Goal: Task Accomplishment & Management: Complete application form

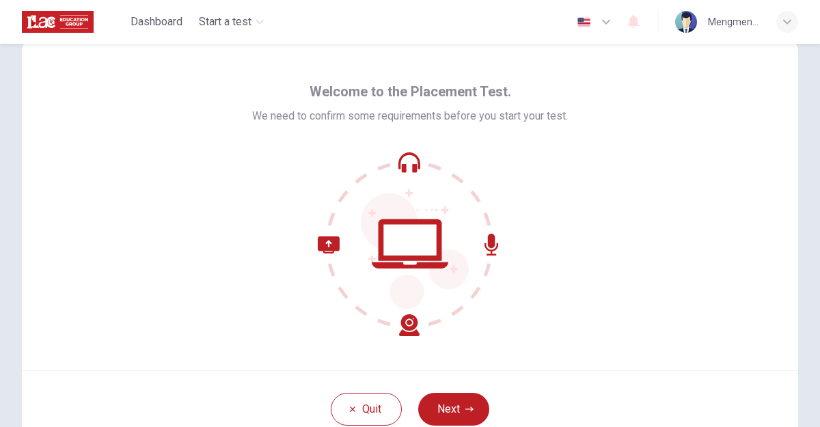
scroll to position [48, 0]
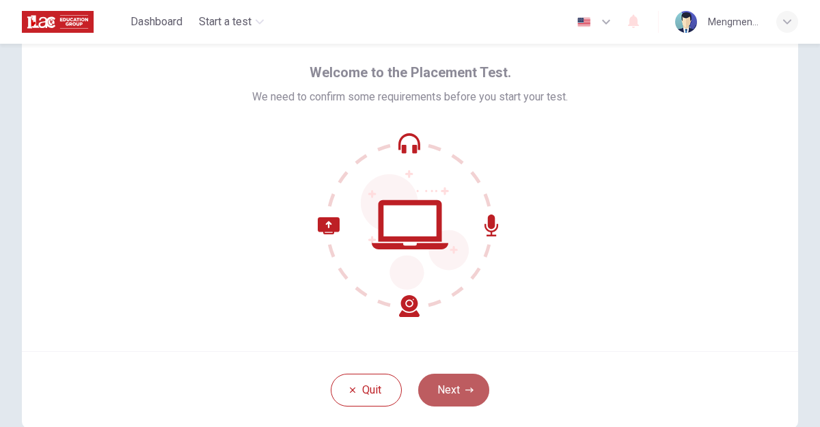
click at [450, 396] on button "Next" at bounding box center [453, 390] width 71 height 33
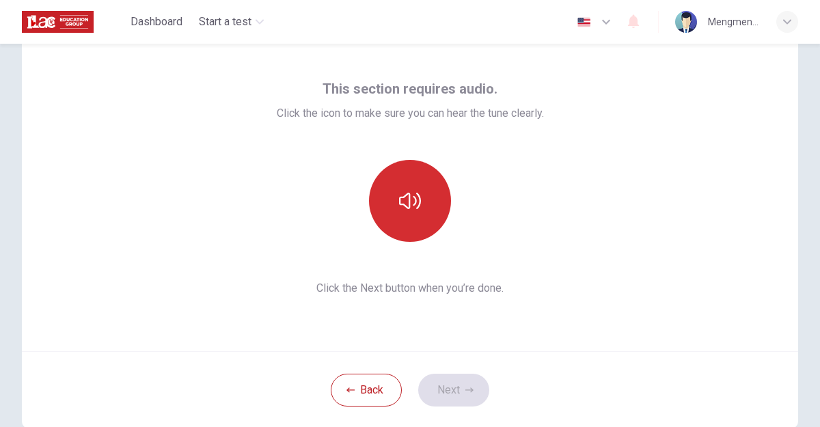
click at [418, 201] on icon "button" at bounding box center [410, 201] width 22 height 22
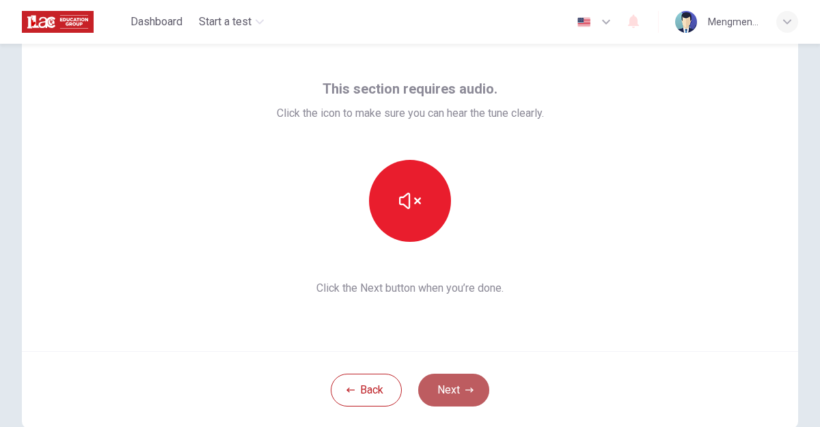
click at [452, 394] on button "Next" at bounding box center [453, 390] width 71 height 33
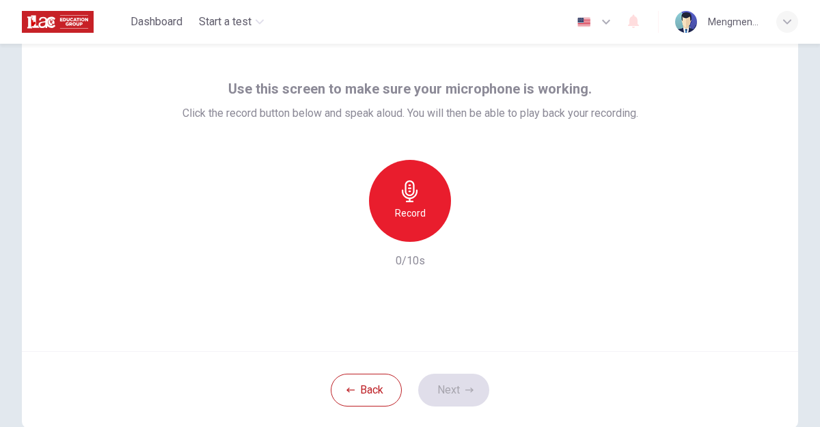
click at [418, 208] on h6 "Record" at bounding box center [410, 213] width 31 height 16
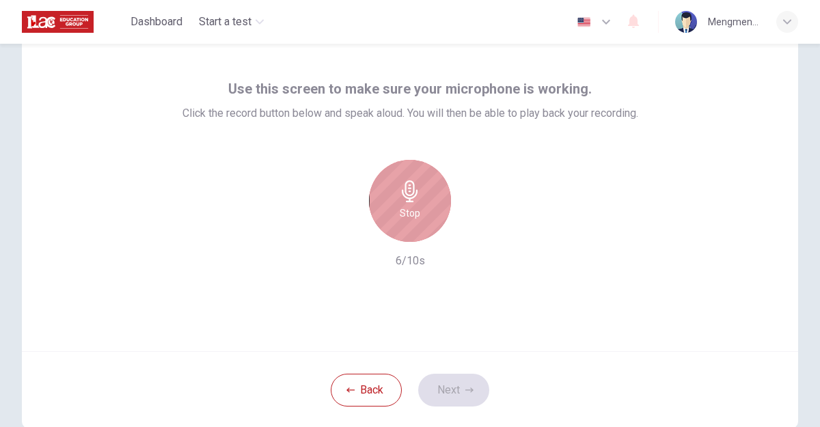
click at [407, 212] on h6 "Stop" at bounding box center [410, 213] width 21 height 16
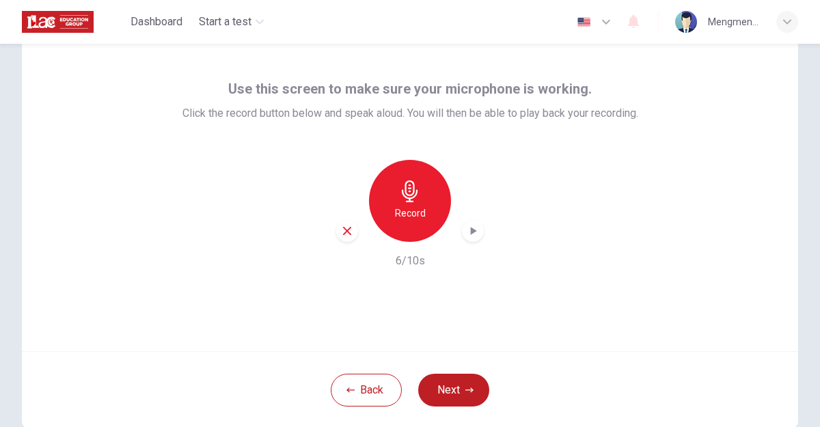
click at [470, 234] on icon "button" at bounding box center [473, 231] width 14 height 14
click at [452, 387] on button "Next" at bounding box center [453, 390] width 71 height 33
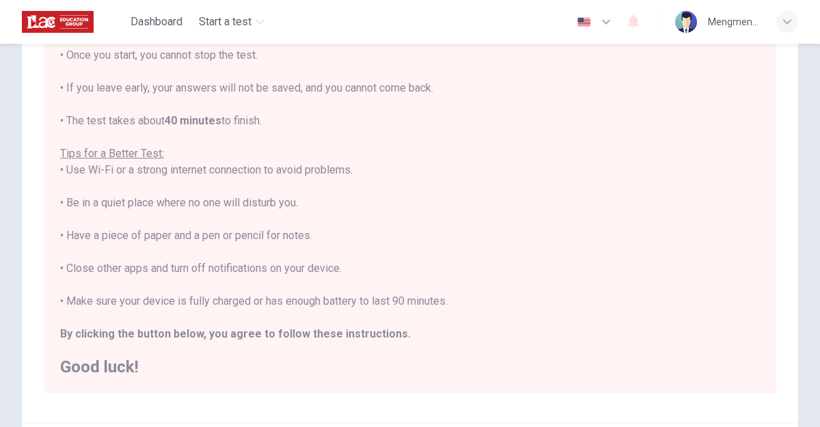
scroll to position [290, 0]
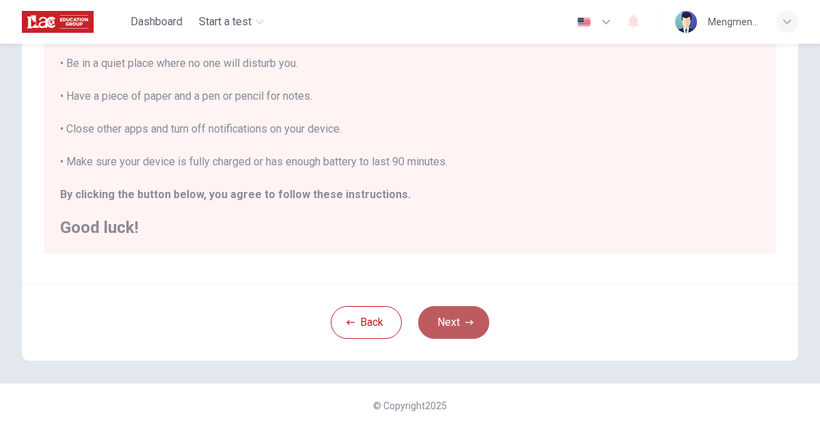
click at [451, 326] on button "Next" at bounding box center [453, 322] width 71 height 33
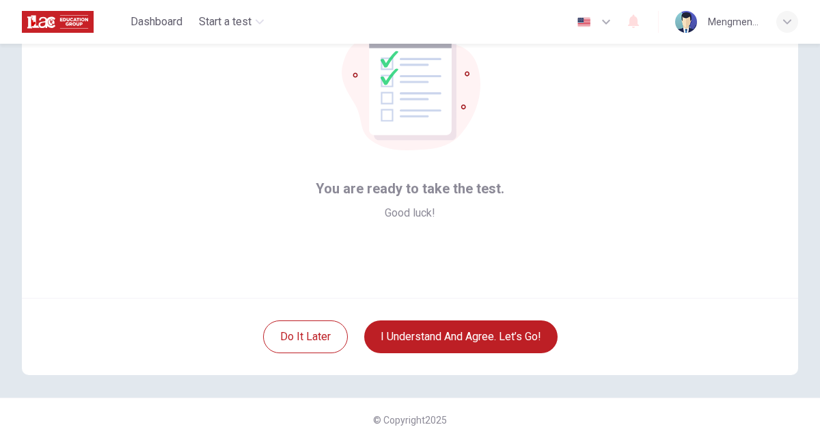
scroll to position [116, 0]
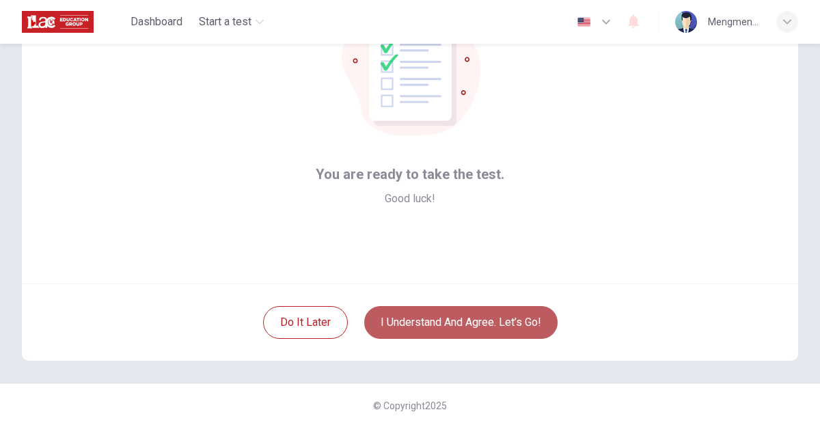
click at [474, 326] on button "I understand and agree. Let’s go!" at bounding box center [460, 322] width 193 height 33
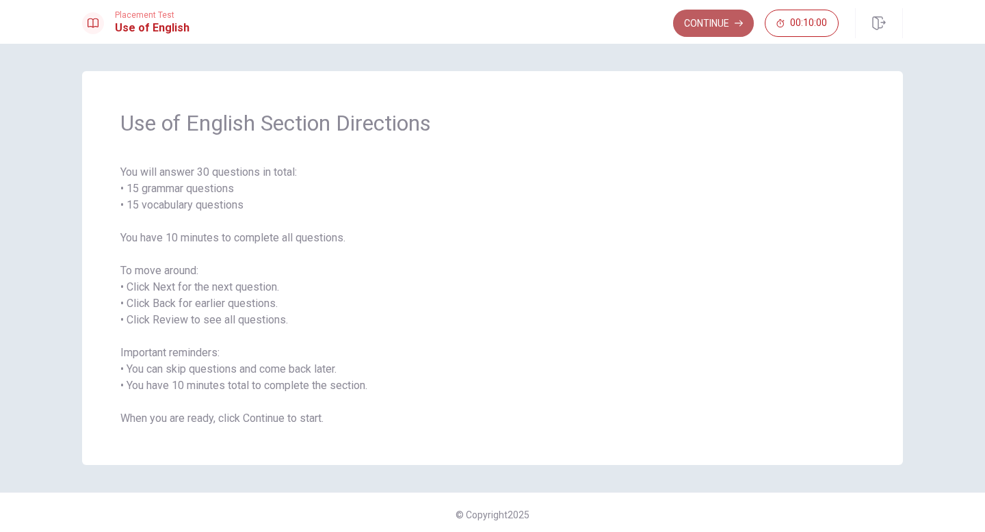
click at [690, 25] on button "Continue" at bounding box center [713, 23] width 81 height 27
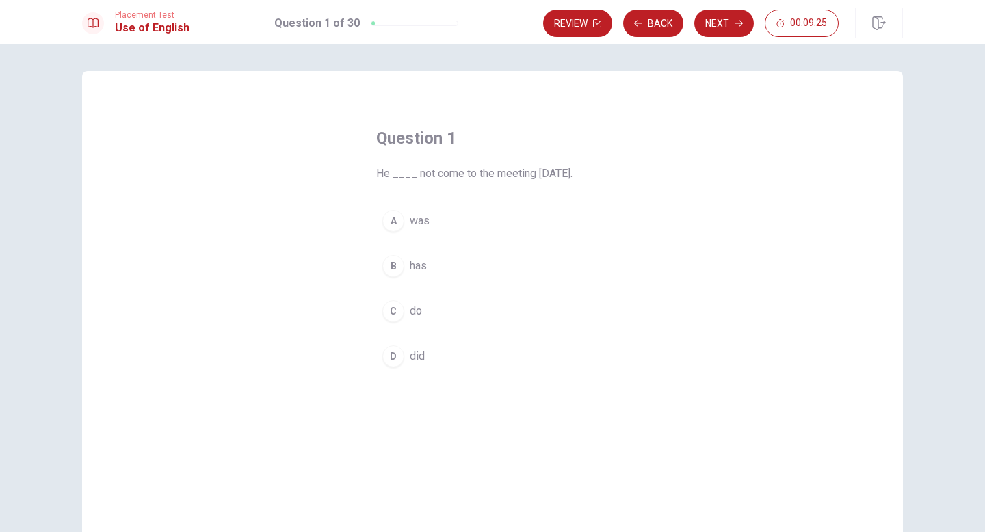
click at [414, 357] on span "did" at bounding box center [417, 356] width 15 height 16
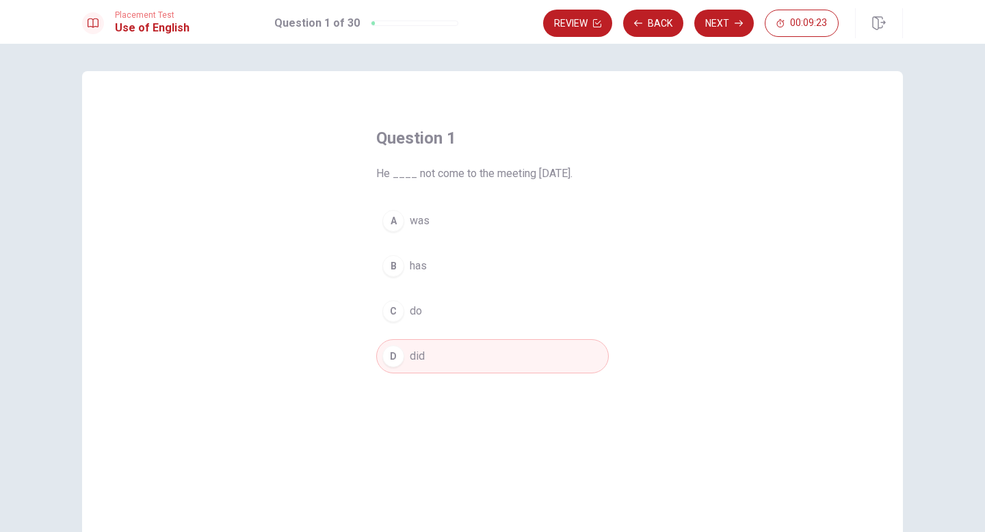
scroll to position [85, 0]
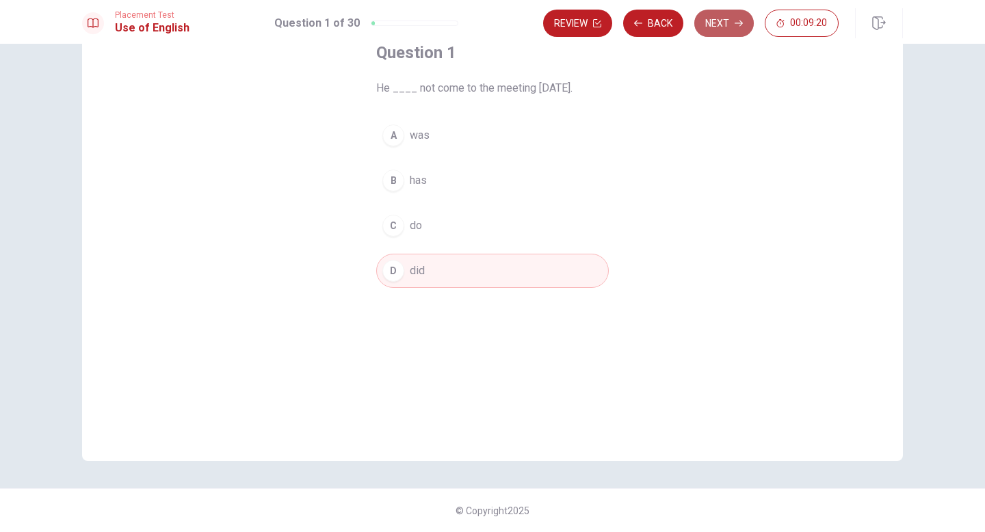
click at [724, 27] on button "Next" at bounding box center [723, 23] width 59 height 27
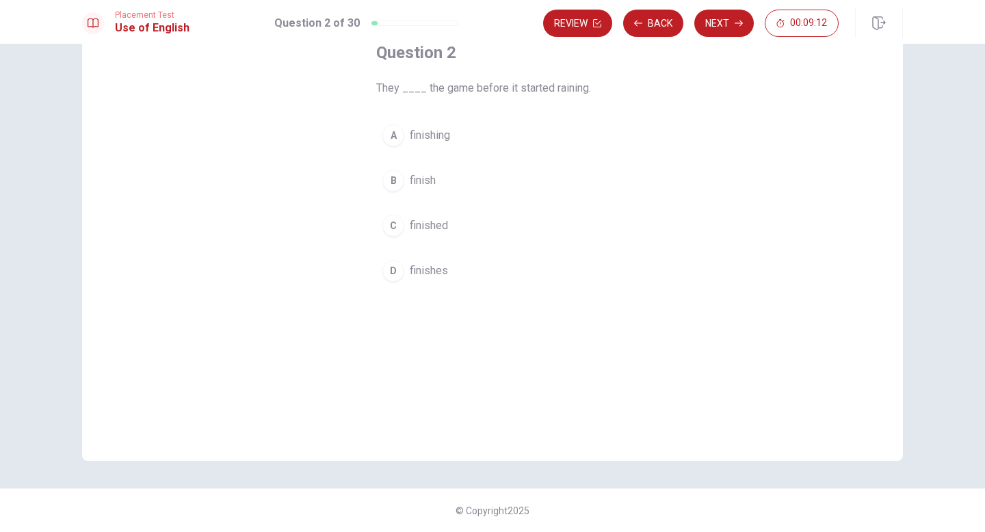
click at [427, 224] on span "finished" at bounding box center [429, 225] width 38 height 16
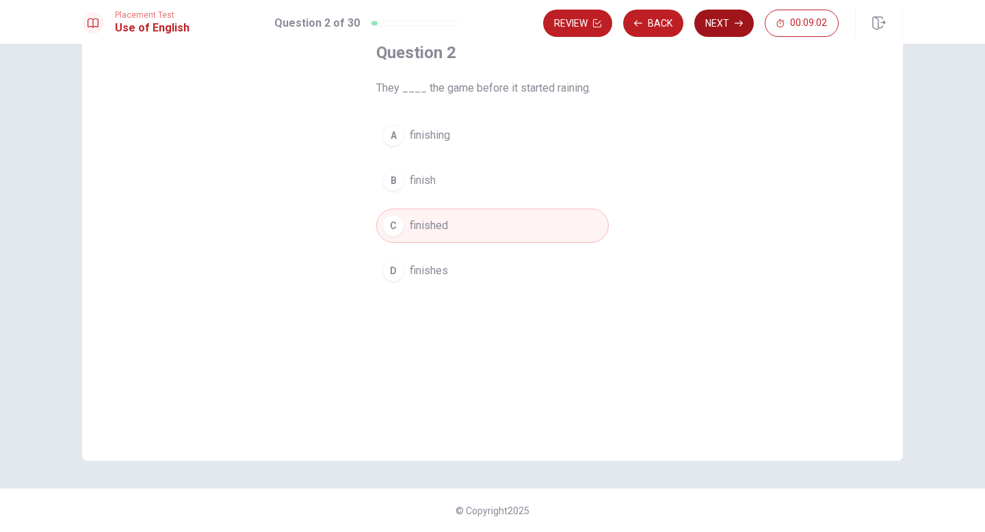
click at [719, 27] on button "Next" at bounding box center [723, 23] width 59 height 27
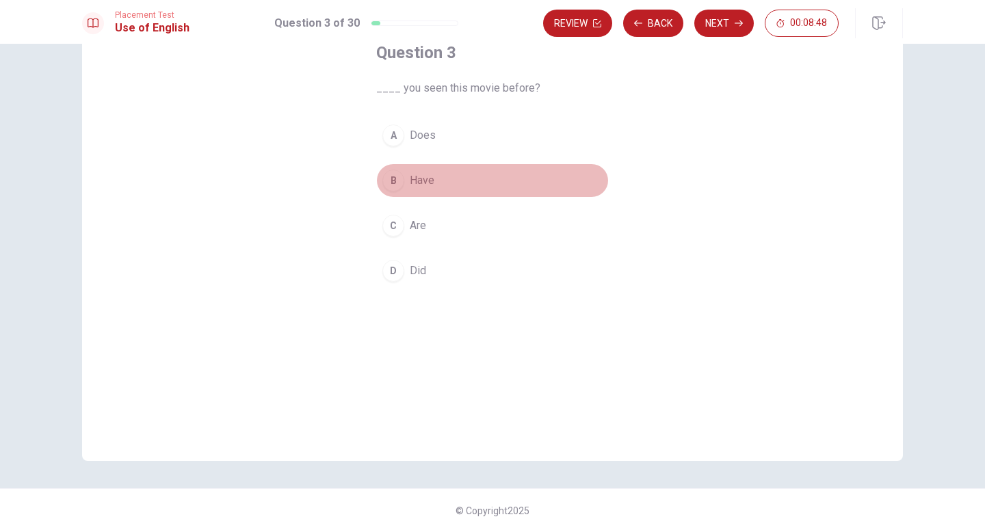
click at [419, 182] on span "Have" at bounding box center [422, 180] width 25 height 16
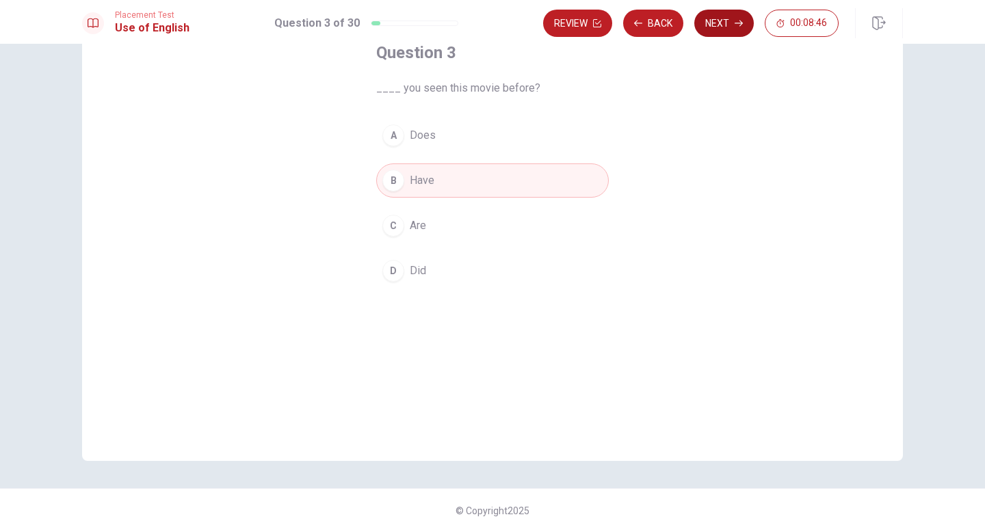
click at [719, 24] on button "Next" at bounding box center [723, 23] width 59 height 27
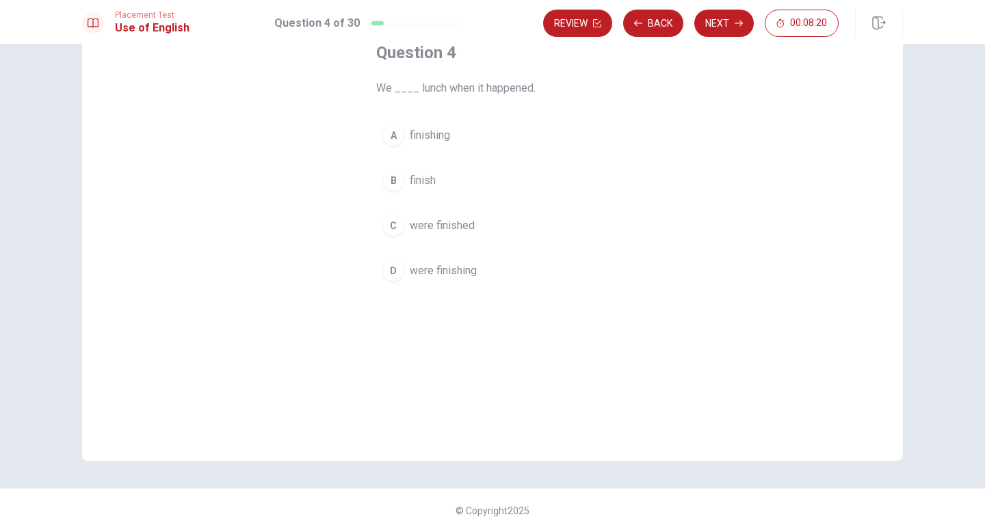
click at [435, 141] on span "finishing" at bounding box center [430, 135] width 40 height 16
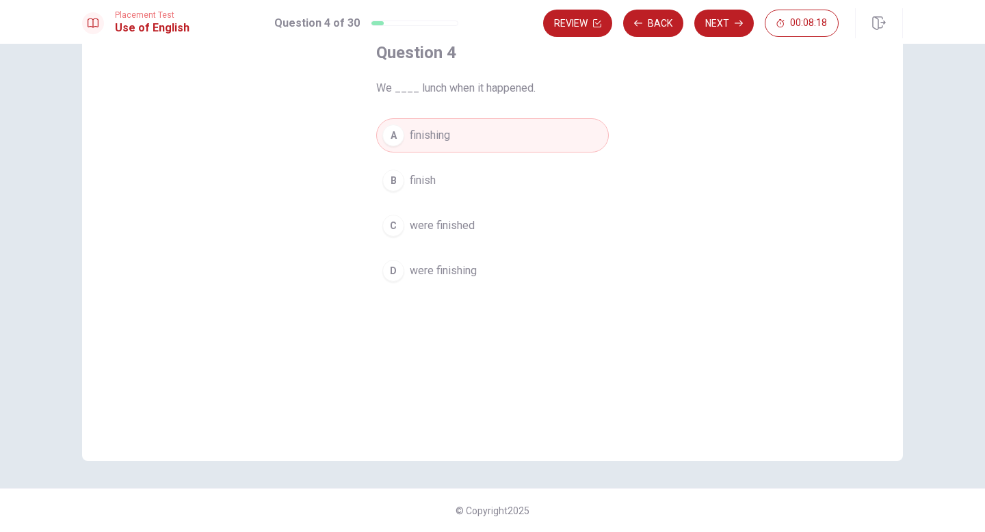
click at [433, 273] on span "were finishing" at bounding box center [443, 271] width 67 height 16
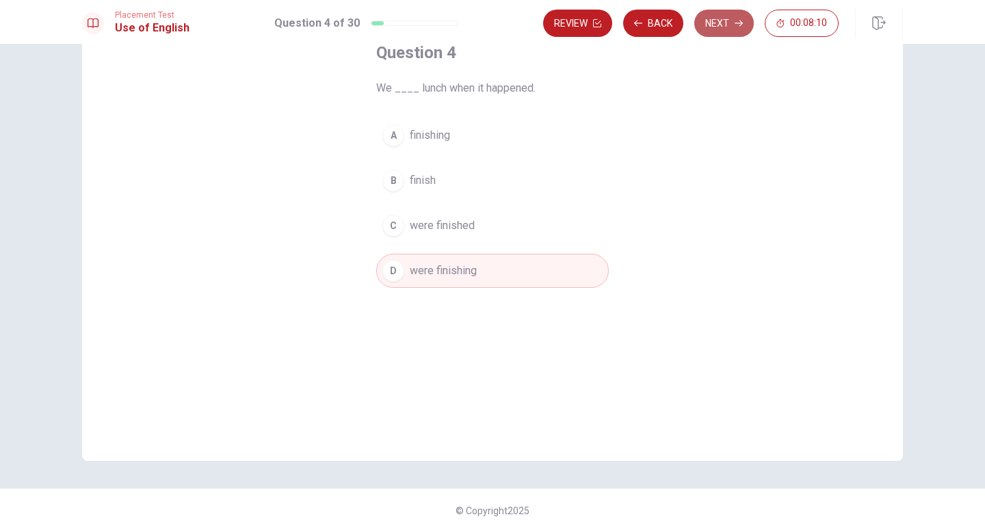
click at [710, 25] on button "Next" at bounding box center [723, 23] width 59 height 27
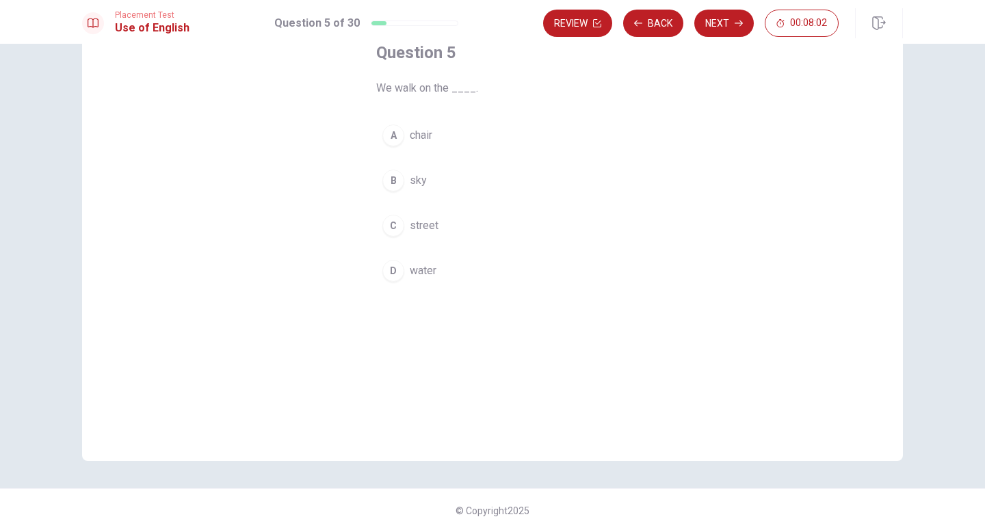
click at [445, 228] on button "C street" at bounding box center [492, 226] width 232 height 34
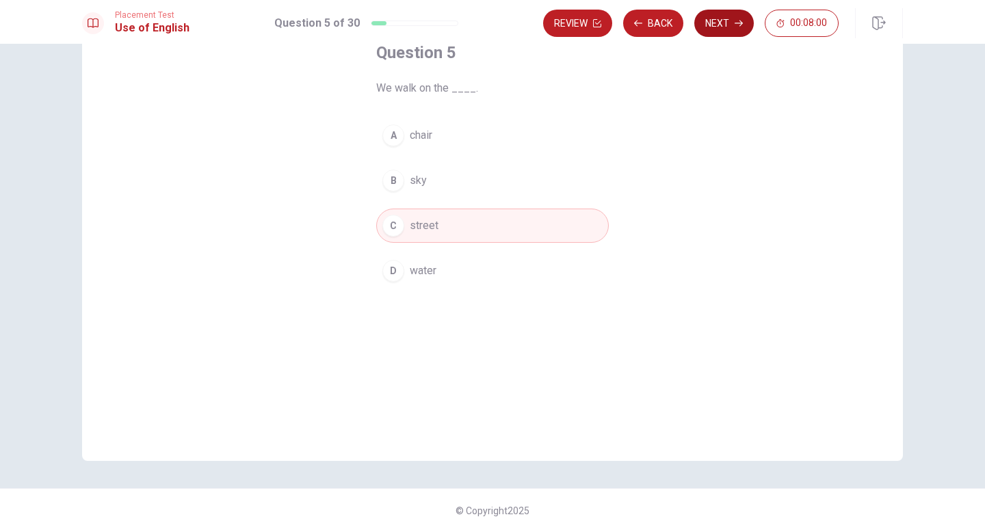
click at [718, 27] on button "Next" at bounding box center [723, 23] width 59 height 27
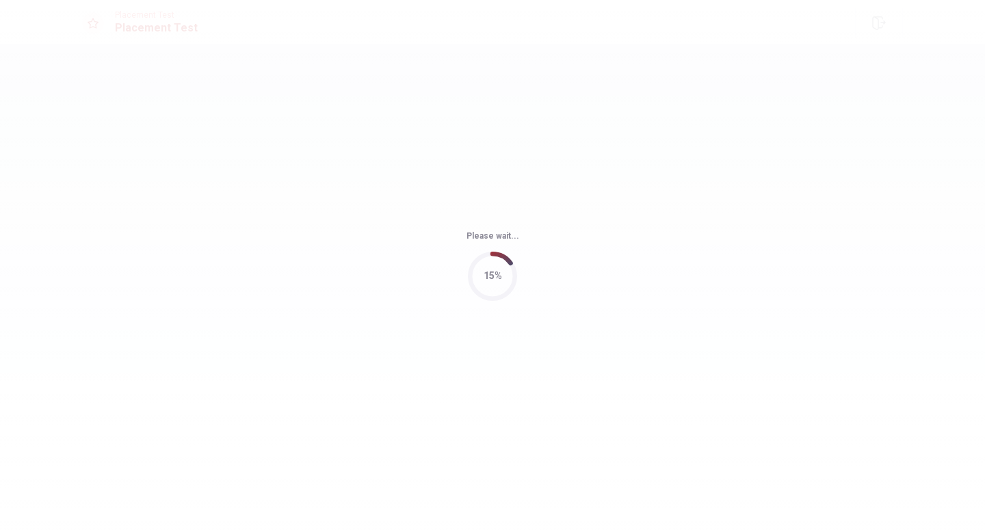
scroll to position [0, 0]
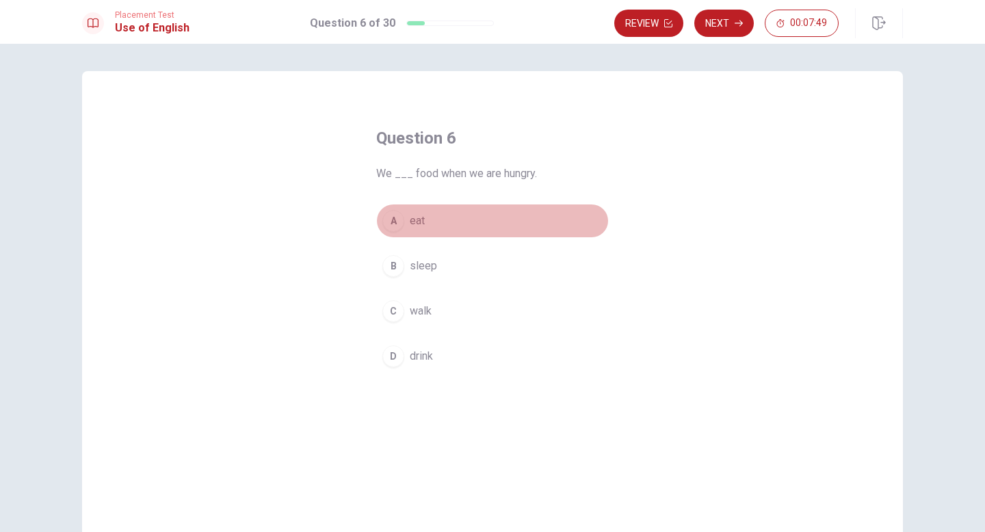
click at [410, 221] on span "eat" at bounding box center [417, 221] width 15 height 16
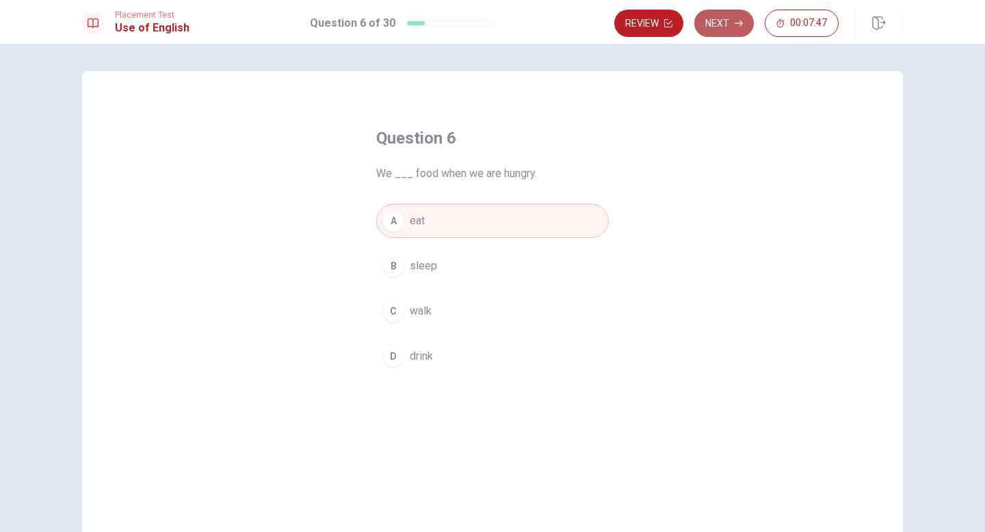
click at [721, 24] on button "Next" at bounding box center [723, 23] width 59 height 27
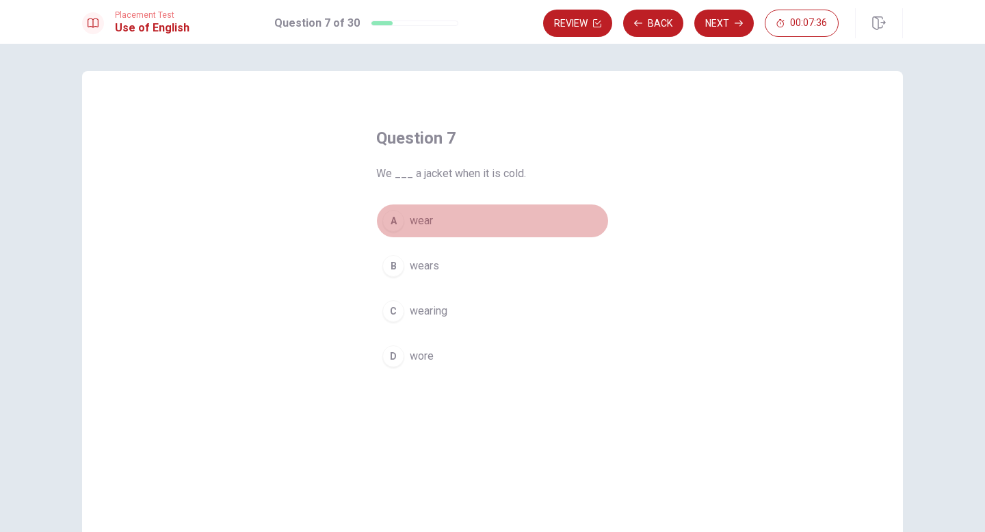
click at [421, 228] on span "wear" at bounding box center [421, 221] width 23 height 16
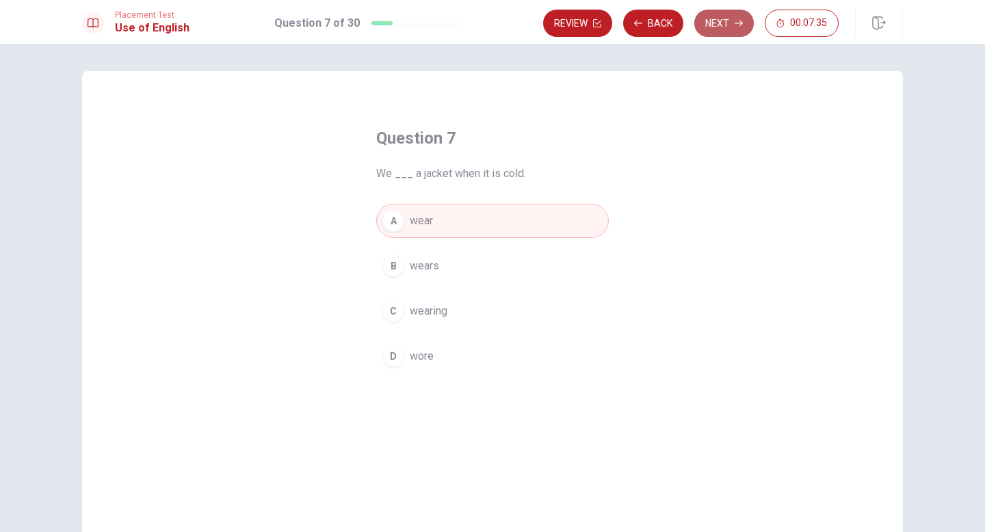
click at [727, 16] on button "Next" at bounding box center [723, 23] width 59 height 27
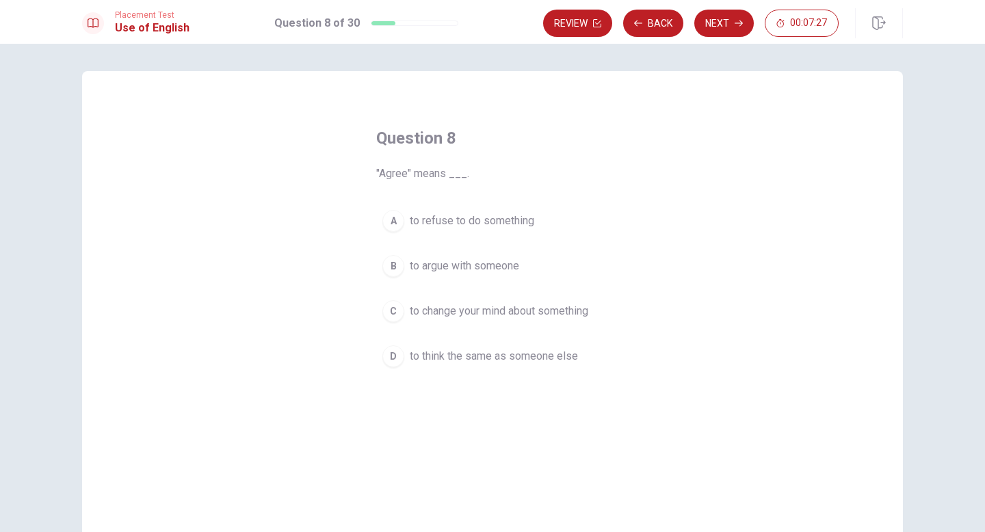
click at [447, 267] on span "to argue with someone" at bounding box center [464, 266] width 109 height 16
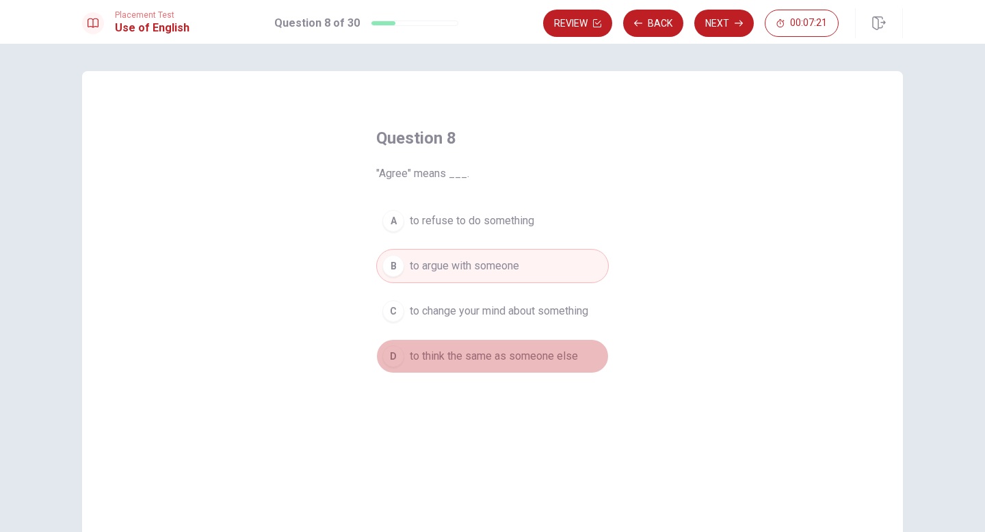
click at [469, 362] on span "to think the same as someone else" at bounding box center [494, 356] width 168 height 16
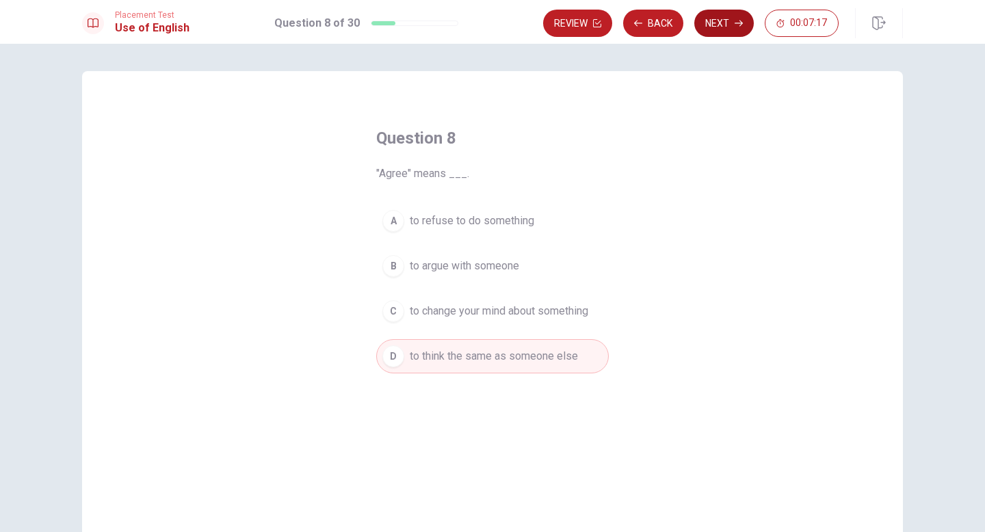
click at [733, 23] on button "Next" at bounding box center [723, 23] width 59 height 27
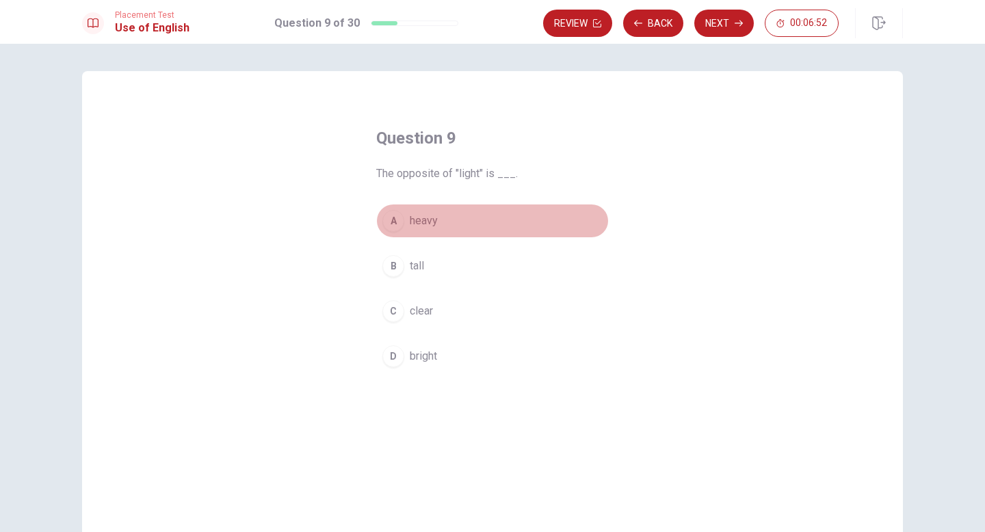
click at [393, 222] on div "A" at bounding box center [393, 221] width 22 height 22
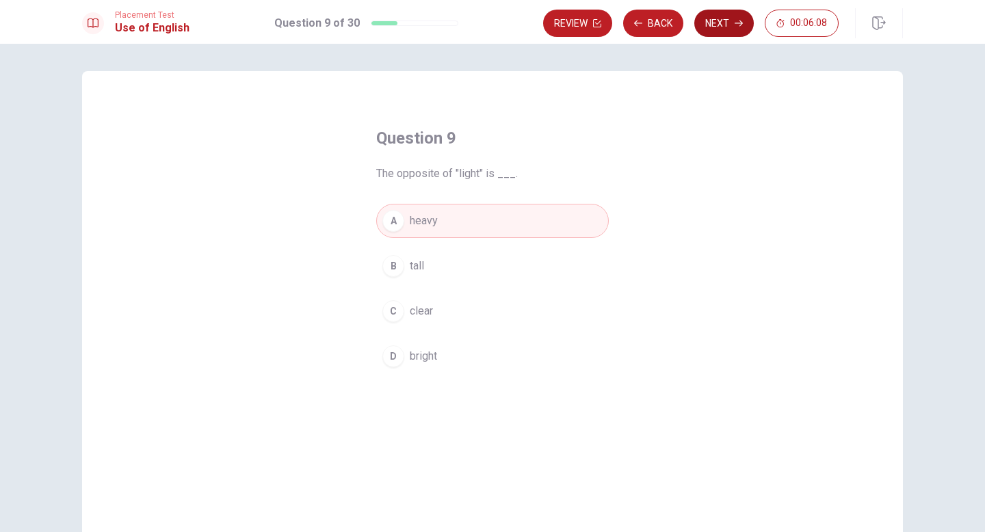
click at [714, 22] on button "Next" at bounding box center [723, 23] width 59 height 27
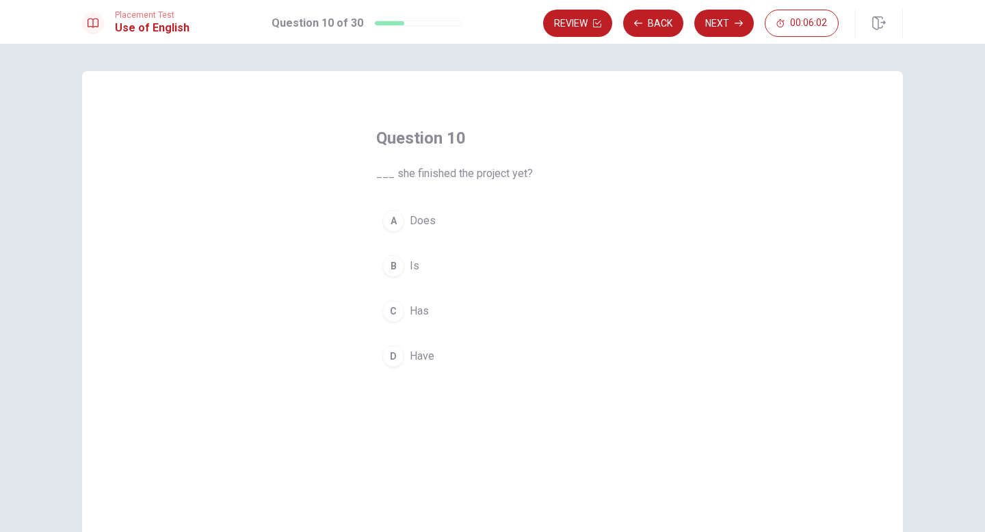
click at [394, 312] on div "C" at bounding box center [393, 311] width 22 height 22
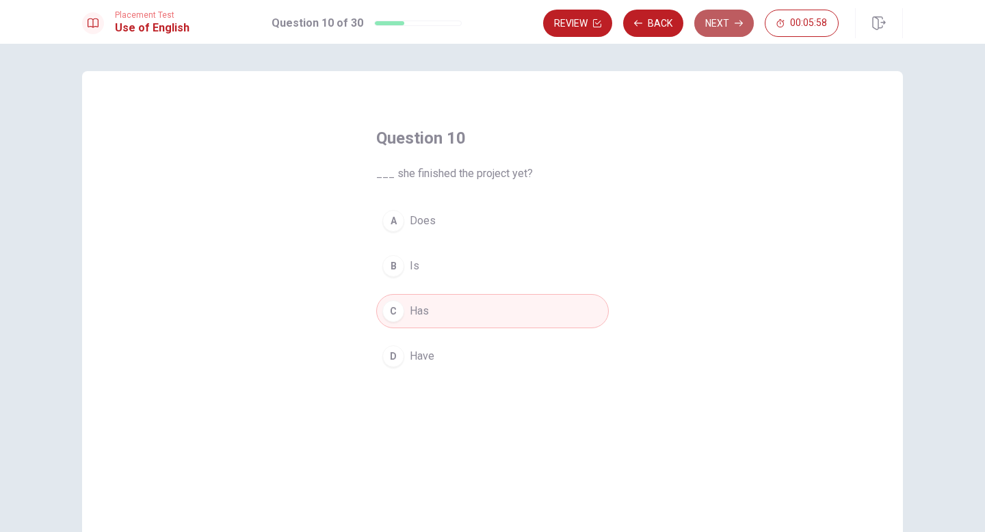
click at [716, 25] on button "Next" at bounding box center [723, 23] width 59 height 27
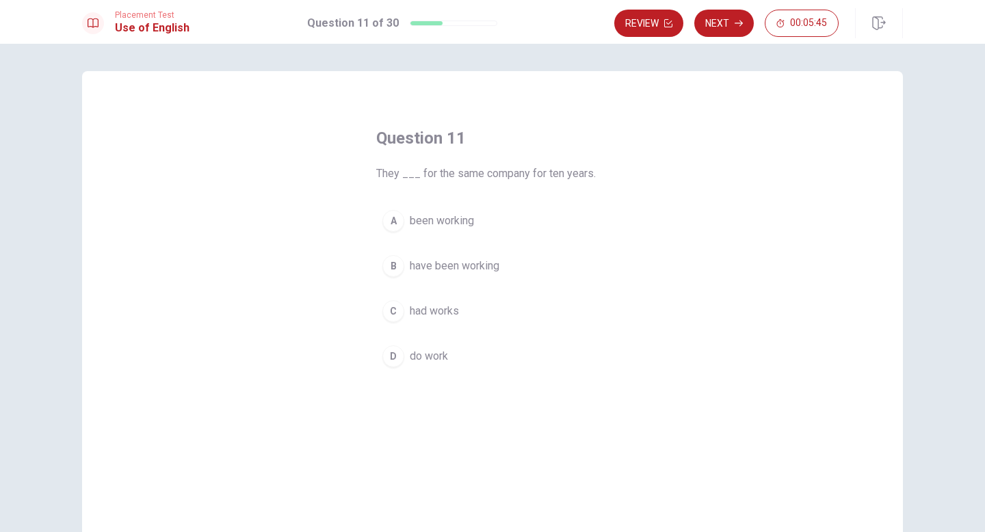
click at [432, 266] on span "have been working" at bounding box center [455, 266] width 90 height 16
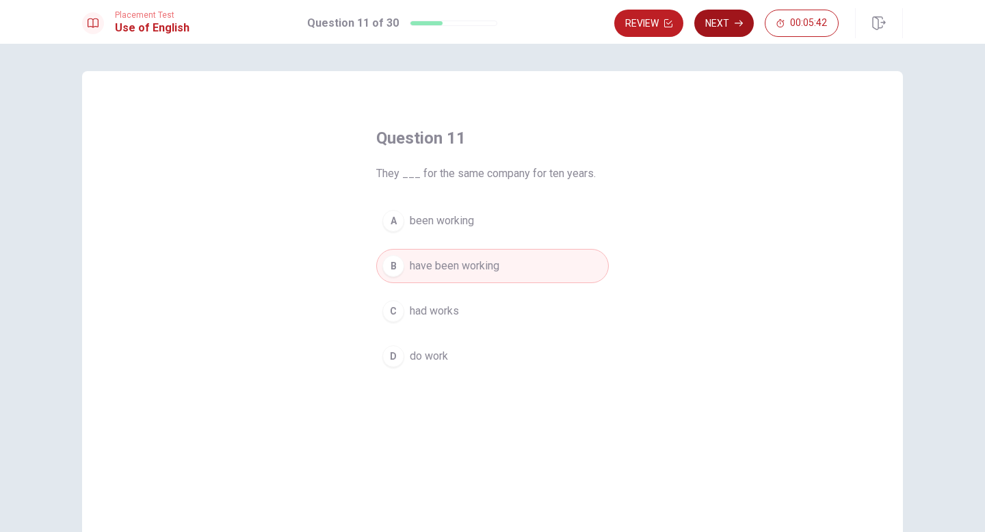
click at [720, 25] on button "Next" at bounding box center [723, 23] width 59 height 27
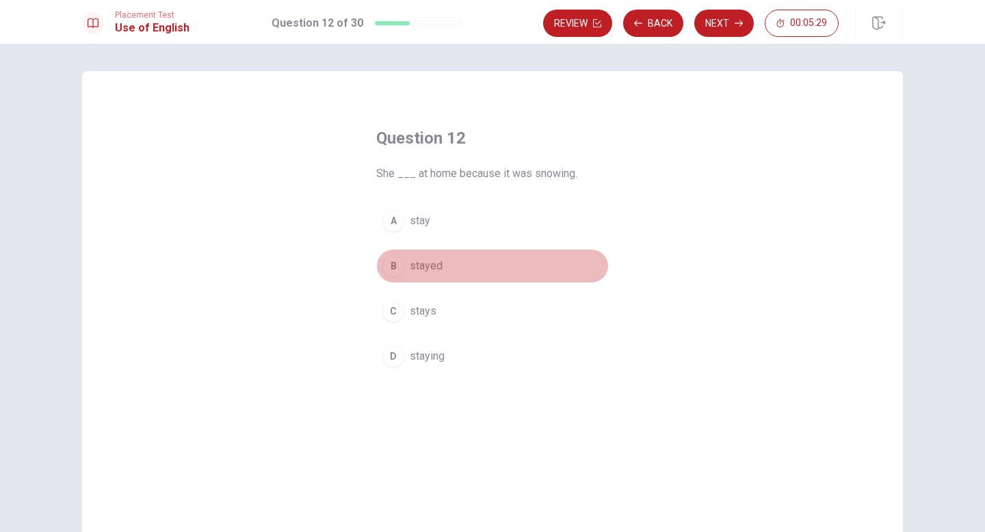
click at [420, 272] on span "stayed" at bounding box center [426, 266] width 33 height 16
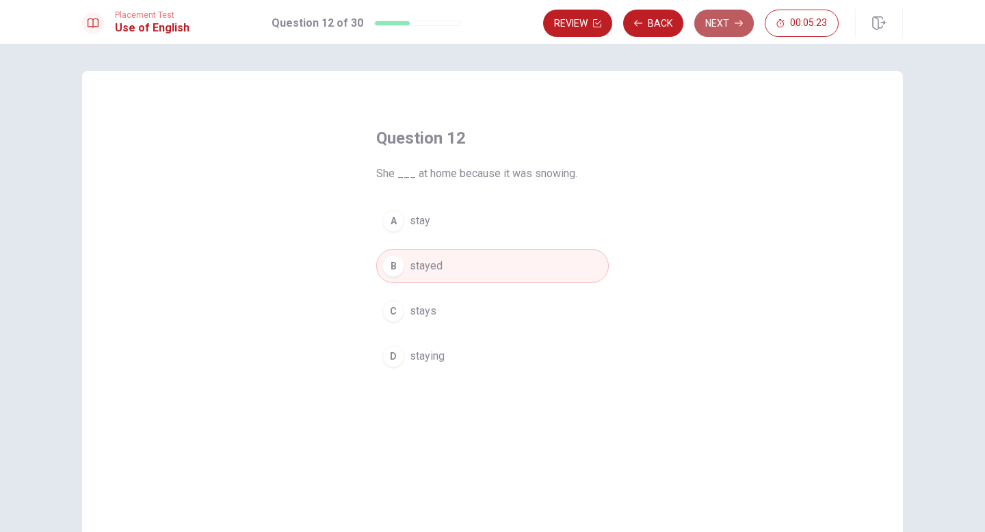
click at [717, 27] on button "Next" at bounding box center [723, 23] width 59 height 27
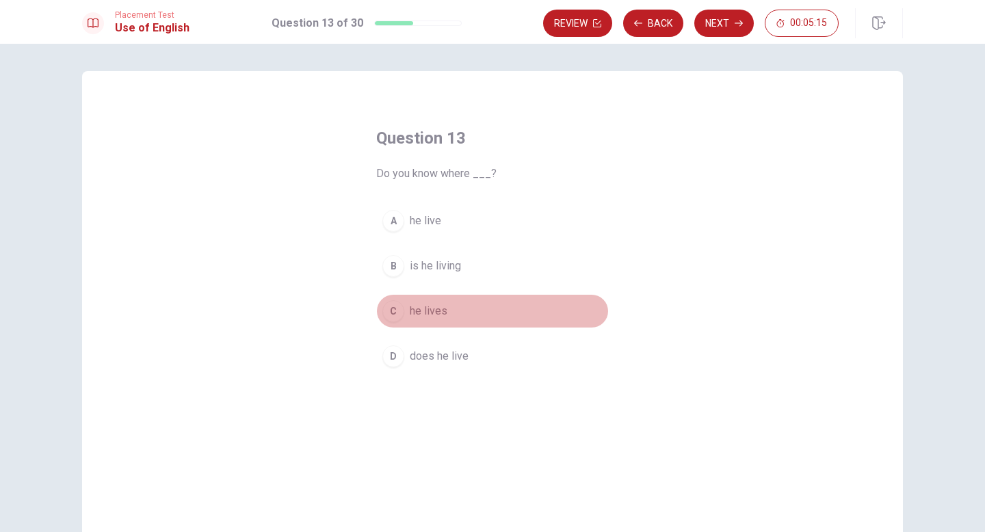
click at [430, 310] on span "he lives" at bounding box center [429, 311] width 38 height 16
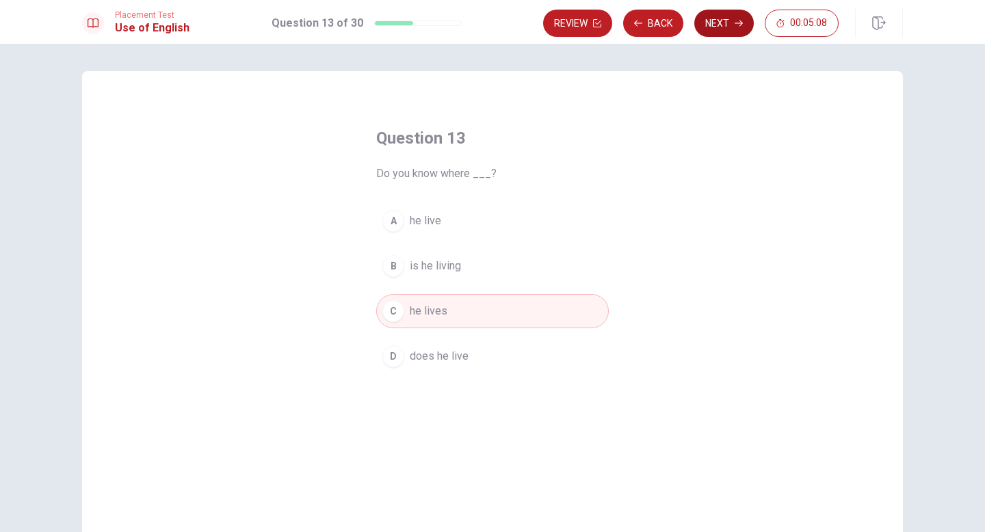
click at [712, 33] on button "Next" at bounding box center [723, 23] width 59 height 27
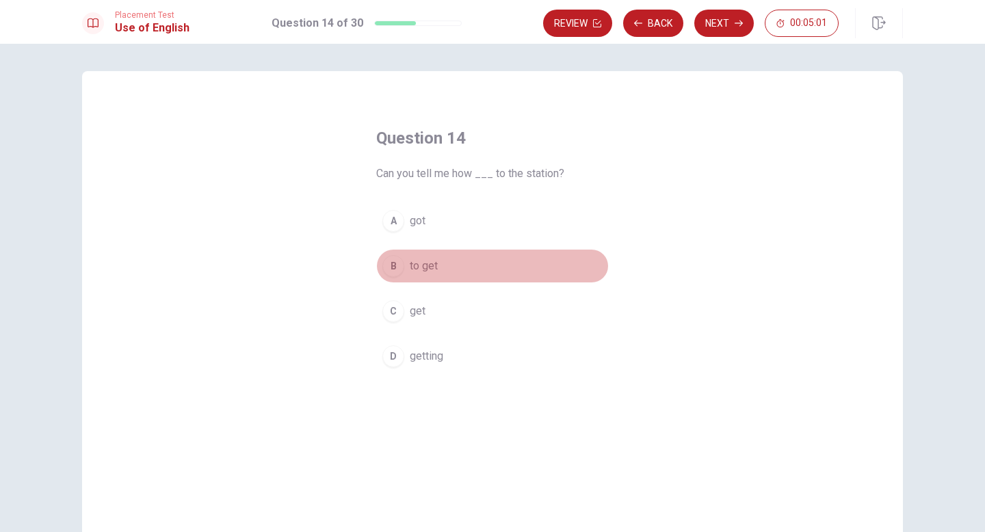
click at [431, 267] on span "to get" at bounding box center [424, 266] width 28 height 16
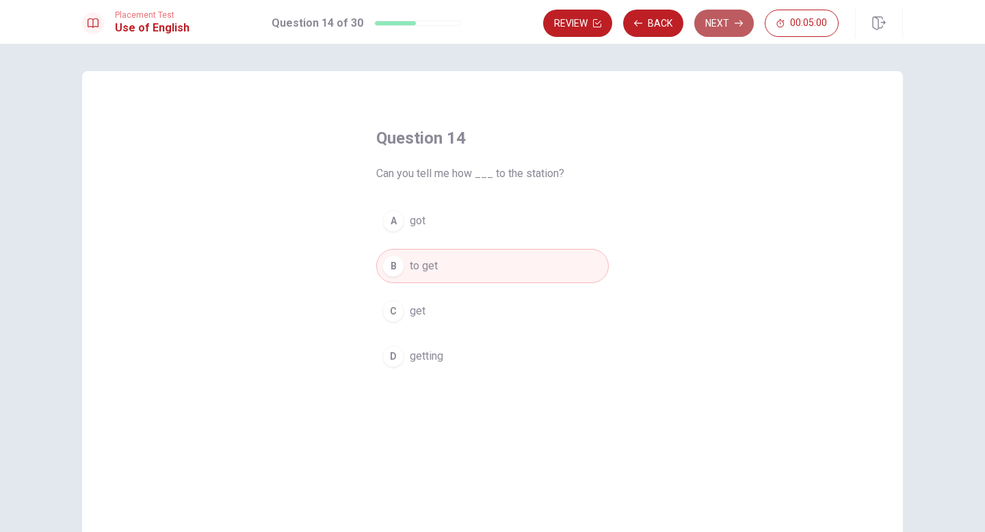
click at [725, 25] on button "Next" at bounding box center [723, 23] width 59 height 27
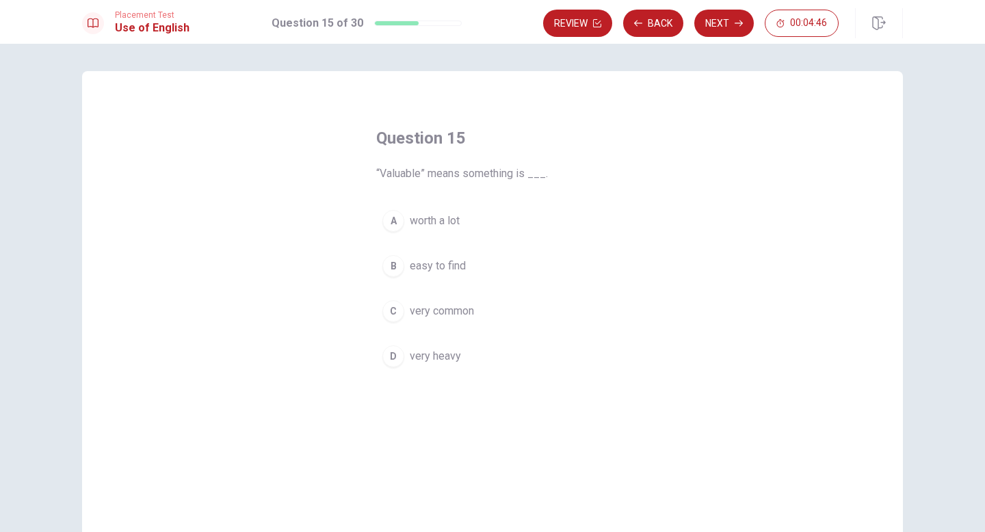
click at [429, 223] on span "worth a lot" at bounding box center [435, 221] width 50 height 16
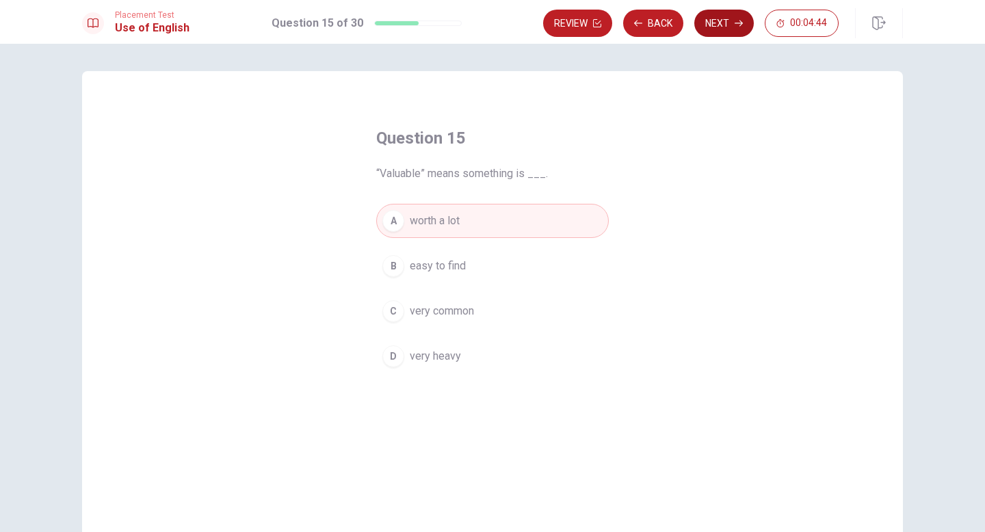
click at [715, 24] on button "Next" at bounding box center [723, 23] width 59 height 27
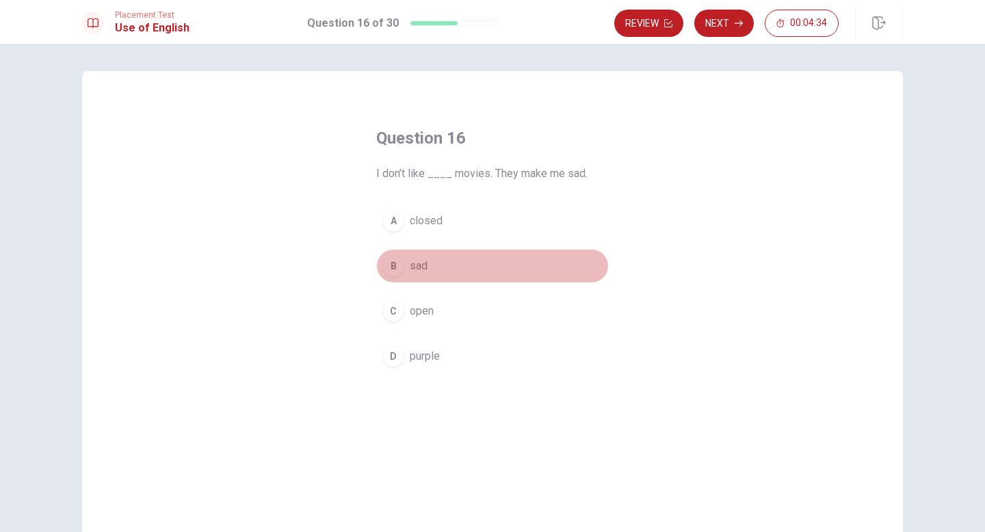
click at [416, 265] on span "sad" at bounding box center [419, 266] width 18 height 16
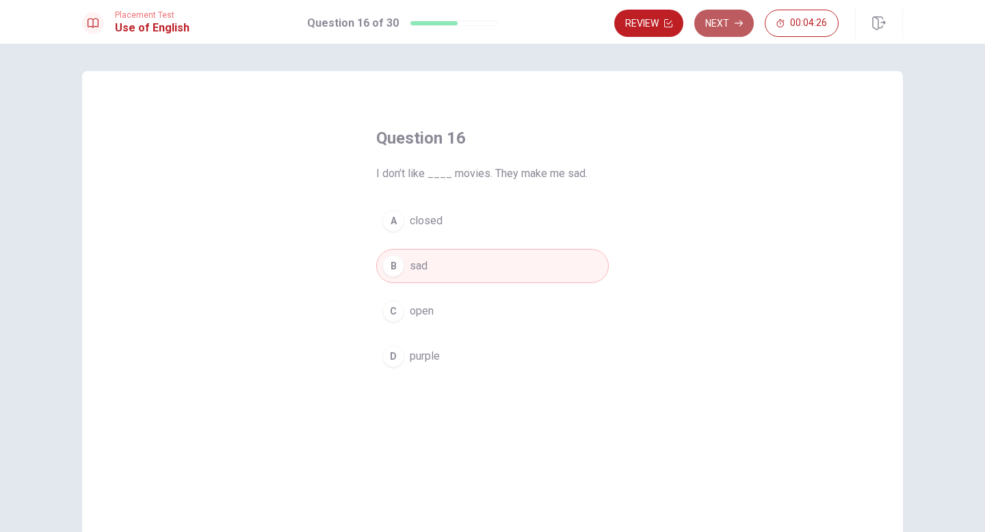
click at [712, 23] on button "Next" at bounding box center [723, 23] width 59 height 27
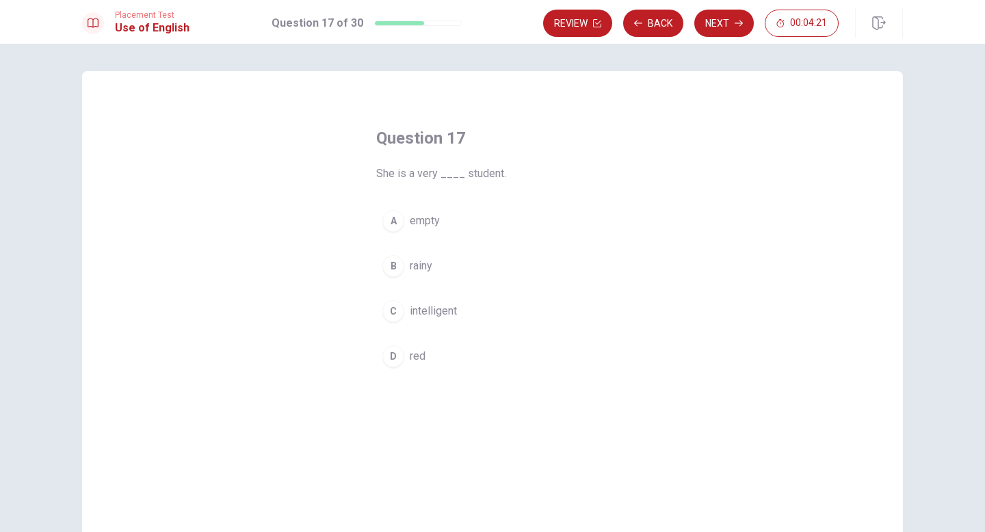
click at [442, 306] on span "intelligent" at bounding box center [433, 311] width 47 height 16
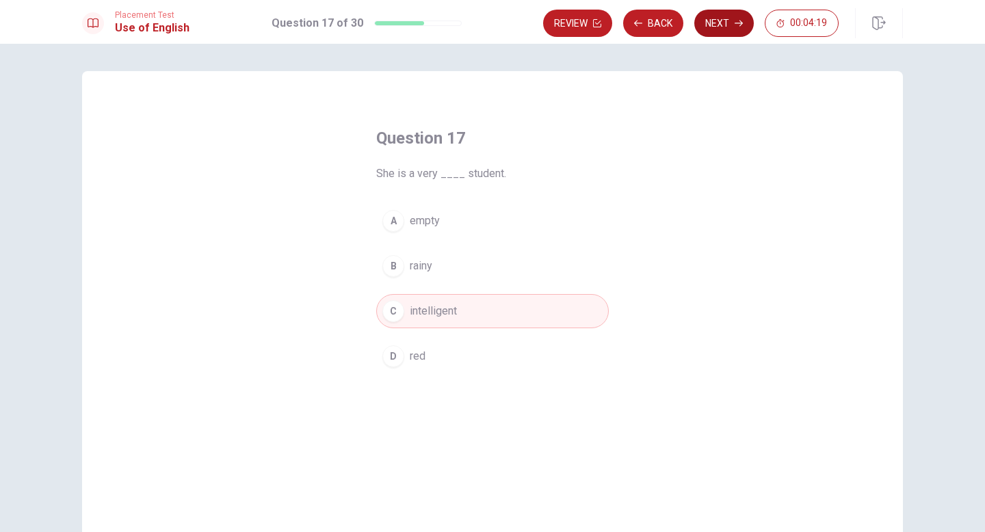
click at [711, 25] on button "Next" at bounding box center [723, 23] width 59 height 27
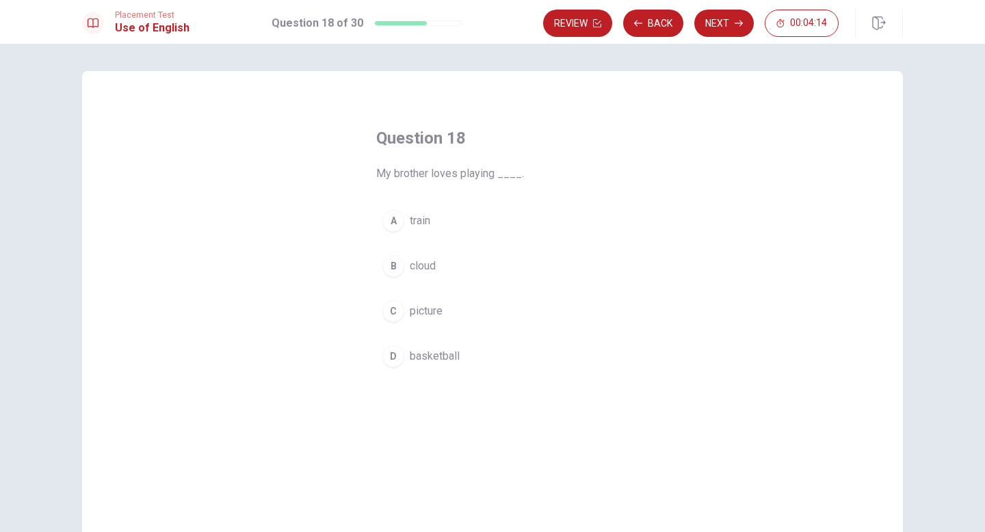
click at [420, 359] on span "basketball" at bounding box center [435, 356] width 50 height 16
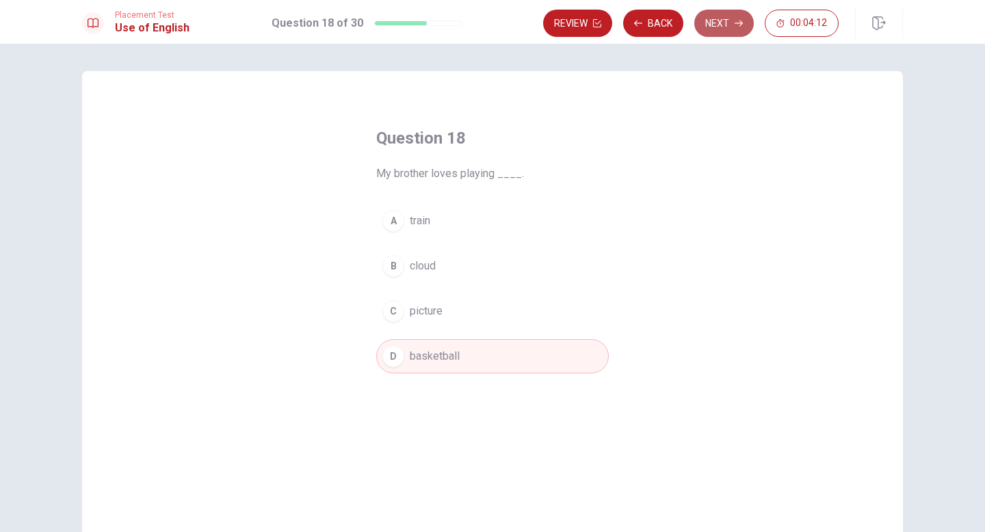
click at [713, 23] on button "Next" at bounding box center [723, 23] width 59 height 27
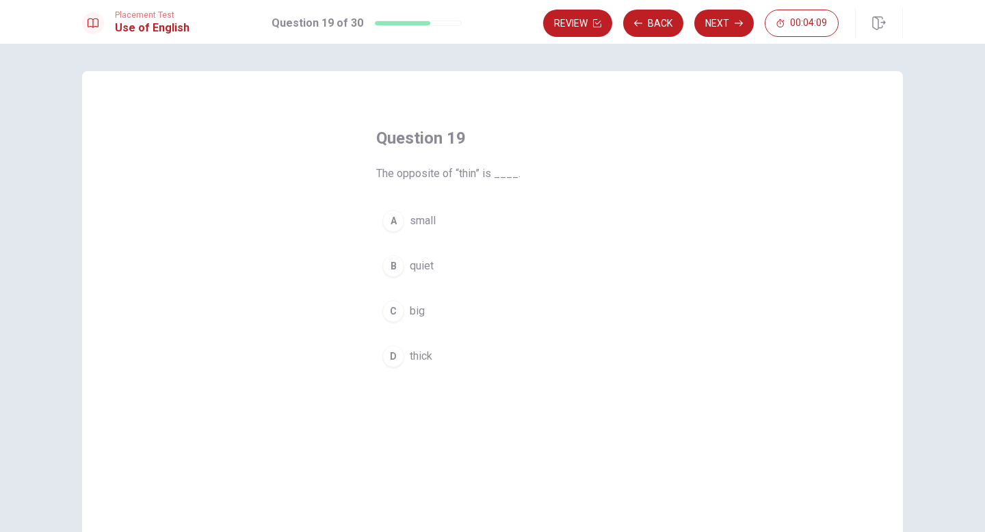
click at [422, 360] on span "thick" at bounding box center [421, 356] width 23 height 16
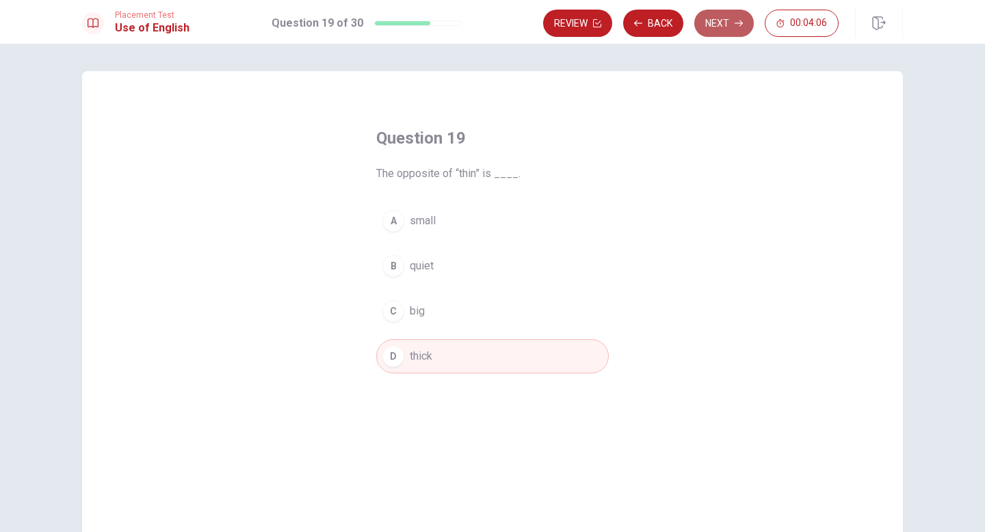
click at [719, 26] on button "Next" at bounding box center [723, 23] width 59 height 27
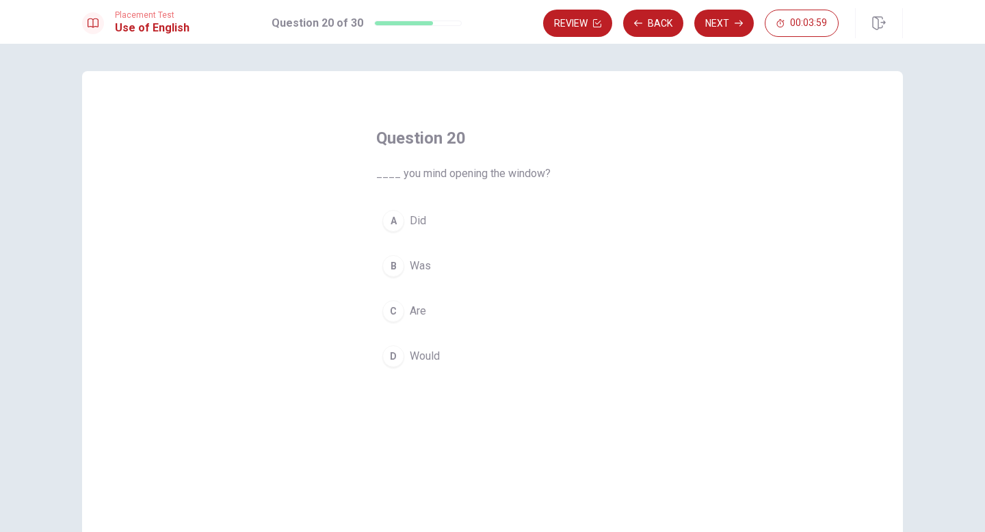
click at [417, 357] on span "Would" at bounding box center [425, 356] width 30 height 16
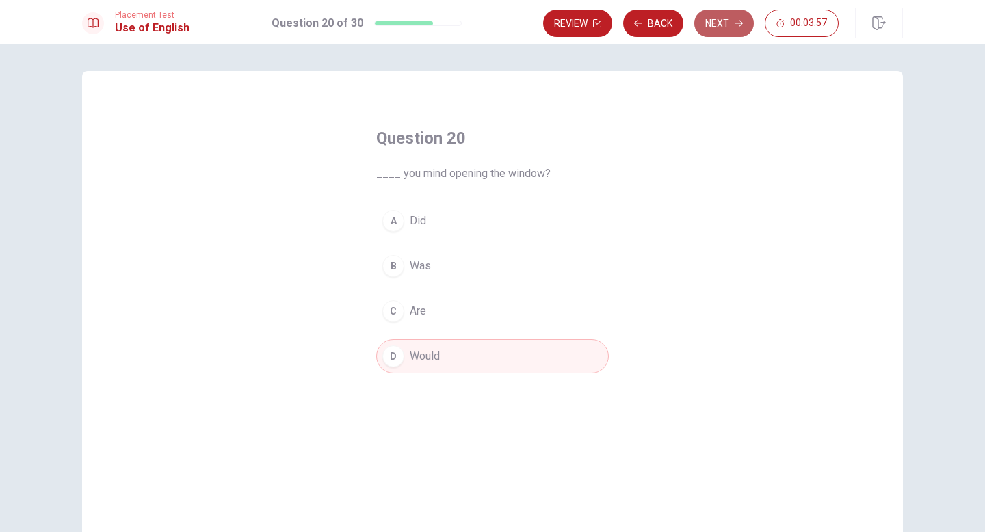
click at [717, 27] on button "Next" at bounding box center [723, 23] width 59 height 27
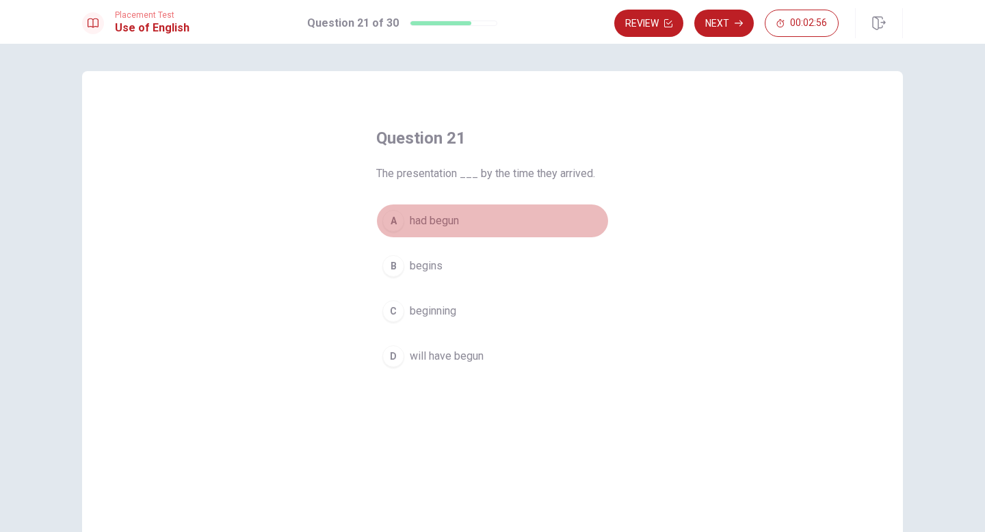
click at [394, 222] on div "A" at bounding box center [393, 221] width 22 height 22
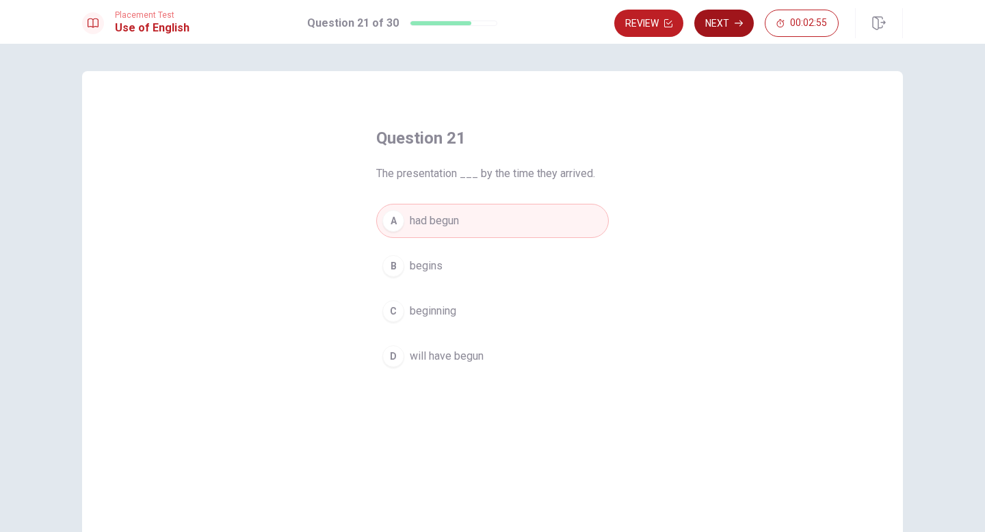
click at [719, 18] on button "Next" at bounding box center [723, 23] width 59 height 27
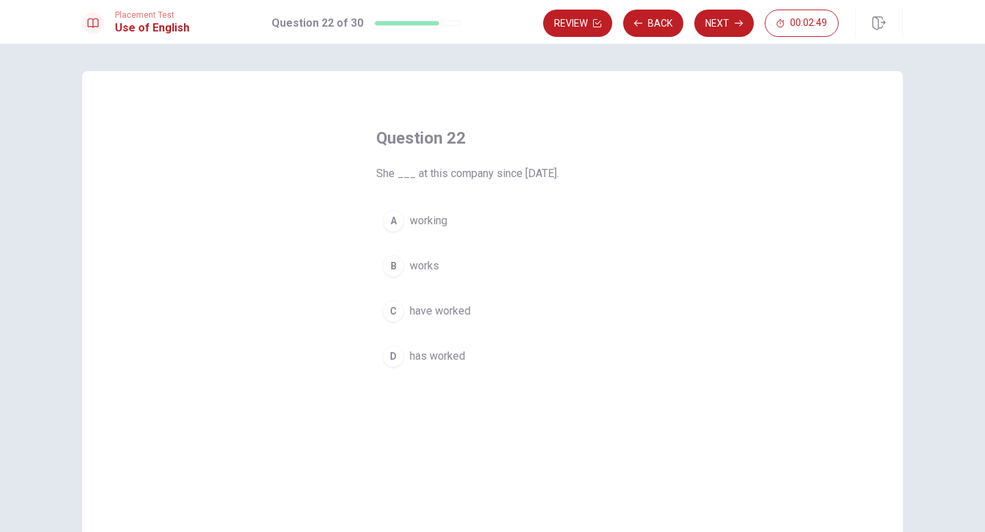
click at [460, 309] on span "have worked" at bounding box center [440, 311] width 61 height 16
click at [434, 354] on span "has worked" at bounding box center [437, 356] width 55 height 16
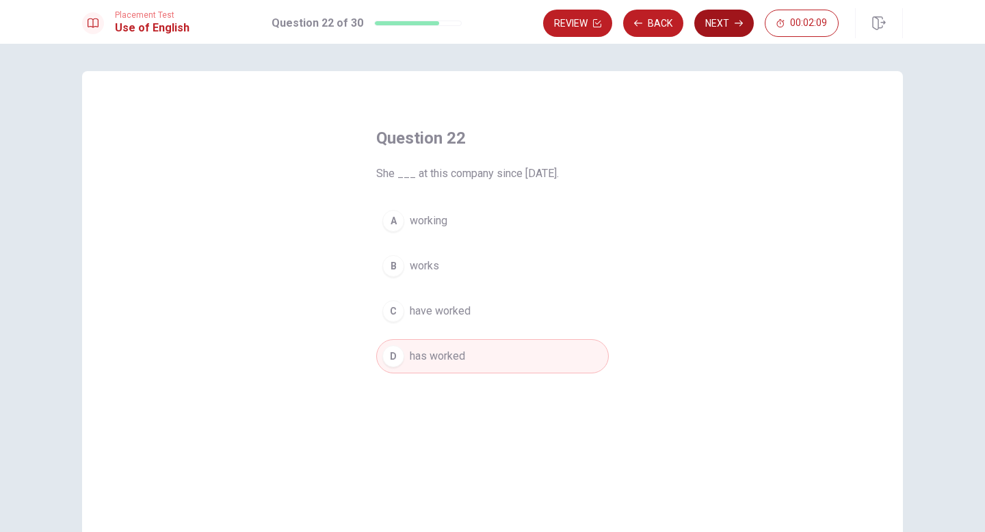
click at [732, 18] on button "Next" at bounding box center [723, 23] width 59 height 27
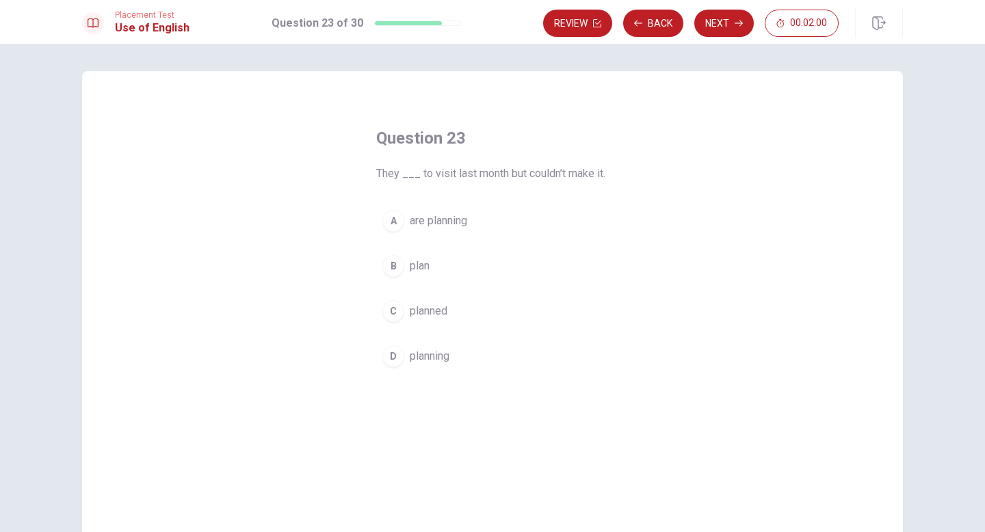
click at [440, 215] on span "are planning" at bounding box center [438, 221] width 57 height 16
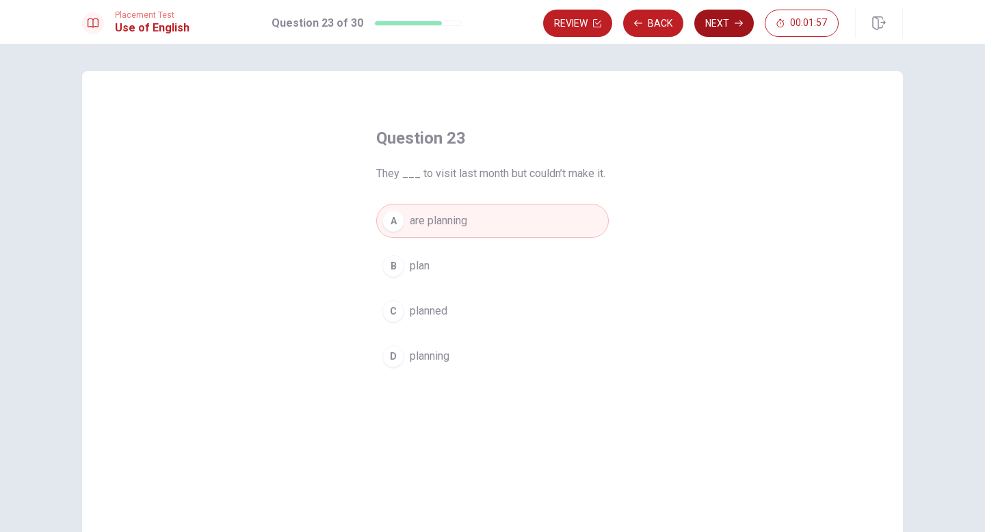
click at [722, 24] on button "Next" at bounding box center [723, 23] width 59 height 27
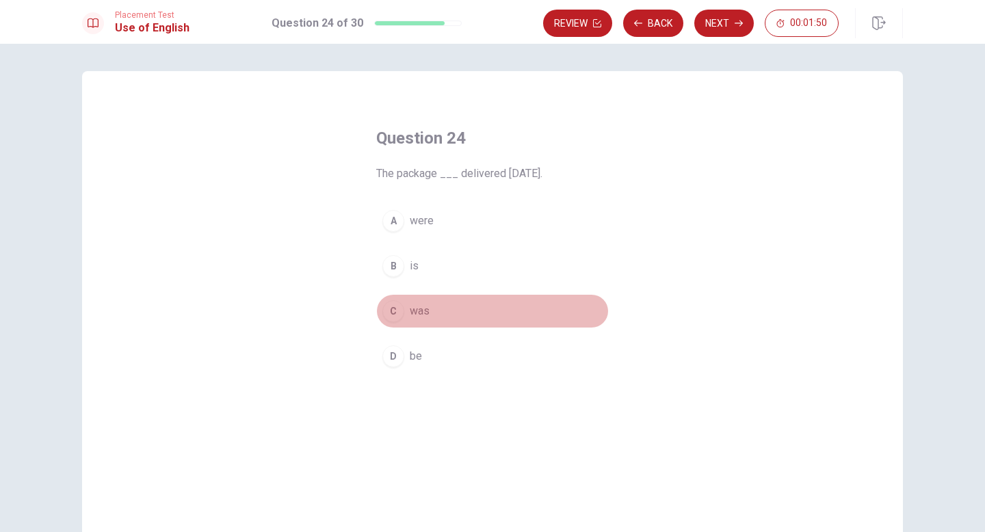
click at [418, 312] on span "was" at bounding box center [420, 311] width 20 height 16
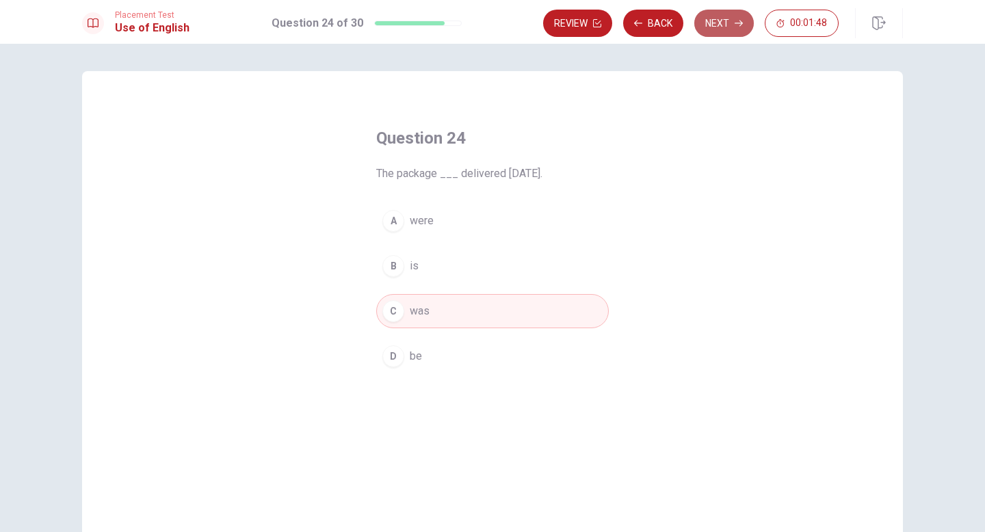
click at [712, 26] on button "Next" at bounding box center [723, 23] width 59 height 27
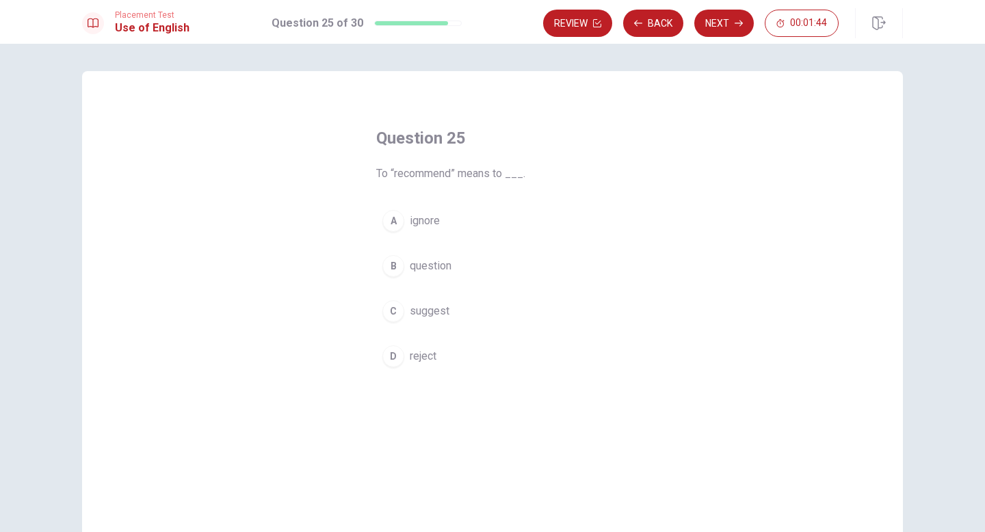
click at [444, 312] on span "suggest" at bounding box center [430, 311] width 40 height 16
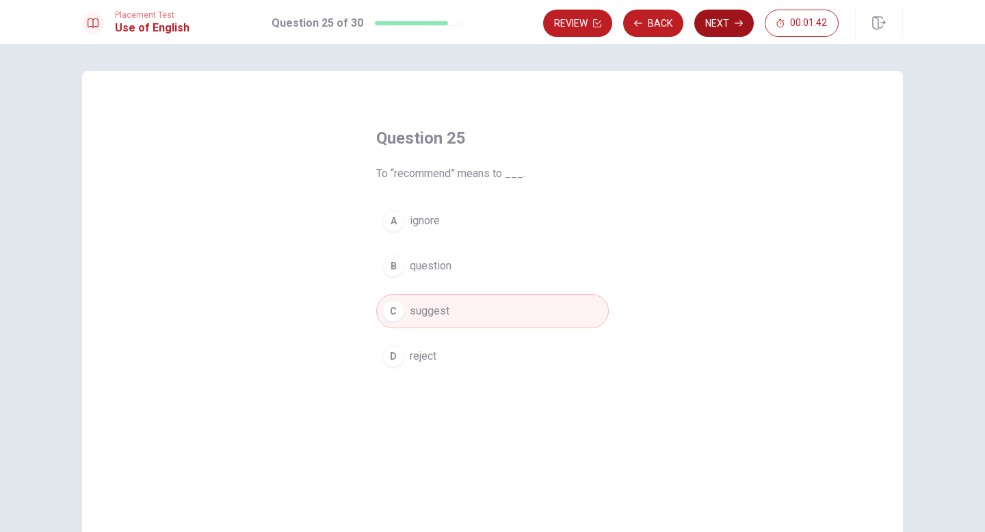
click at [723, 18] on button "Next" at bounding box center [723, 23] width 59 height 27
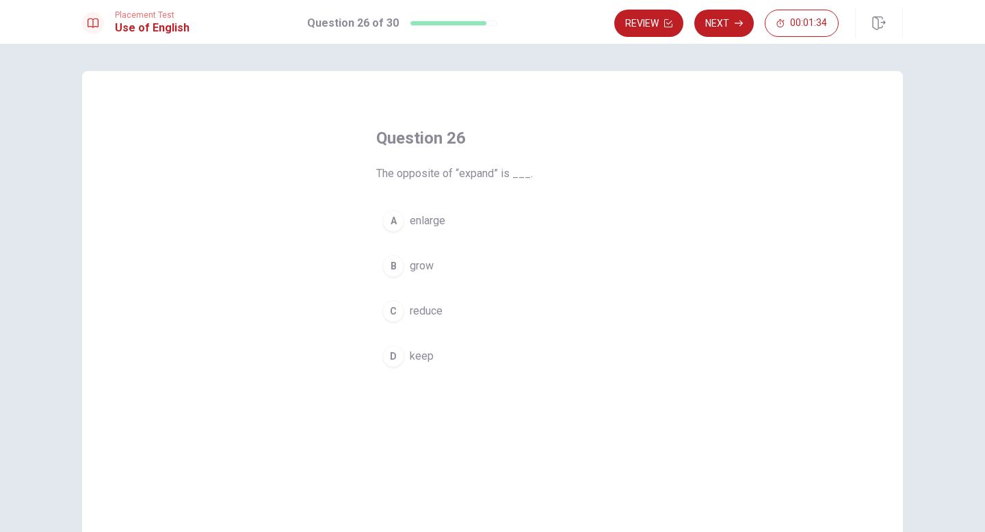
click at [425, 314] on span "reduce" at bounding box center [426, 311] width 33 height 16
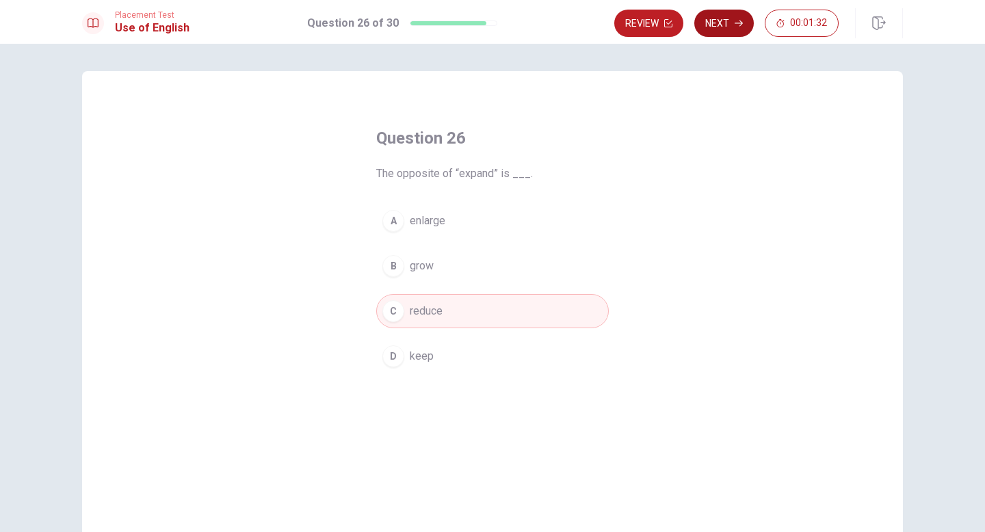
click at [710, 25] on button "Next" at bounding box center [723, 23] width 59 height 27
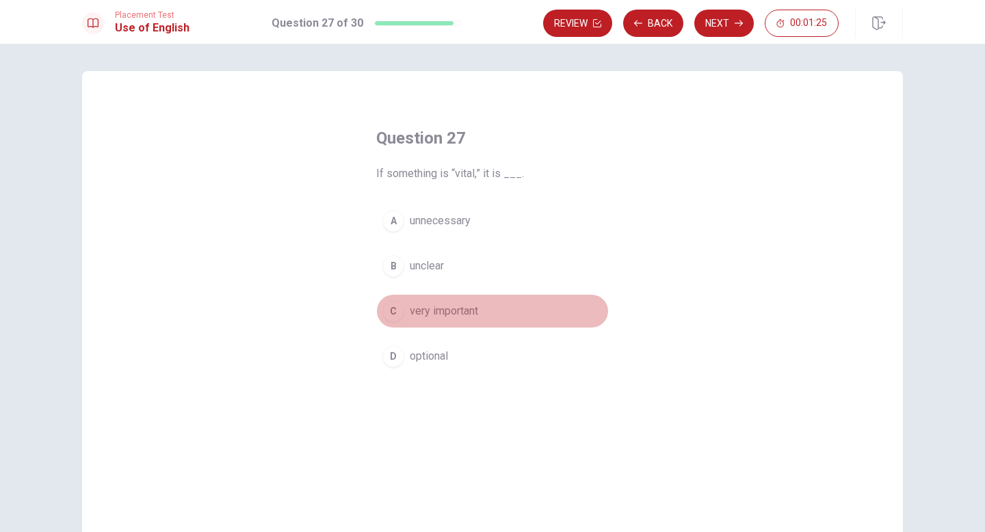
click at [467, 306] on span "very important" at bounding box center [444, 311] width 68 height 16
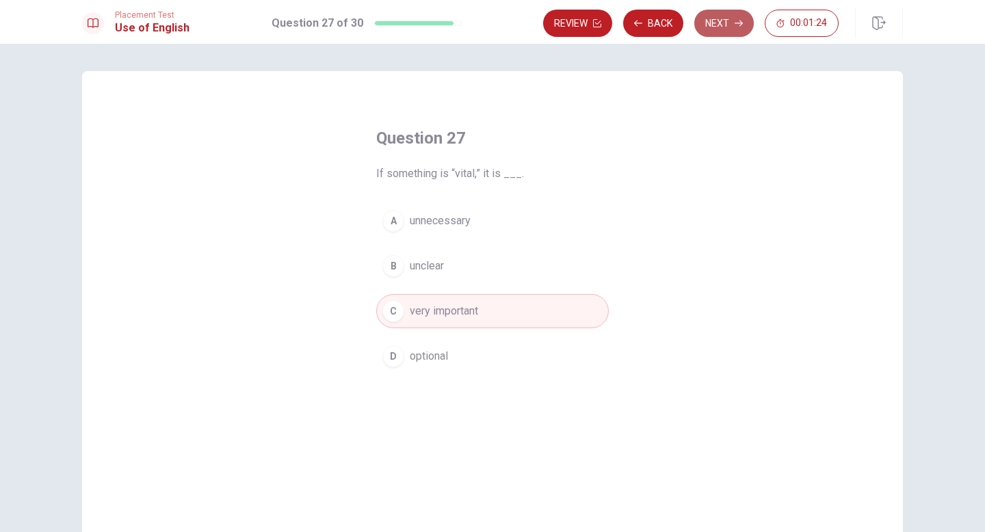
click at [717, 26] on button "Next" at bounding box center [723, 23] width 59 height 27
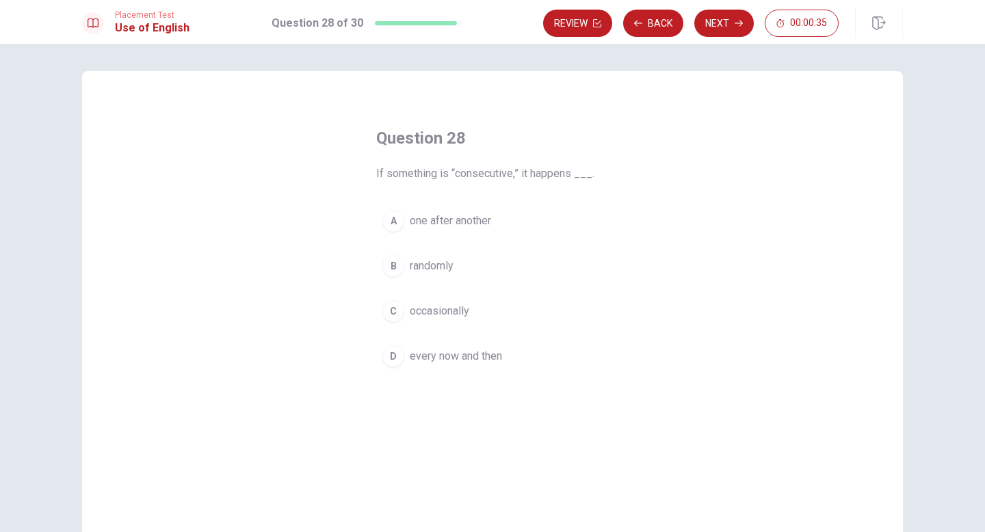
click at [449, 222] on span "one after another" at bounding box center [450, 221] width 81 height 16
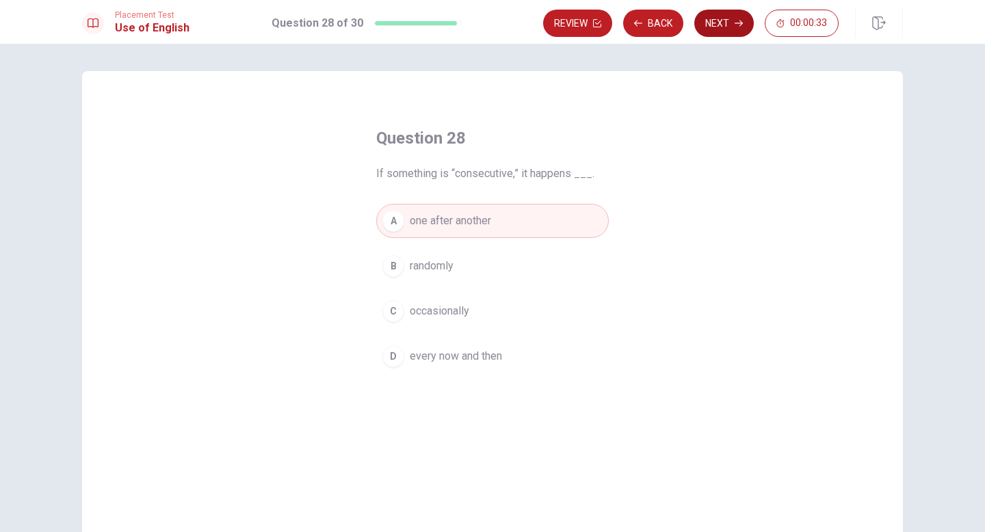
click at [721, 22] on button "Next" at bounding box center [723, 23] width 59 height 27
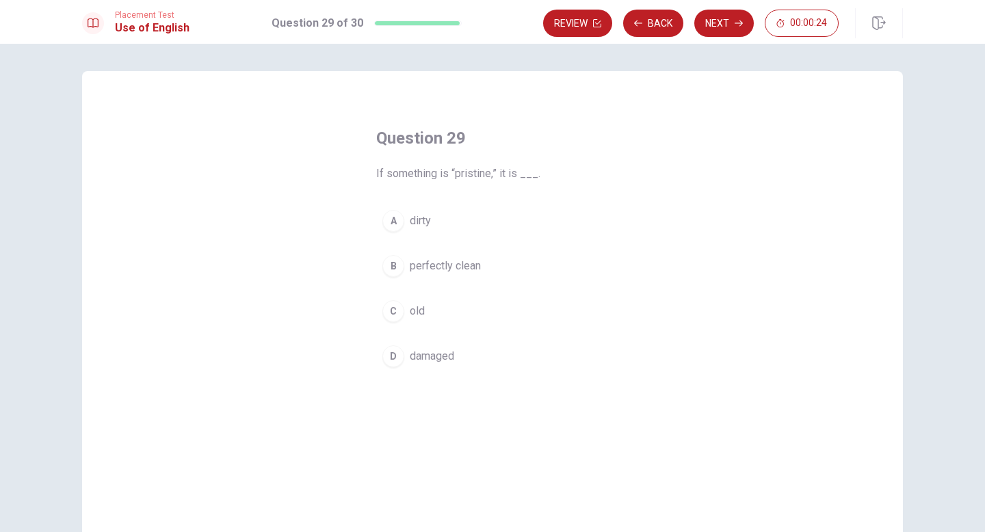
click at [442, 270] on span "perfectly clean" at bounding box center [445, 266] width 71 height 16
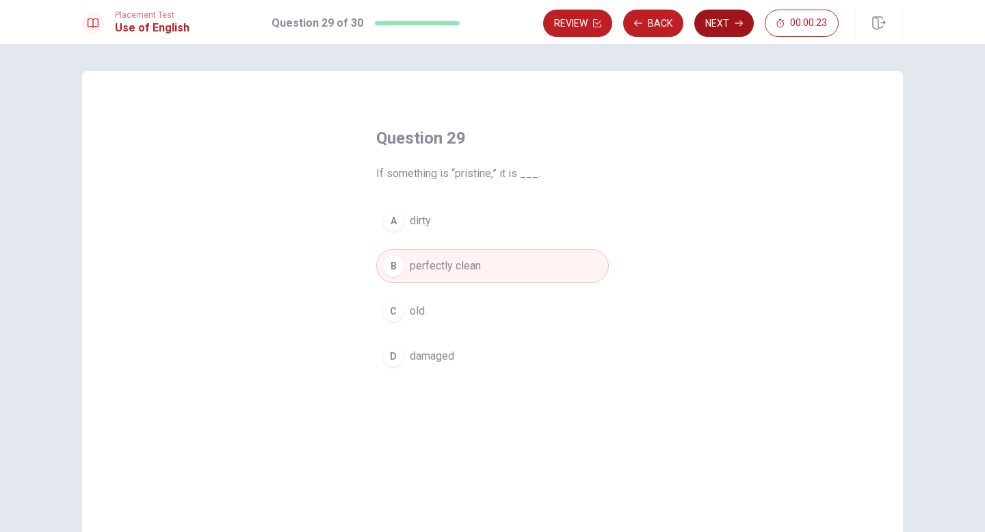
click at [711, 21] on button "Next" at bounding box center [723, 23] width 59 height 27
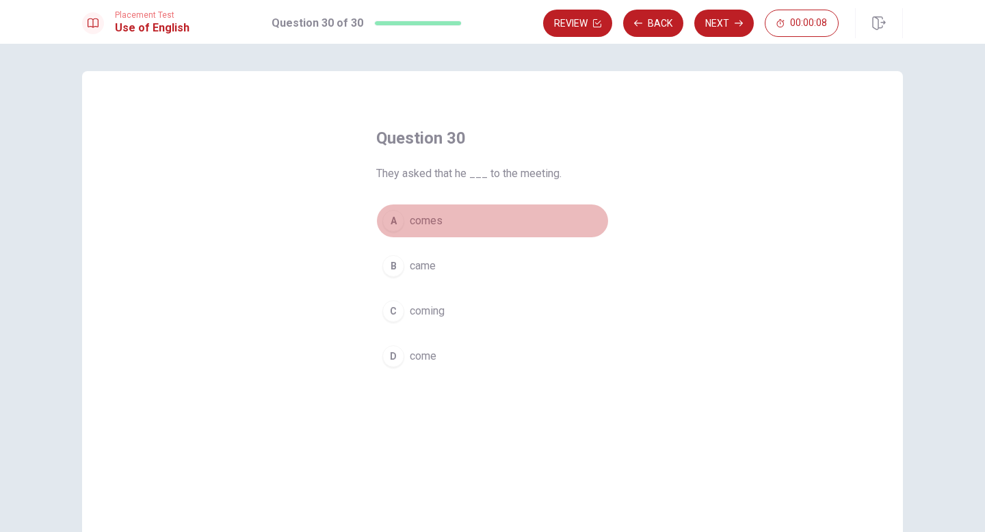
click at [431, 217] on span "comes" at bounding box center [426, 221] width 33 height 16
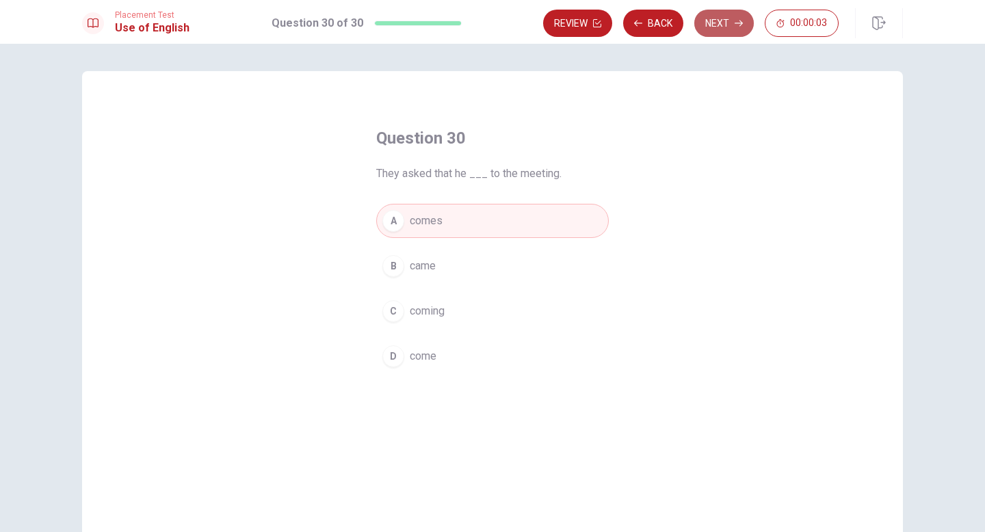
click at [714, 25] on button "Next" at bounding box center [723, 23] width 59 height 27
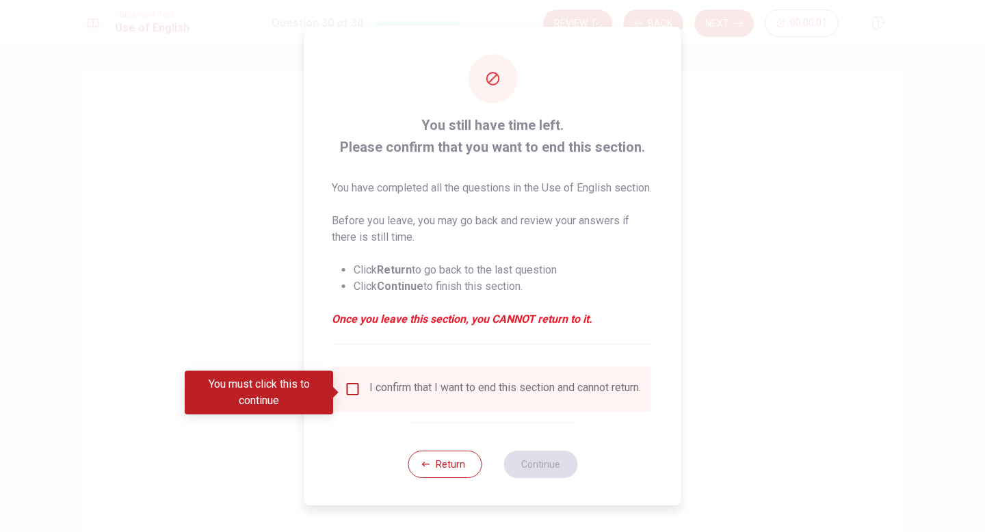
click at [351, 391] on input "You must click this to continue" at bounding box center [353, 389] width 16 height 16
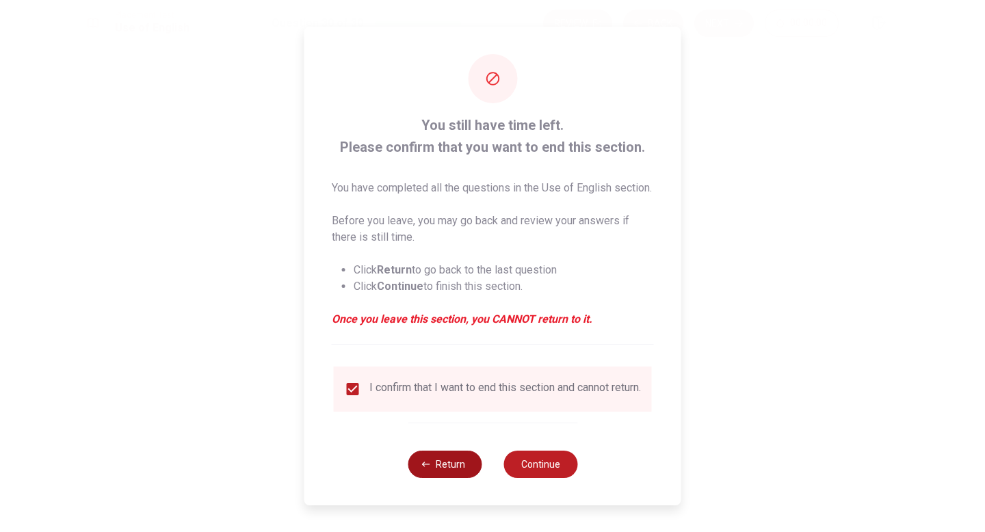
click at [443, 427] on button "Return" at bounding box center [444, 464] width 74 height 27
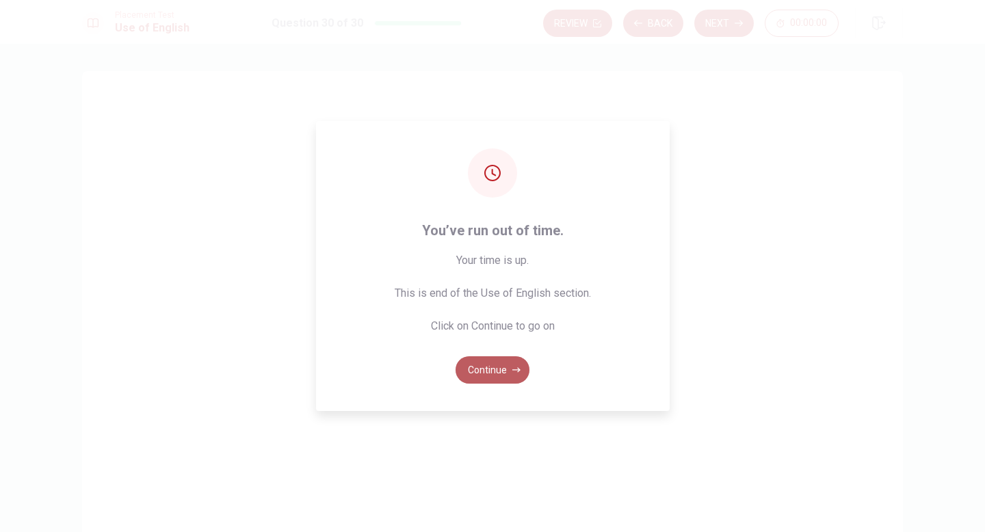
click at [498, 368] on button "Continue" at bounding box center [492, 369] width 74 height 27
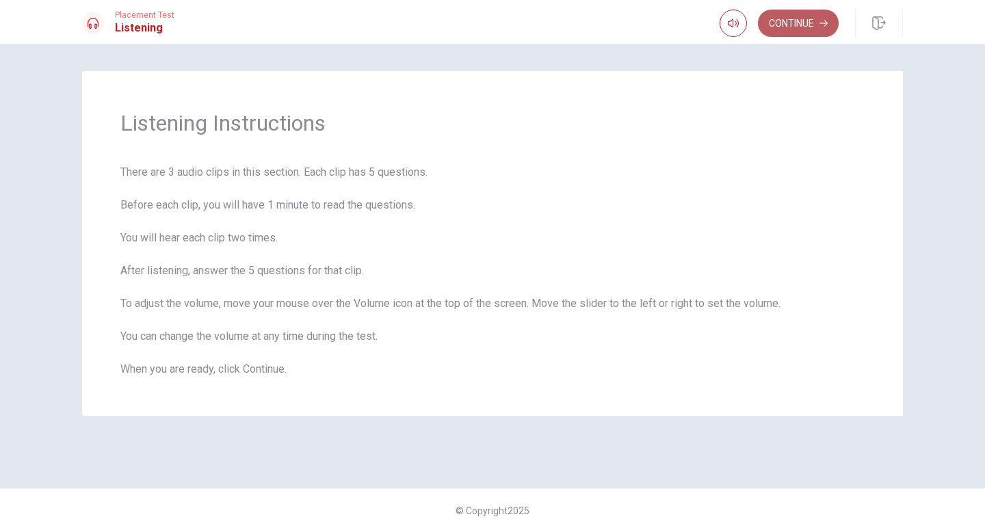
click at [787, 25] on button "Continue" at bounding box center [798, 23] width 81 height 27
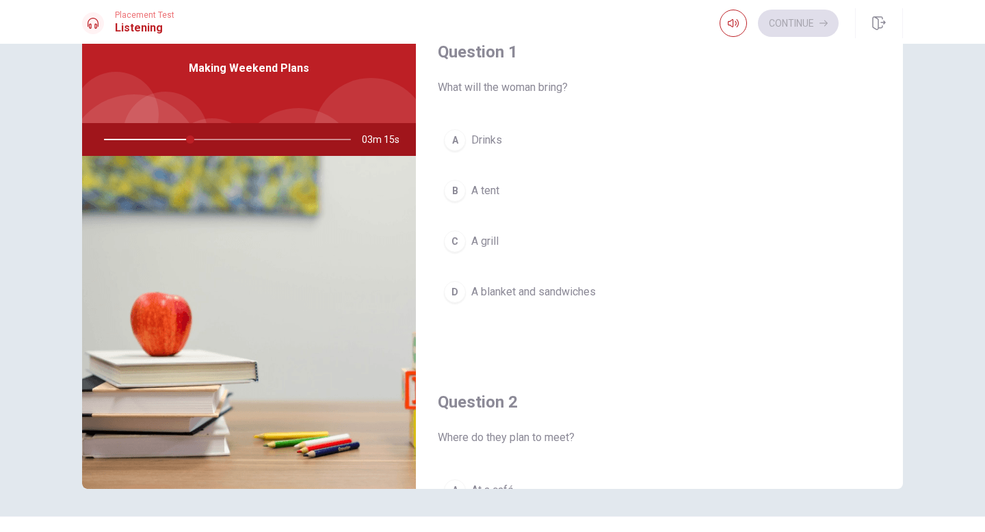
scroll to position [43, 0]
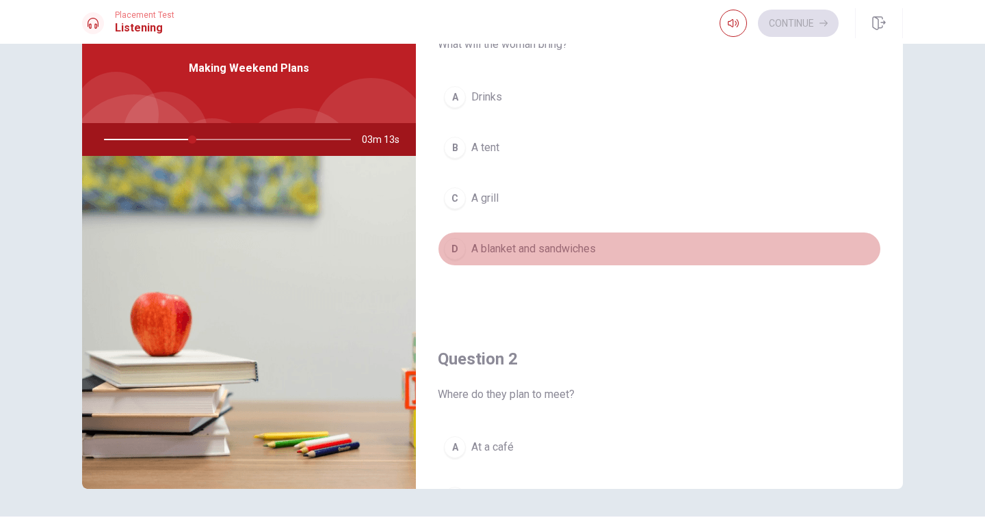
click at [458, 252] on div "D" at bounding box center [455, 249] width 22 height 22
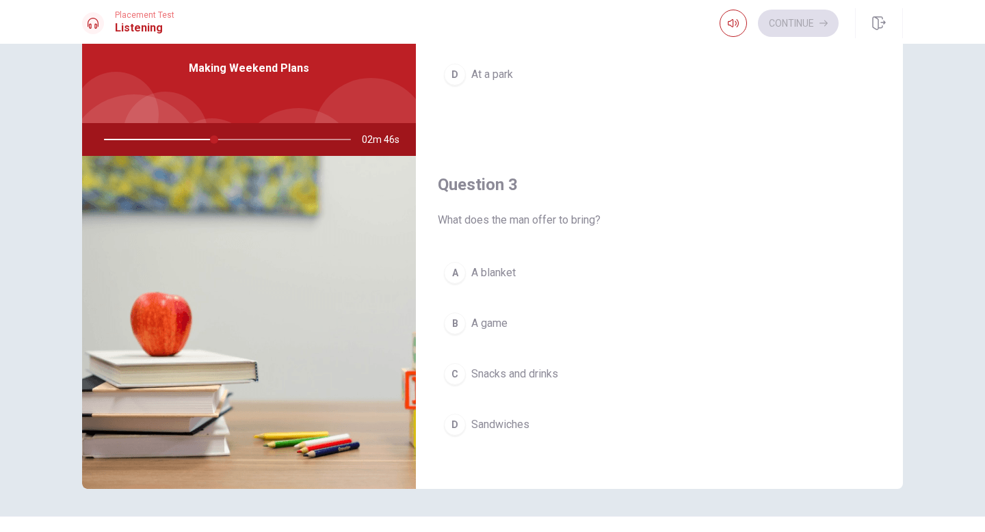
scroll to position [580, 0]
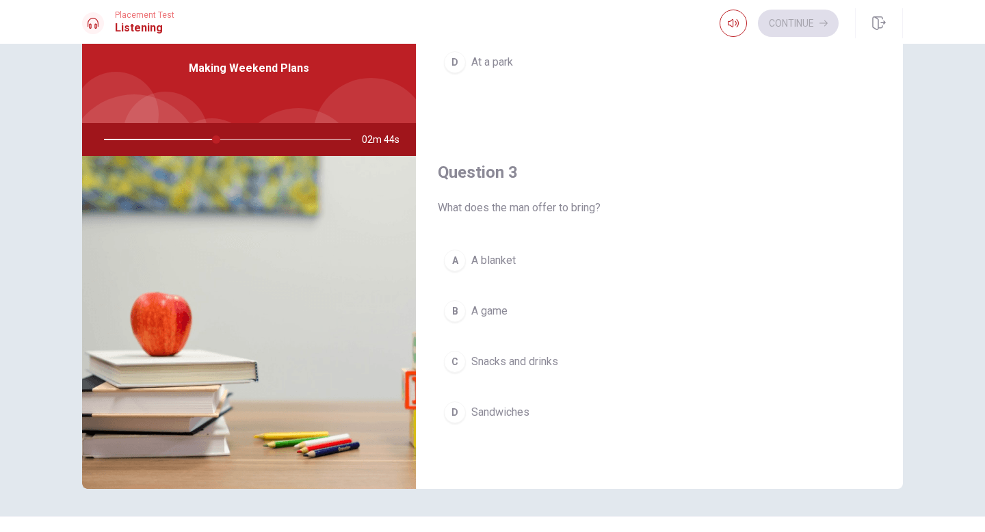
click at [453, 364] on div "C" at bounding box center [455, 362] width 22 height 22
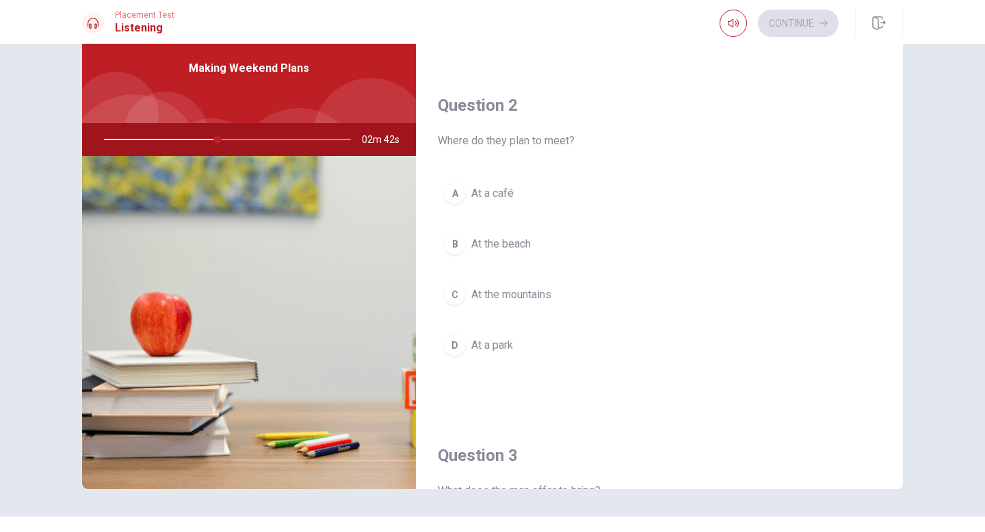
scroll to position [295, 0]
click at [453, 345] on div "D" at bounding box center [455, 347] width 22 height 22
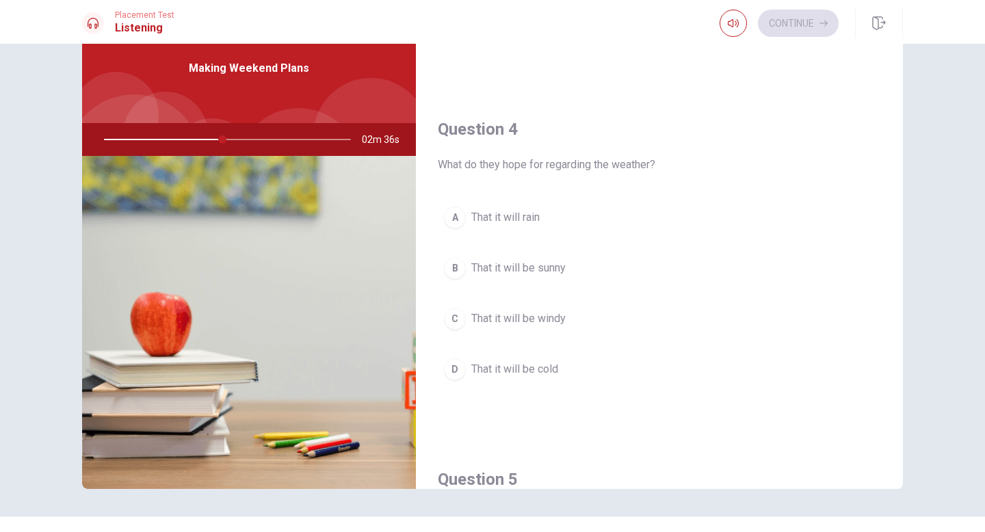
scroll to position [1009, 0]
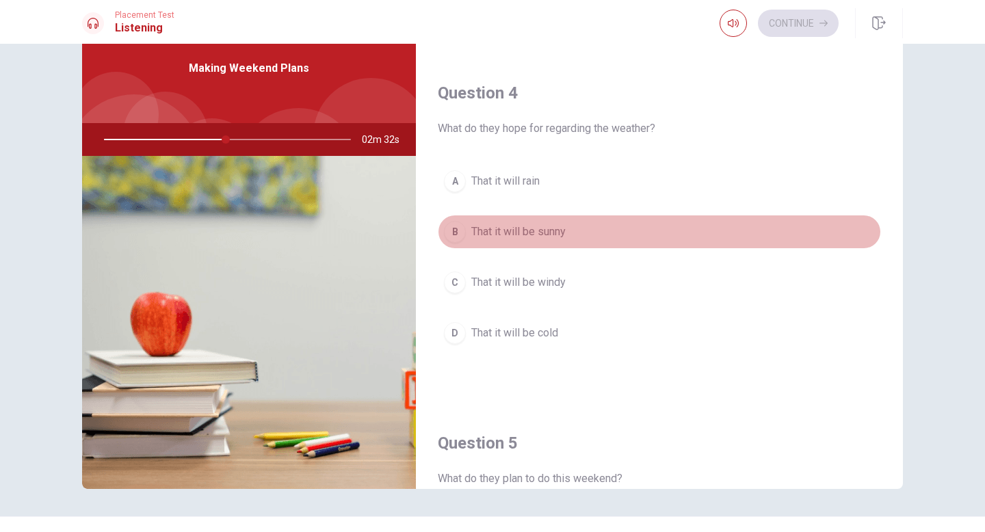
click at [454, 233] on div "B" at bounding box center [455, 232] width 22 height 22
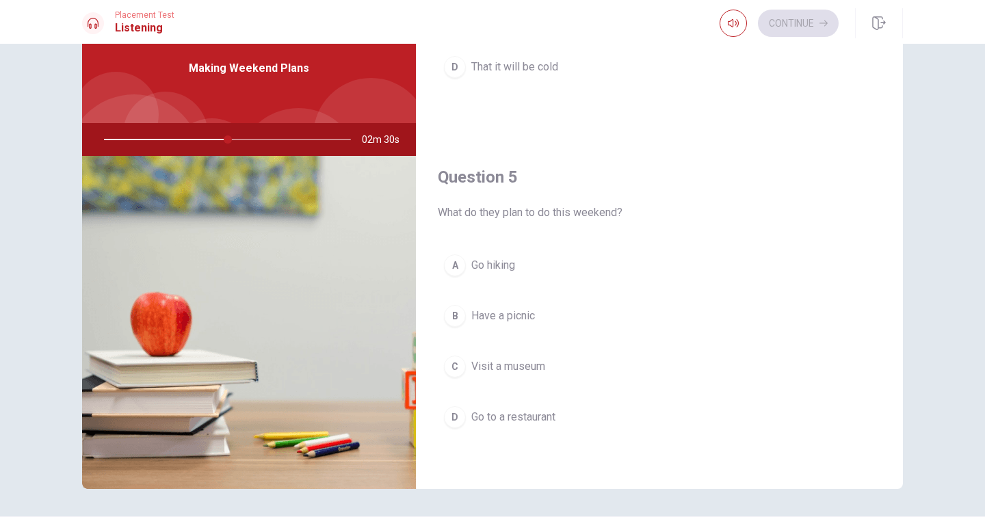
scroll to position [85, 0]
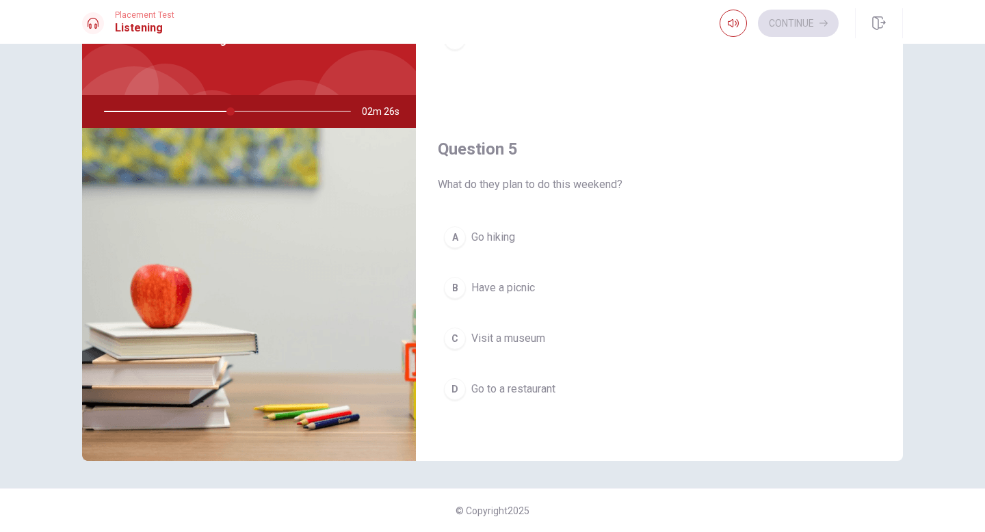
click at [454, 233] on div "A" at bounding box center [455, 237] width 22 height 22
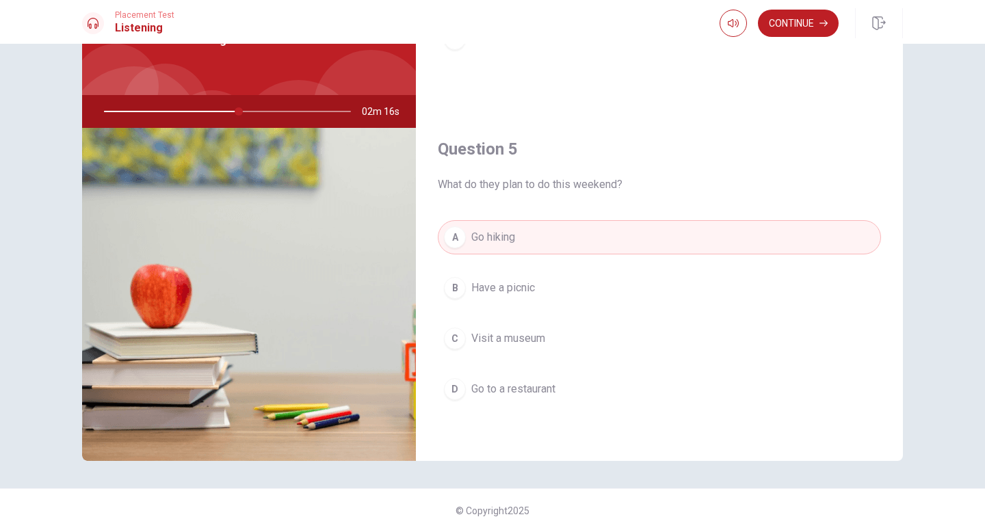
drag, startPoint x: 235, startPoint y: 112, endPoint x: 105, endPoint y: 98, distance: 131.3
click at [105, 98] on div at bounding box center [225, 111] width 274 height 33
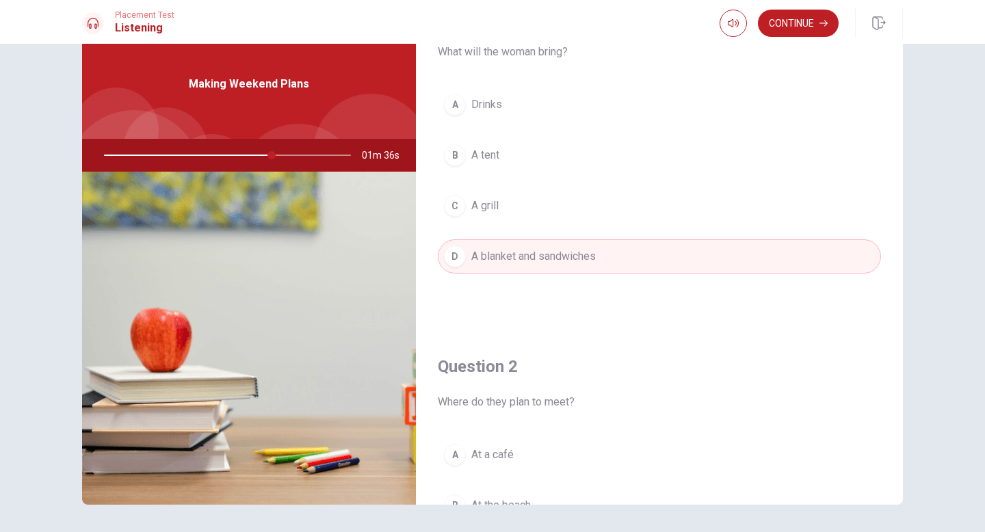
scroll to position [0, 0]
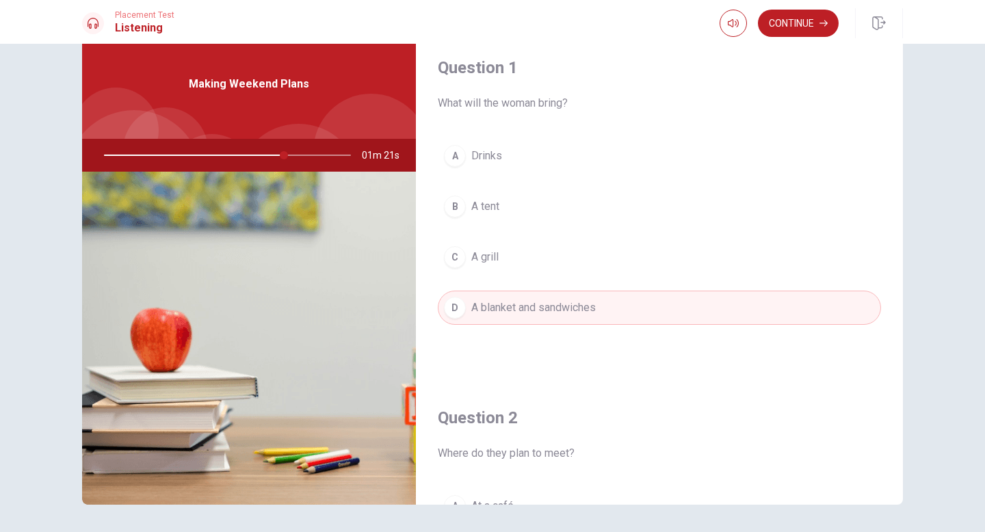
drag, startPoint x: 284, startPoint y: 157, endPoint x: 291, endPoint y: 157, distance: 7.5
click at [291, 157] on div at bounding box center [225, 155] width 274 height 33
click at [124, 149] on div at bounding box center [225, 155] width 274 height 33
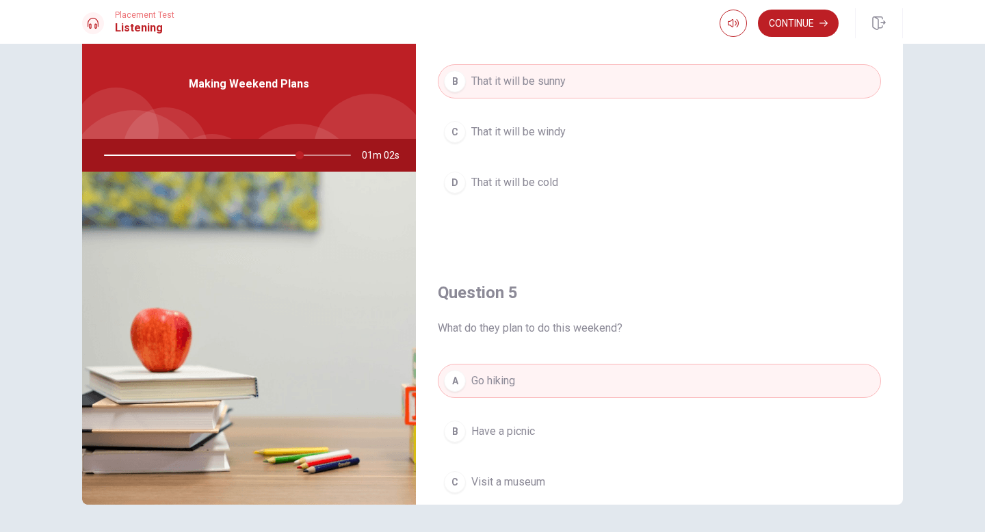
scroll to position [1237, 0]
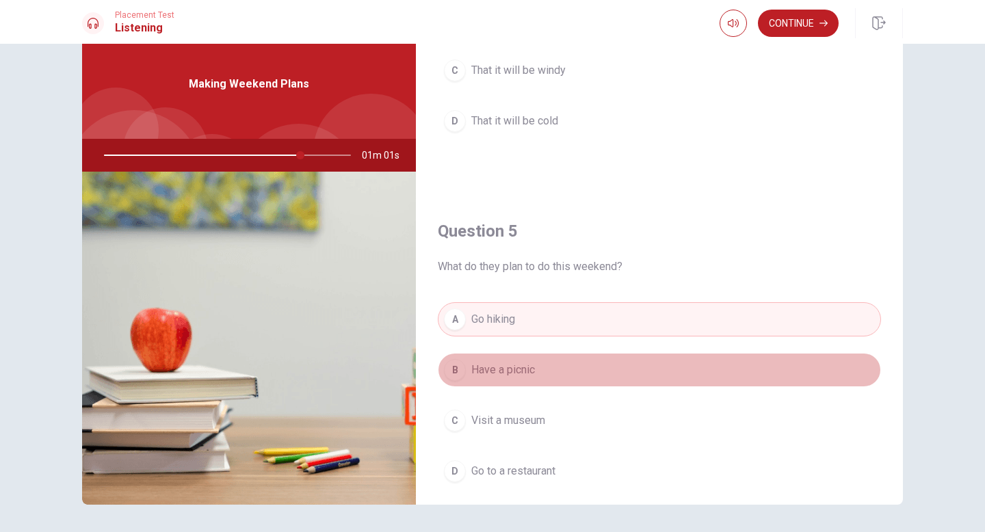
click at [455, 369] on div "B" at bounding box center [455, 370] width 22 height 22
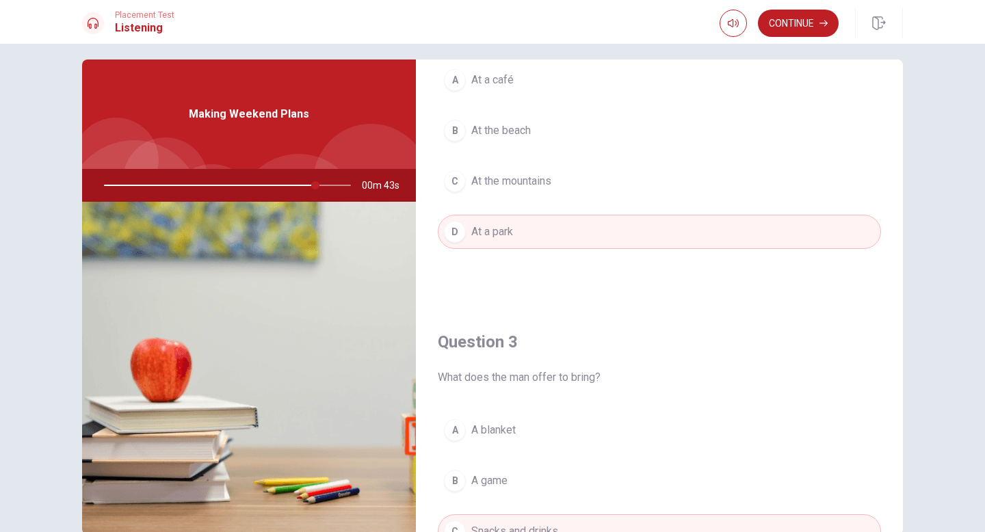
scroll to position [476, 0]
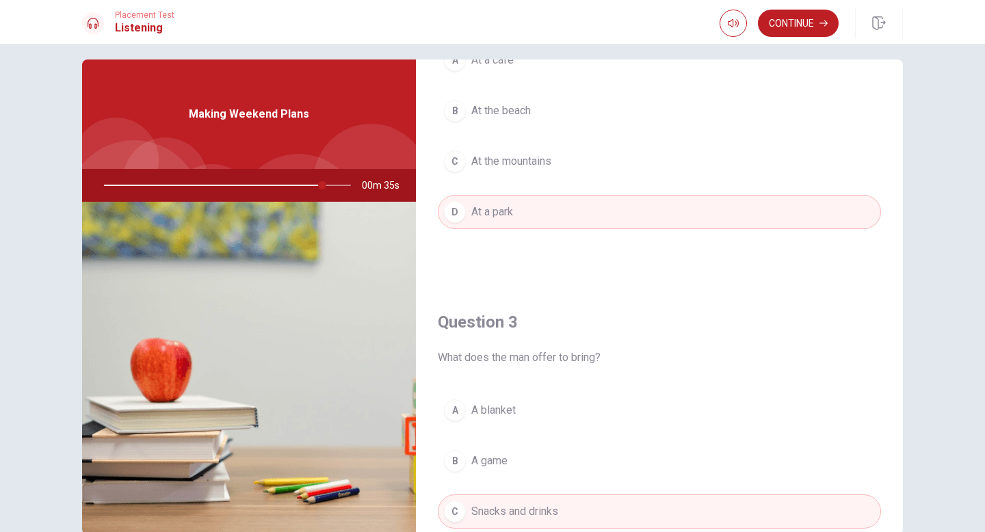
click at [176, 185] on div at bounding box center [225, 185] width 274 height 33
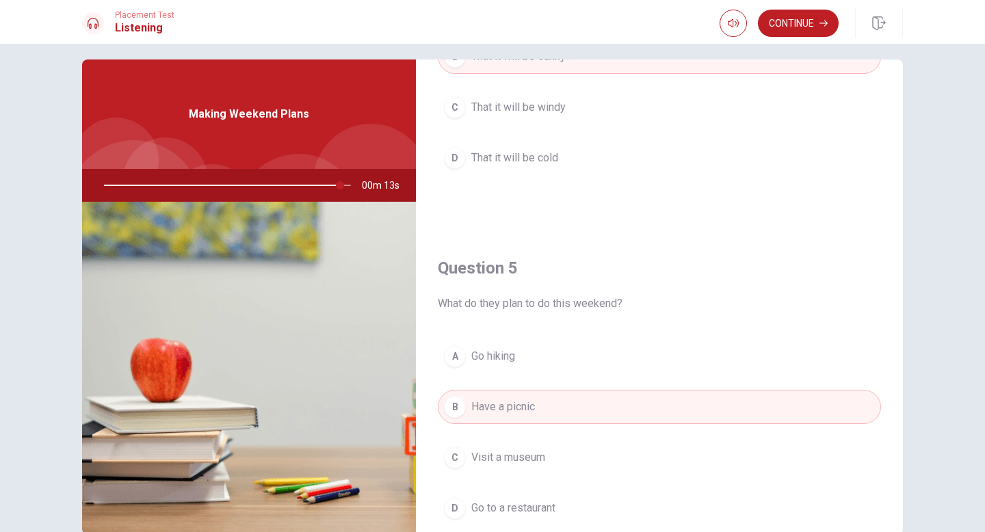
scroll to position [1189, 0]
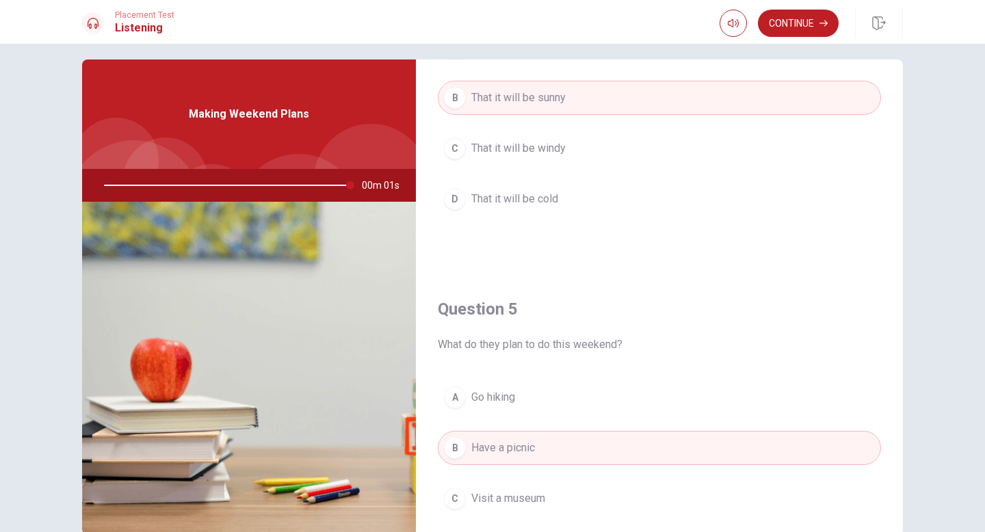
type input "0"
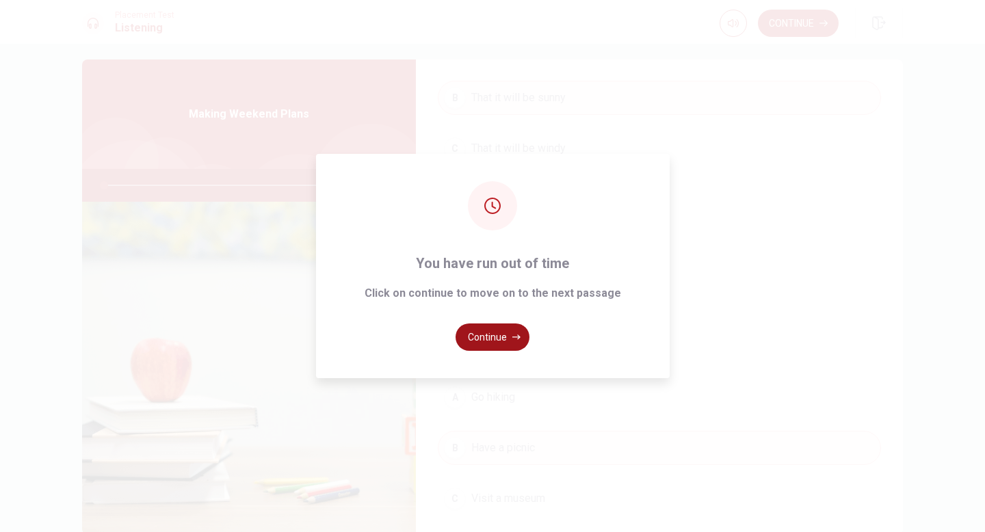
click at [502, 340] on button "Continue" at bounding box center [492, 336] width 74 height 27
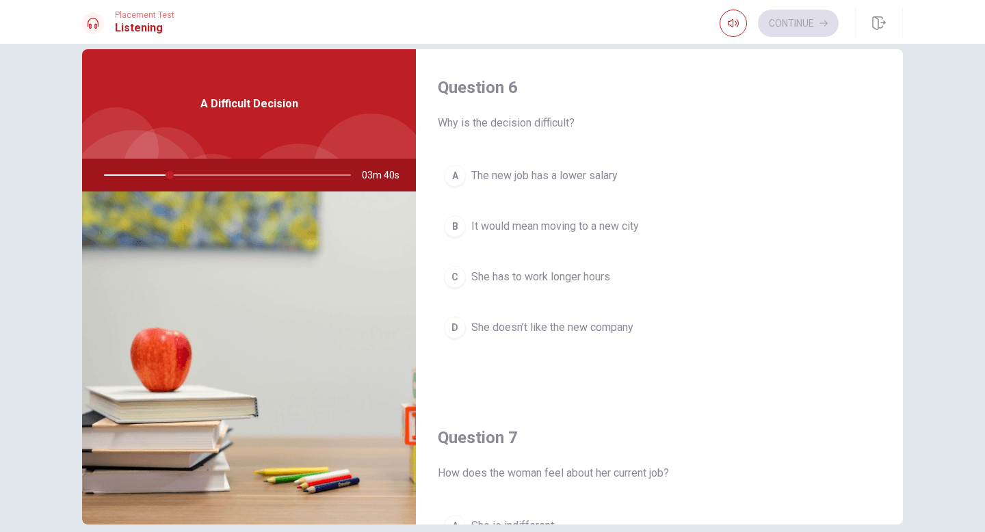
scroll to position [0, 0]
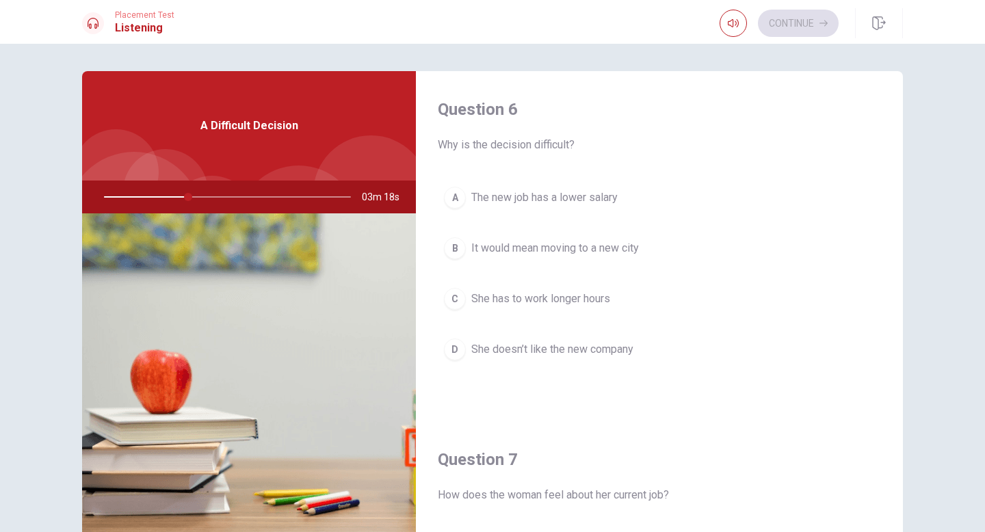
click at [459, 252] on div "B" at bounding box center [455, 248] width 22 height 22
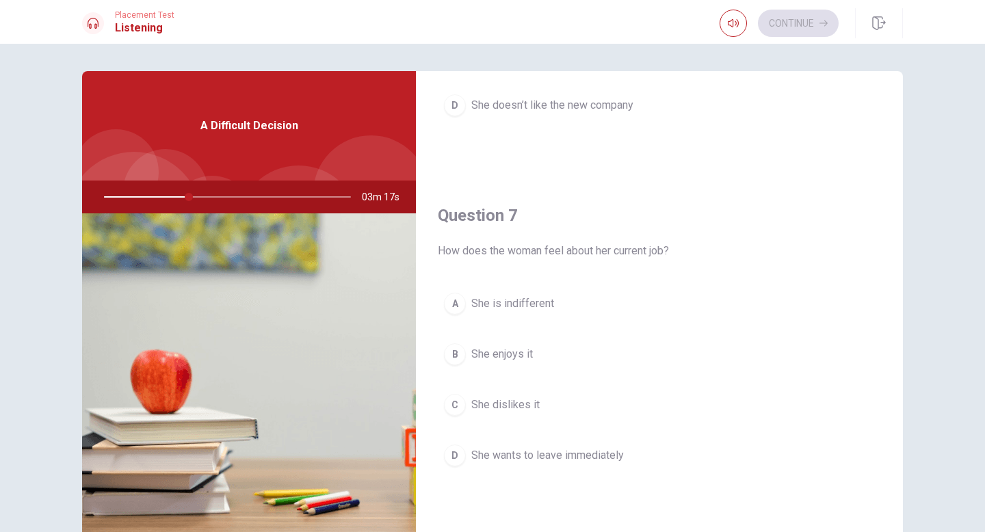
scroll to position [287, 0]
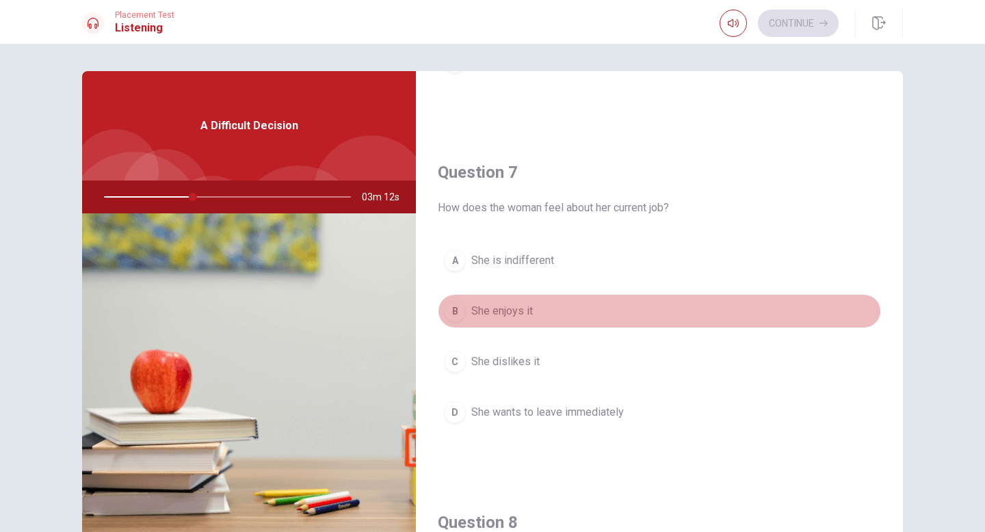
click at [455, 311] on div "B" at bounding box center [455, 311] width 22 height 22
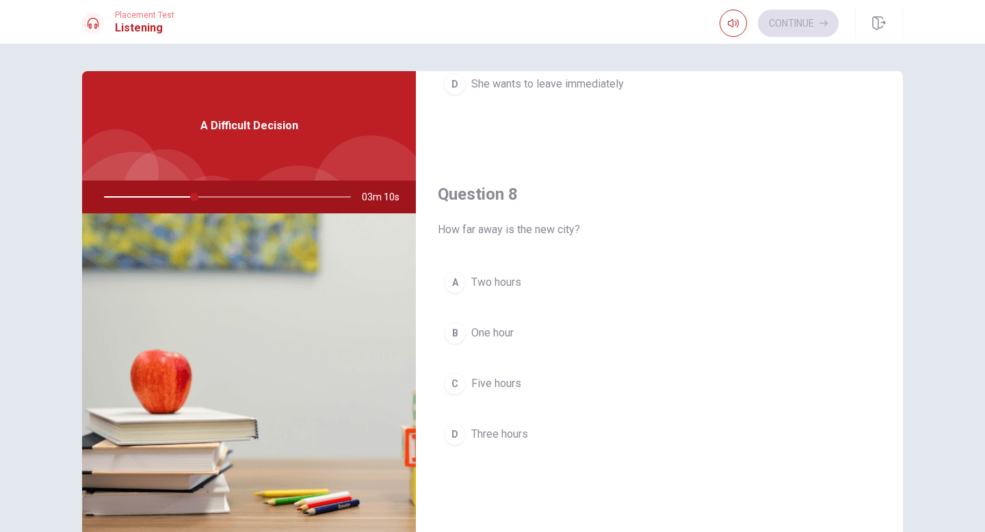
scroll to position [628, 0]
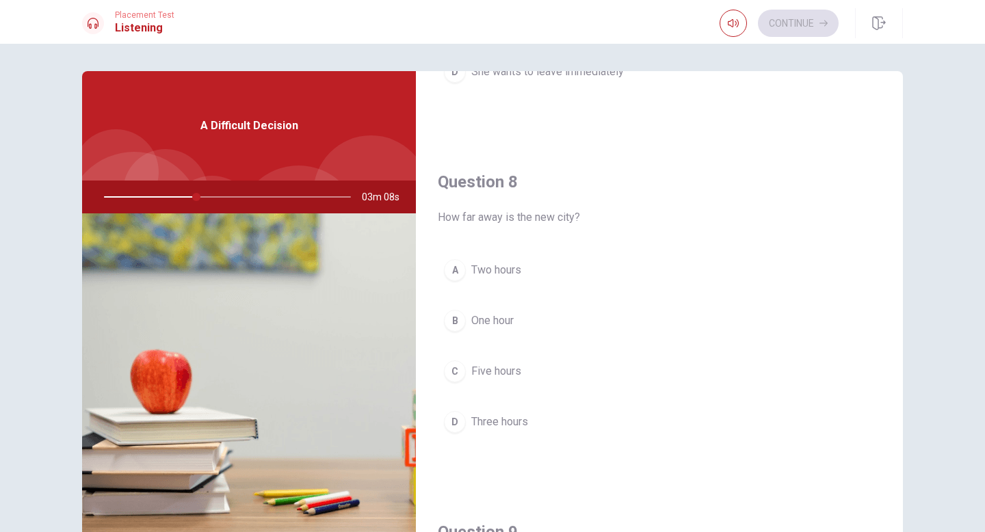
click at [460, 418] on div "D" at bounding box center [455, 422] width 22 height 22
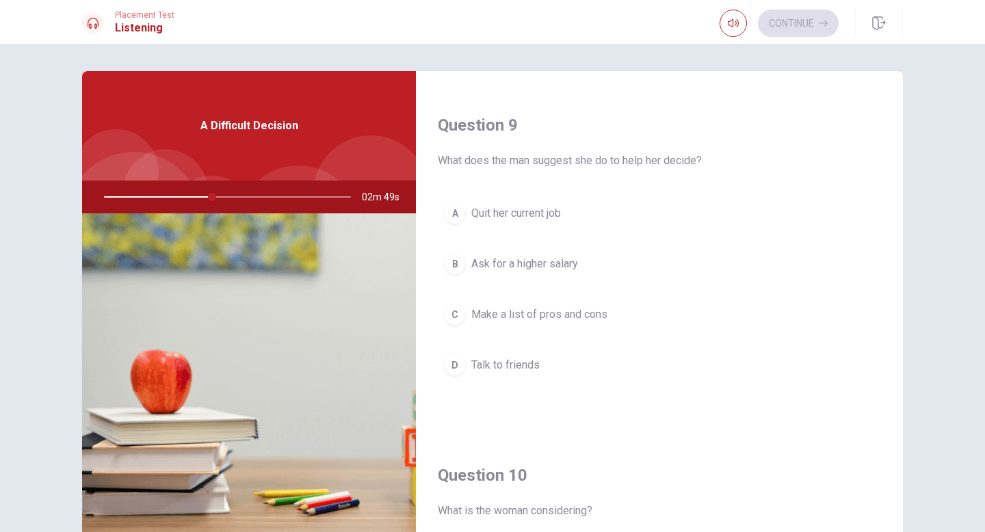
scroll to position [1049, 0]
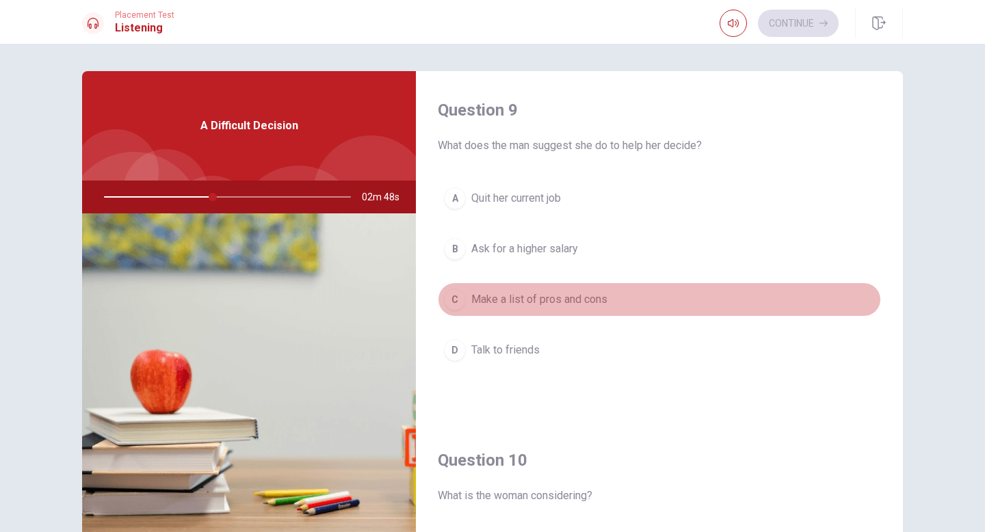
click at [470, 298] on button "C Make a list of pros and cons" at bounding box center [659, 299] width 443 height 34
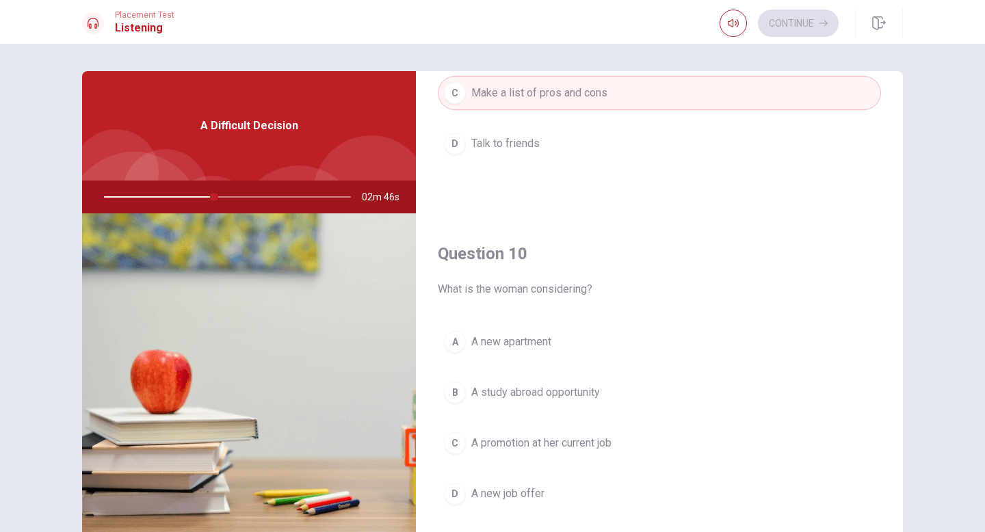
scroll to position [1275, 0]
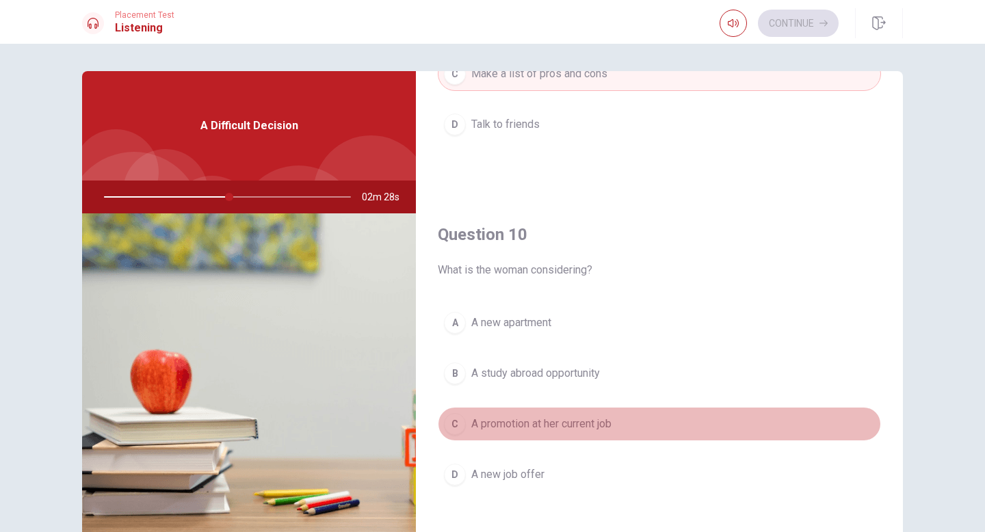
click at [454, 427] on div "C" at bounding box center [455, 424] width 22 height 22
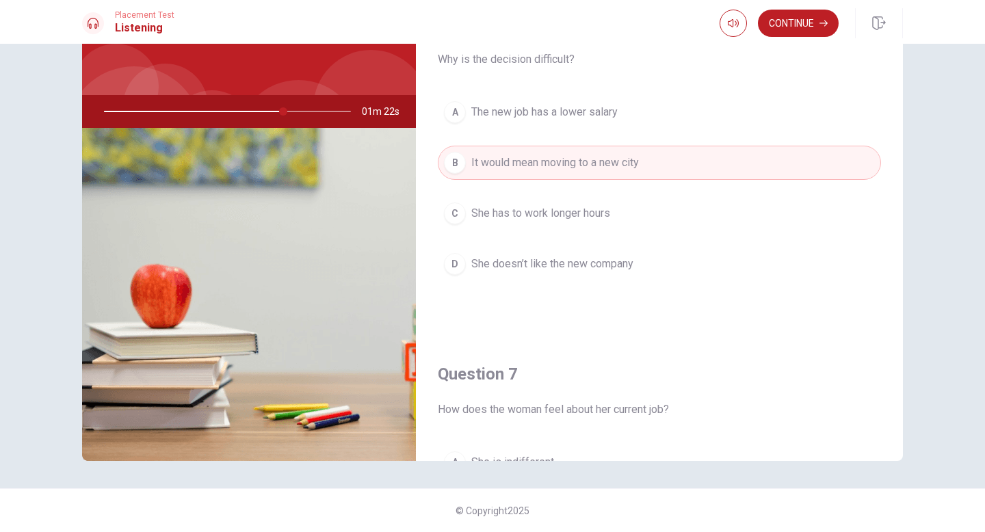
scroll to position [85, 0]
click at [794, 21] on button "Continue" at bounding box center [798, 23] width 81 height 27
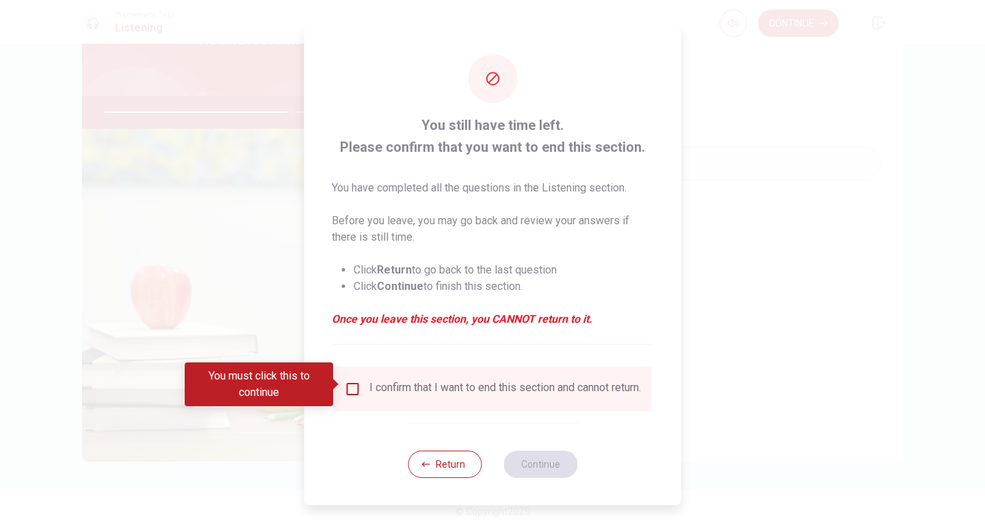
click at [350, 382] on input "You must click this to continue" at bounding box center [353, 389] width 16 height 16
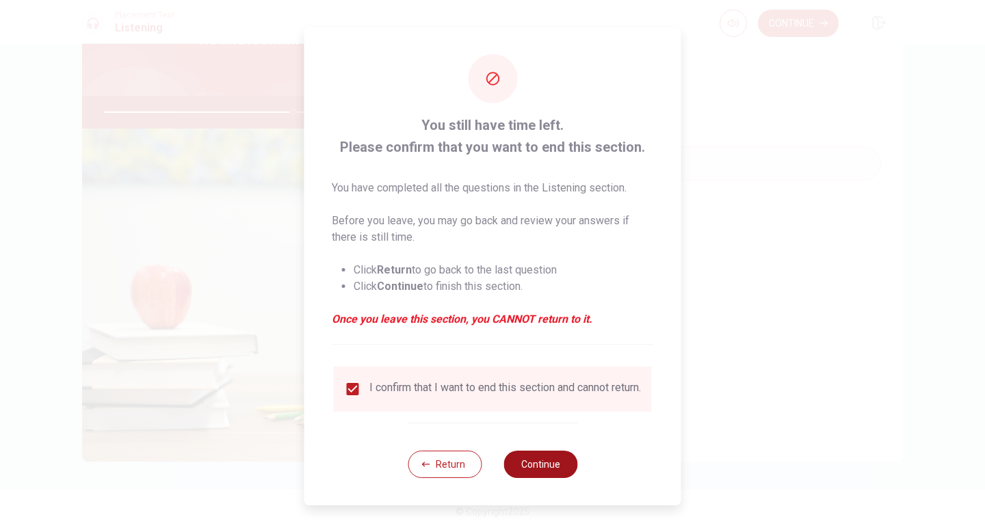
click at [554, 427] on button "Continue" at bounding box center [540, 464] width 74 height 27
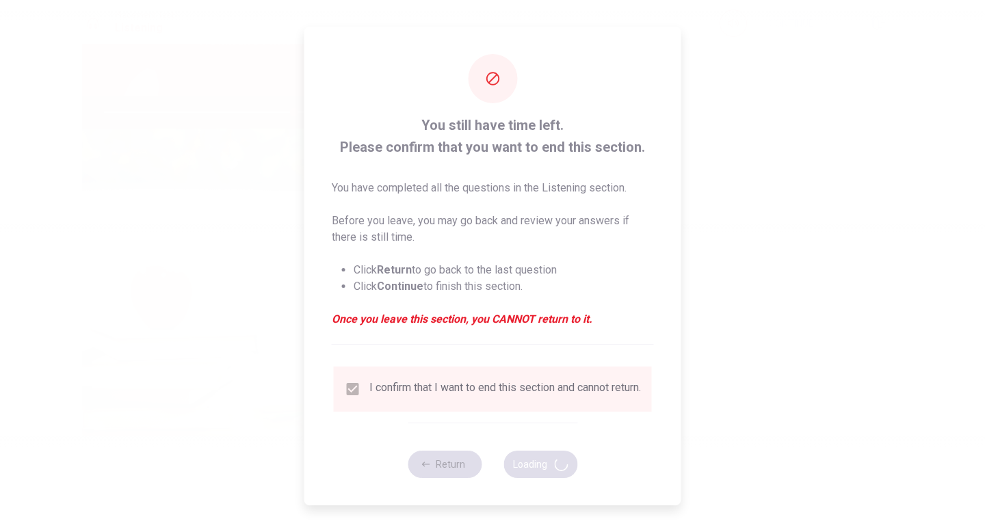
type input "77"
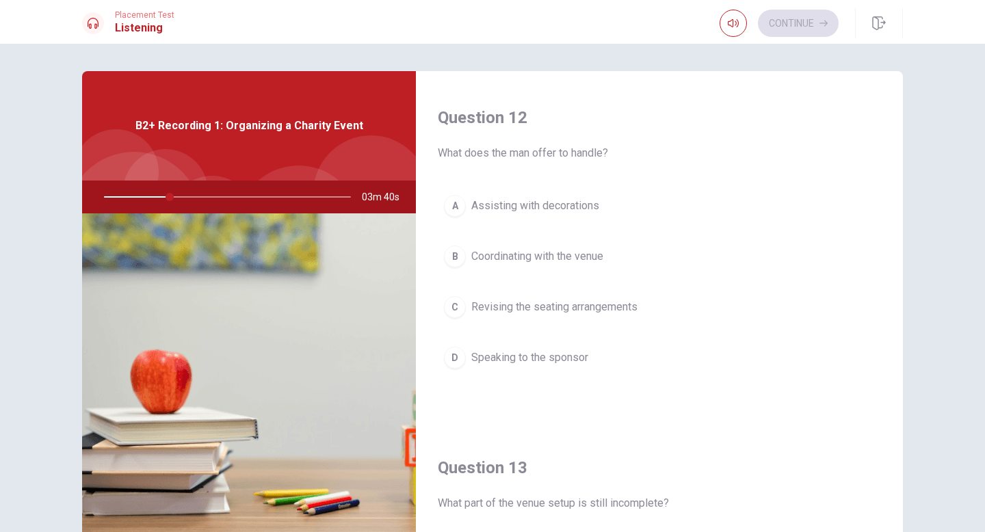
scroll to position [0, 0]
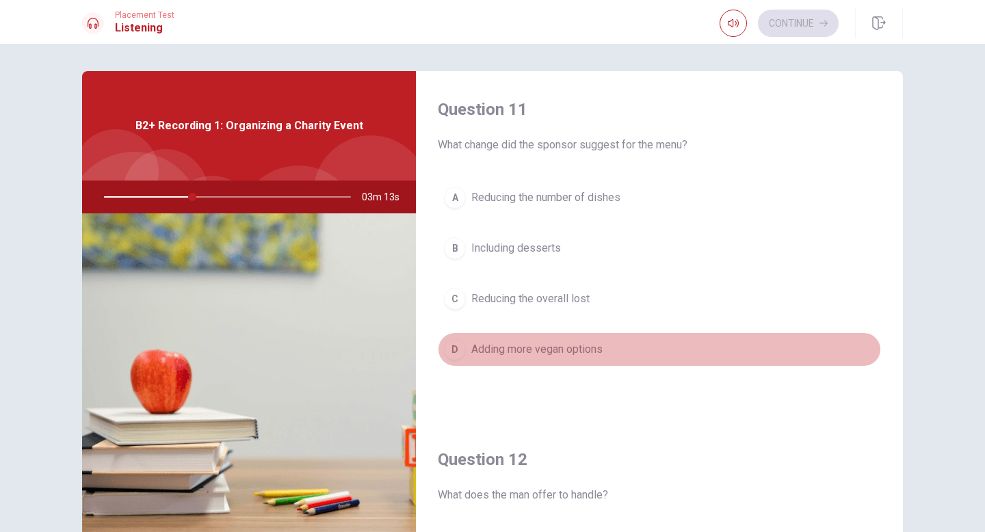
click at [459, 351] on div "D" at bounding box center [455, 349] width 22 height 22
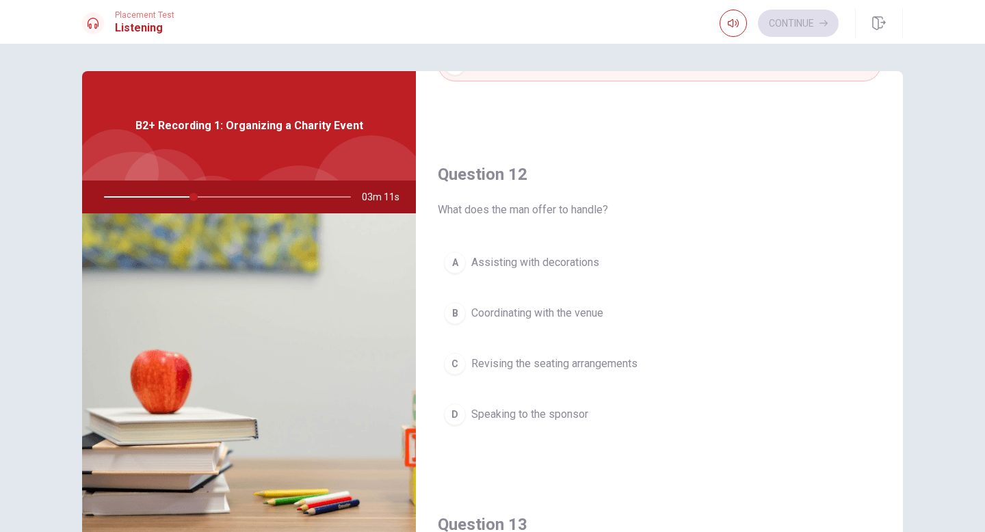
scroll to position [289, 0]
click at [453, 312] on div "B" at bounding box center [455, 309] width 22 height 22
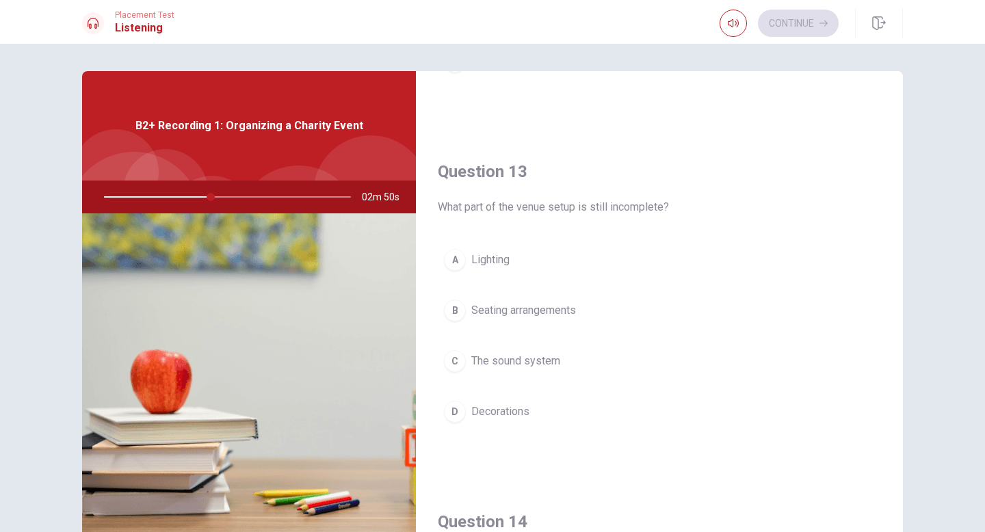
scroll to position [648, 0]
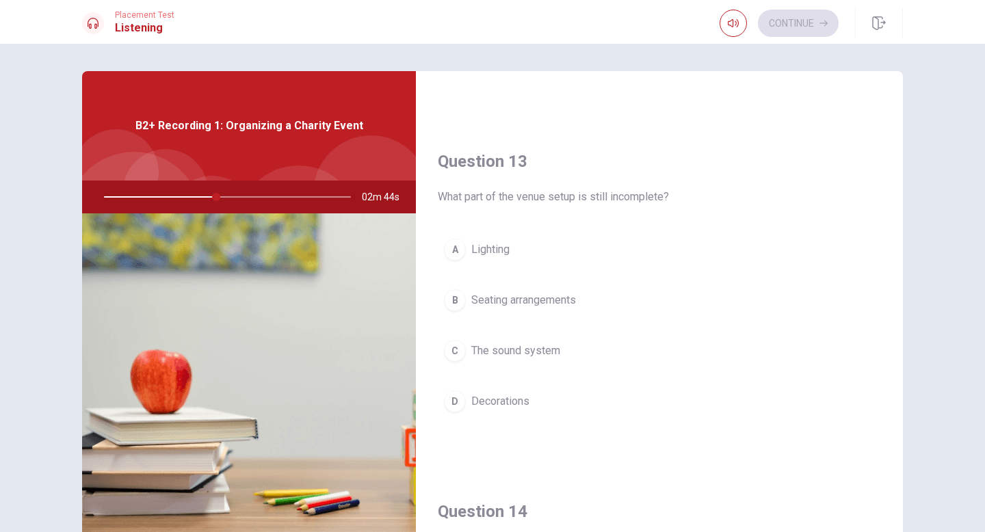
click at [462, 405] on div "D" at bounding box center [455, 401] width 22 height 22
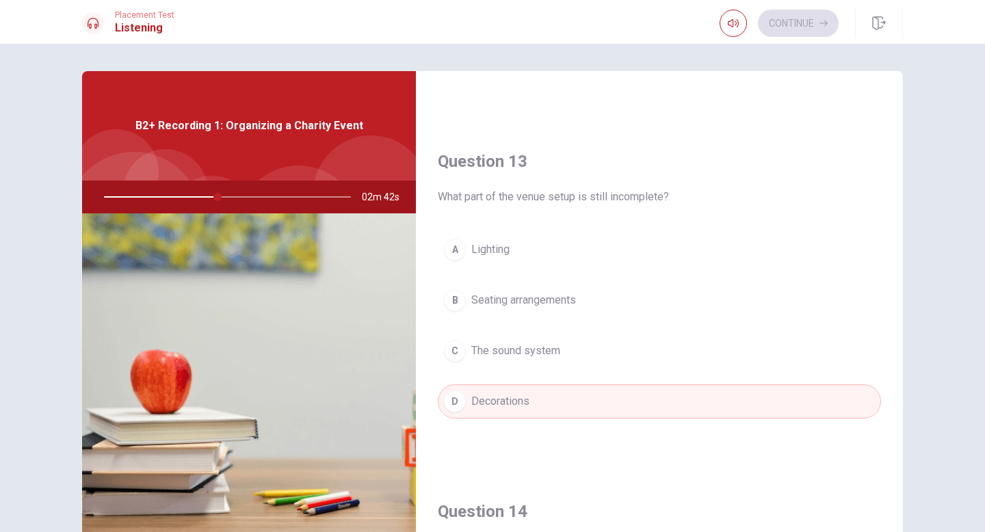
click at [455, 353] on div "C" at bounding box center [455, 351] width 22 height 22
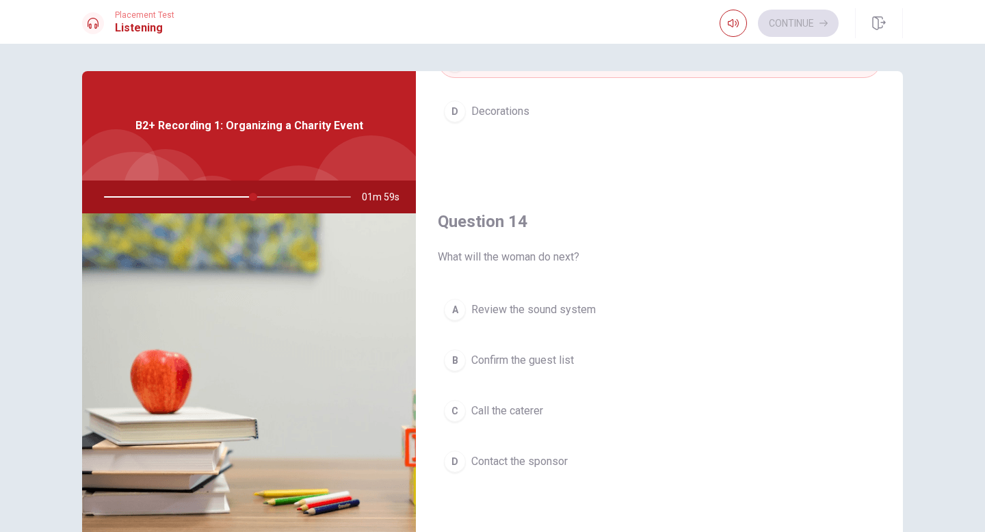
scroll to position [941, 0]
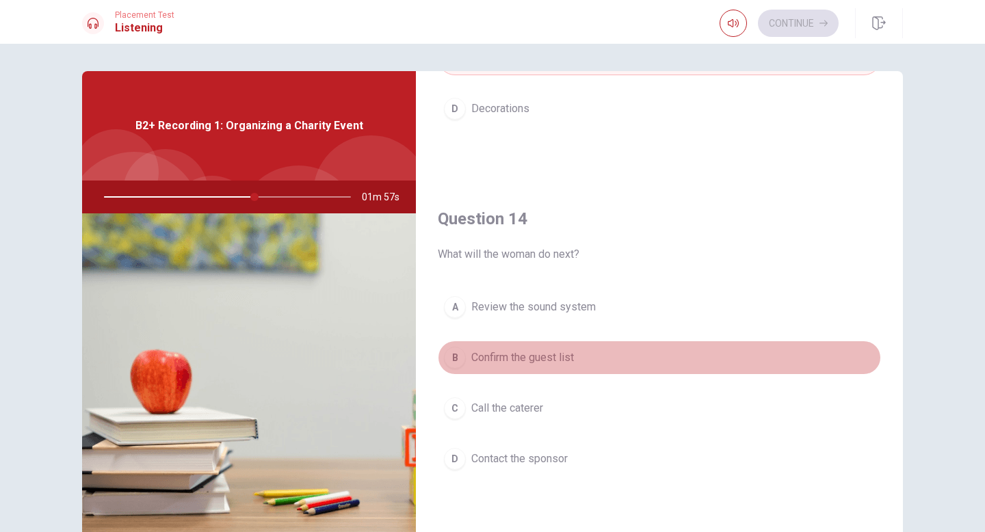
click at [549, 360] on span "Confirm the guest list" at bounding box center [522, 357] width 103 height 16
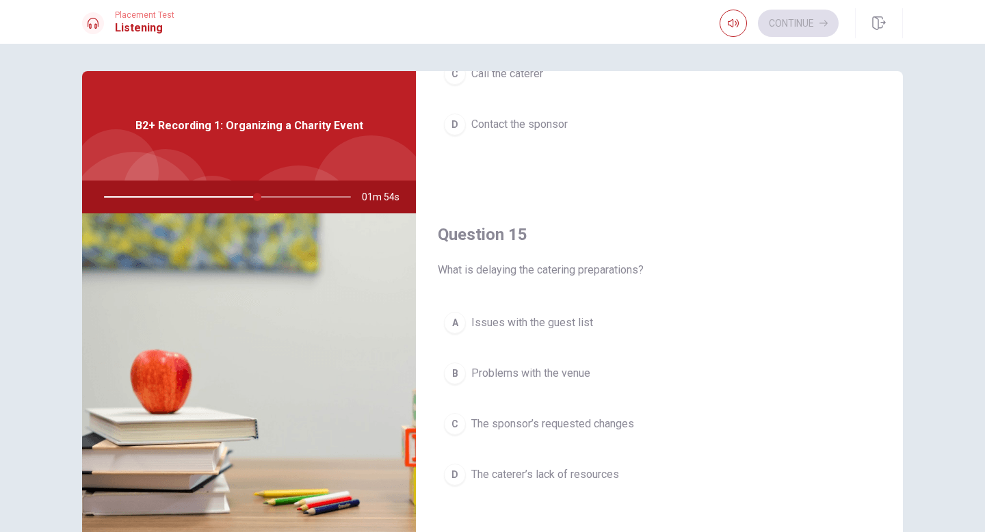
scroll to position [29, 0]
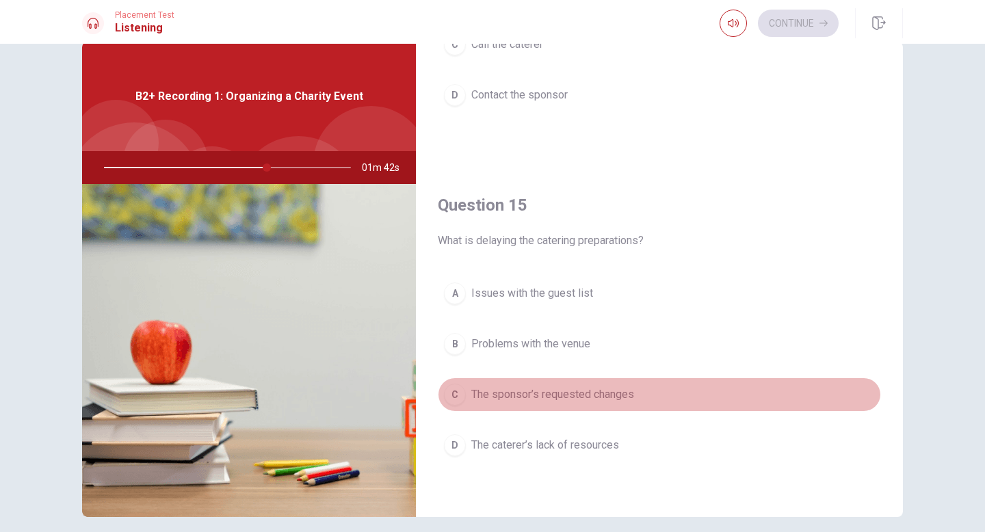
click at [487, 399] on span "The sponsor’s requested changes" at bounding box center [552, 394] width 163 height 16
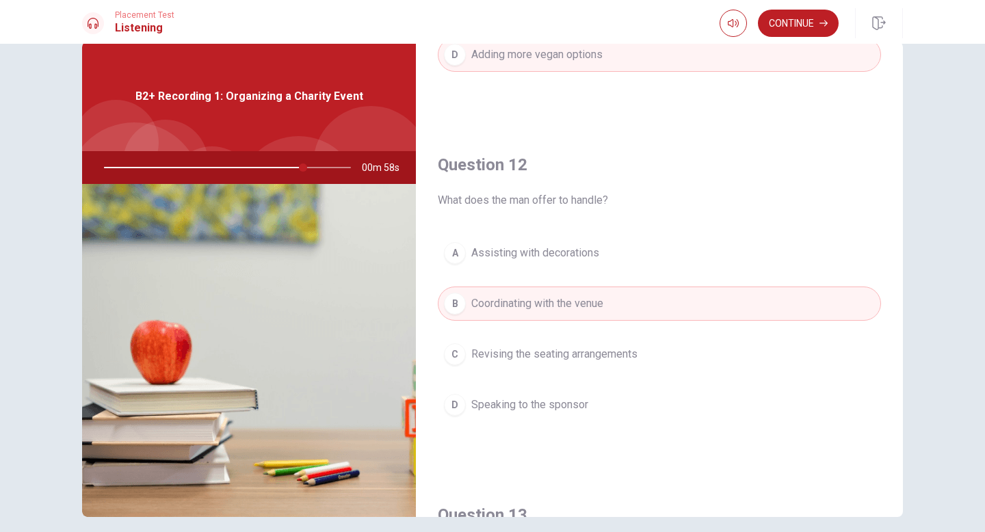
scroll to position [269, 0]
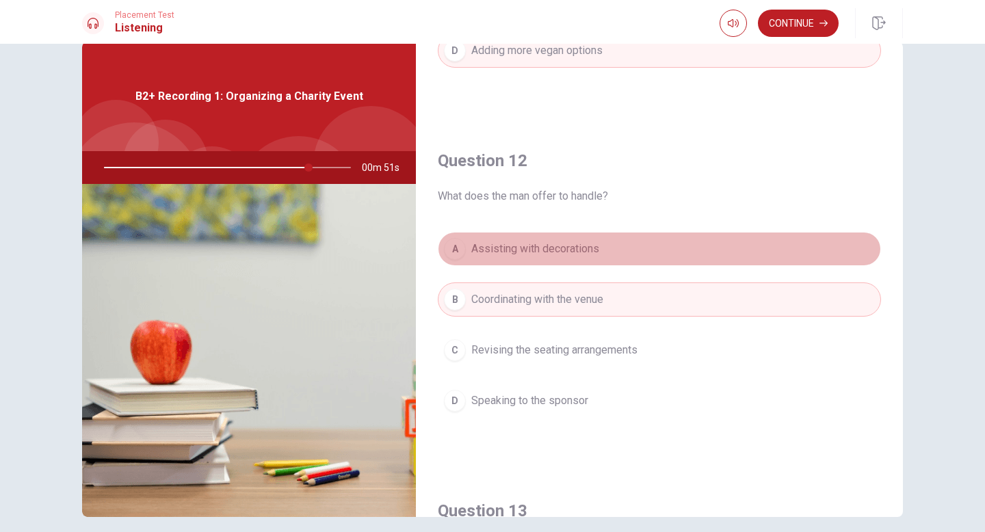
click at [453, 253] on div "A" at bounding box center [455, 249] width 22 height 22
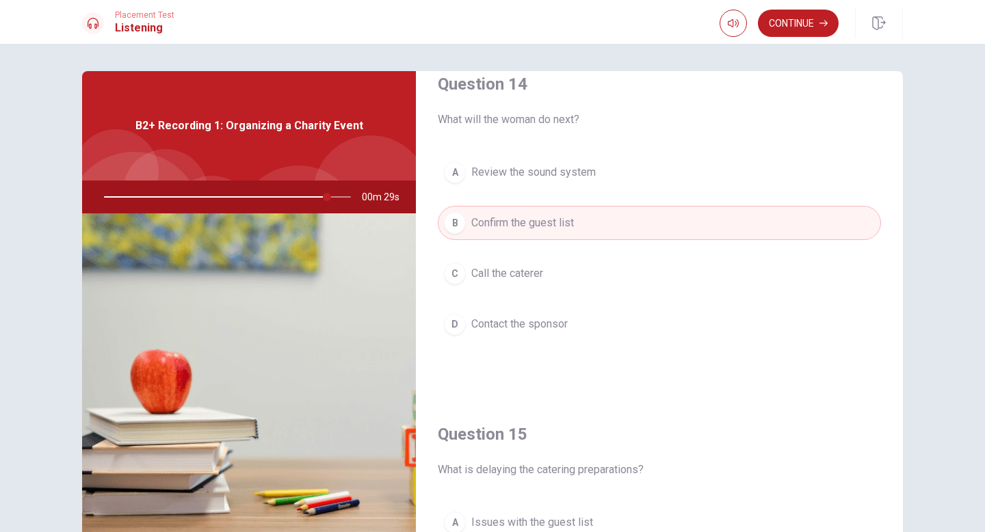
scroll to position [1075, 0]
click at [456, 280] on div "C" at bounding box center [455, 274] width 22 height 22
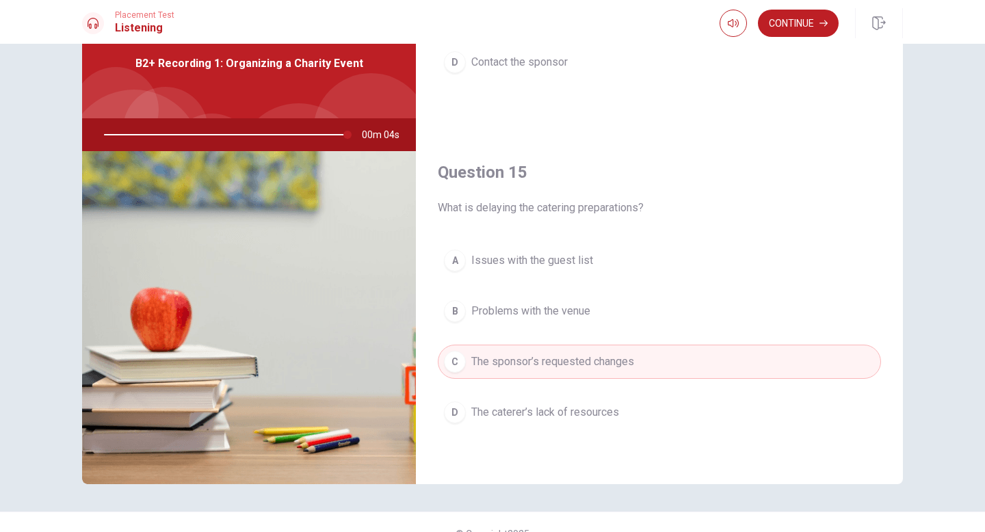
scroll to position [85, 0]
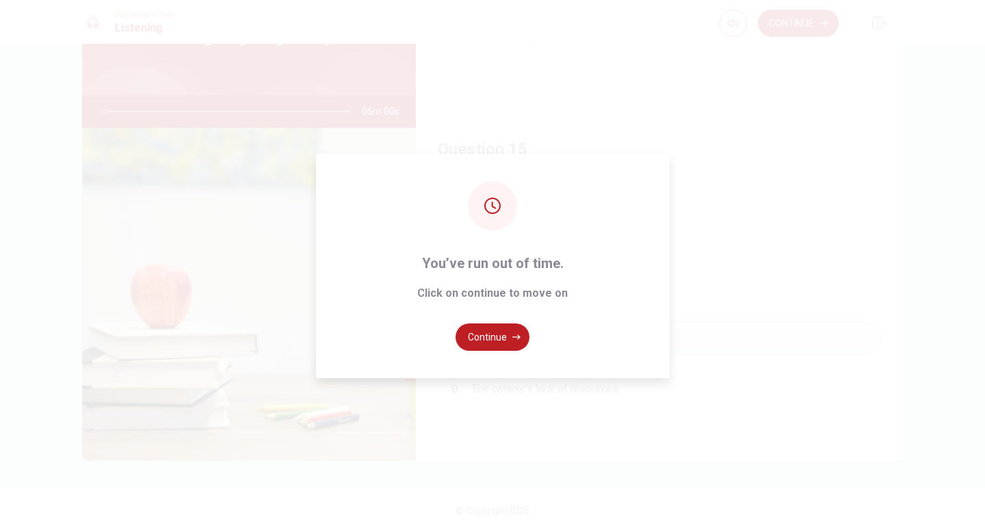
type input "0"
click at [483, 335] on button "Continue" at bounding box center [492, 336] width 74 height 27
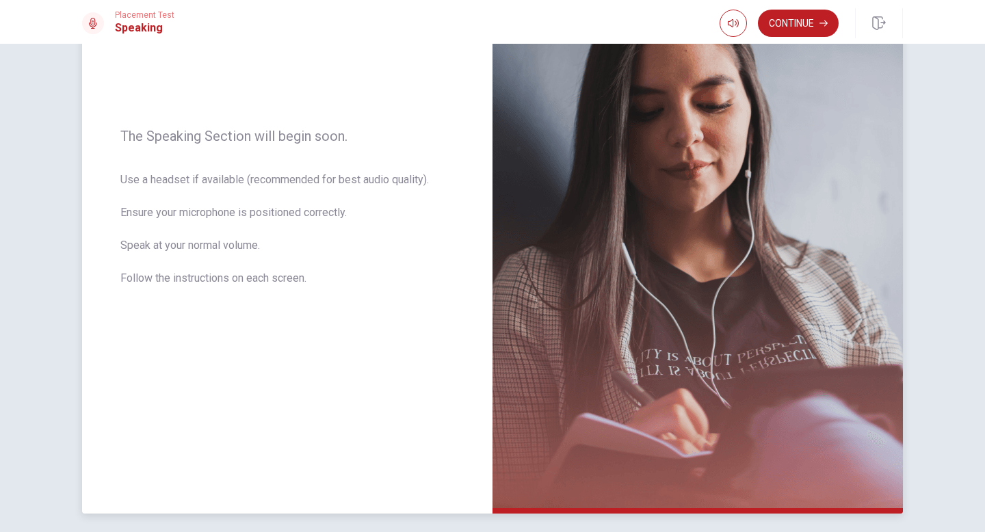
scroll to position [153, 0]
click at [796, 28] on button "Continue" at bounding box center [798, 23] width 81 height 27
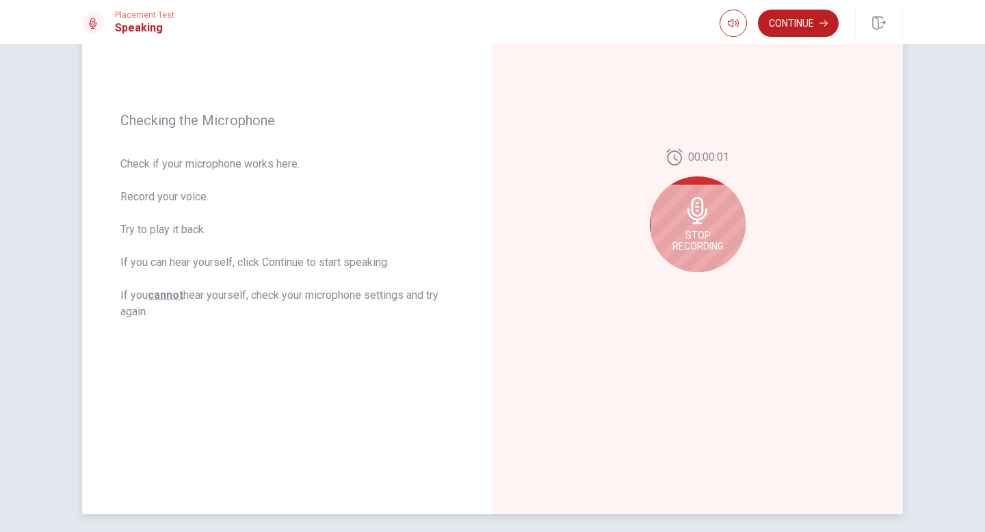
click at [688, 241] on span "Stop Recording" at bounding box center [697, 241] width 51 height 22
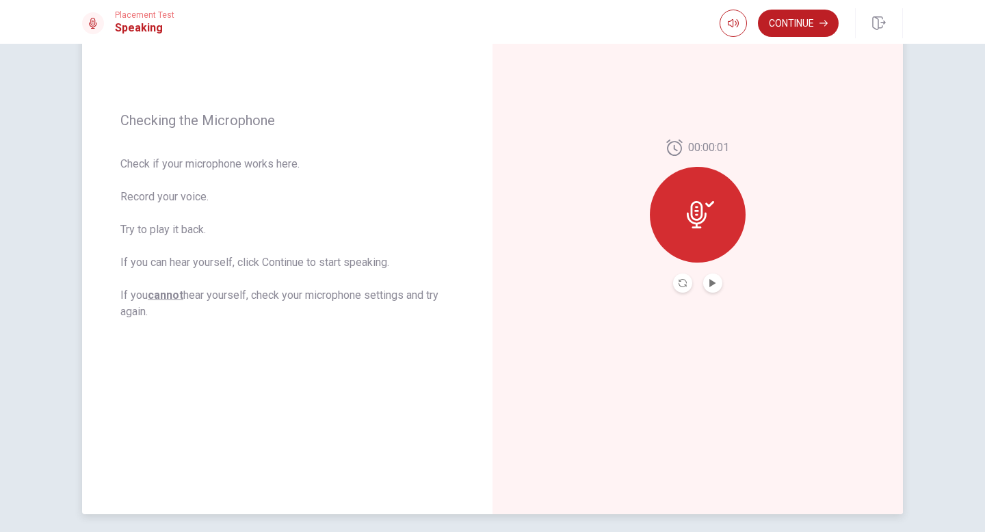
click at [696, 222] on icon at bounding box center [699, 214] width 27 height 27
click at [713, 283] on icon "Play Audio" at bounding box center [712, 283] width 6 height 8
click at [704, 207] on icon at bounding box center [699, 214] width 27 height 27
click at [682, 285] on icon "Record Again" at bounding box center [682, 283] width 8 height 8
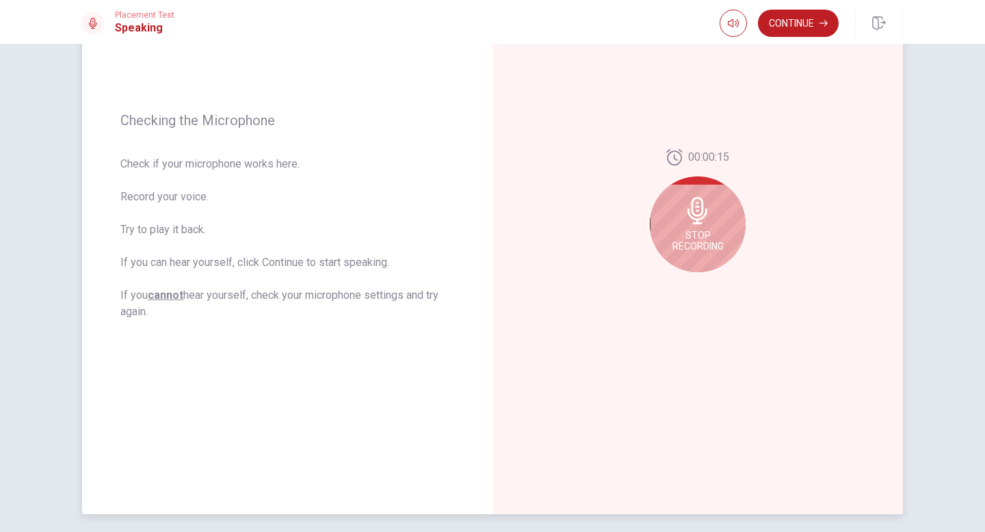
click at [699, 237] on span "Stop Recording" at bounding box center [697, 241] width 51 height 22
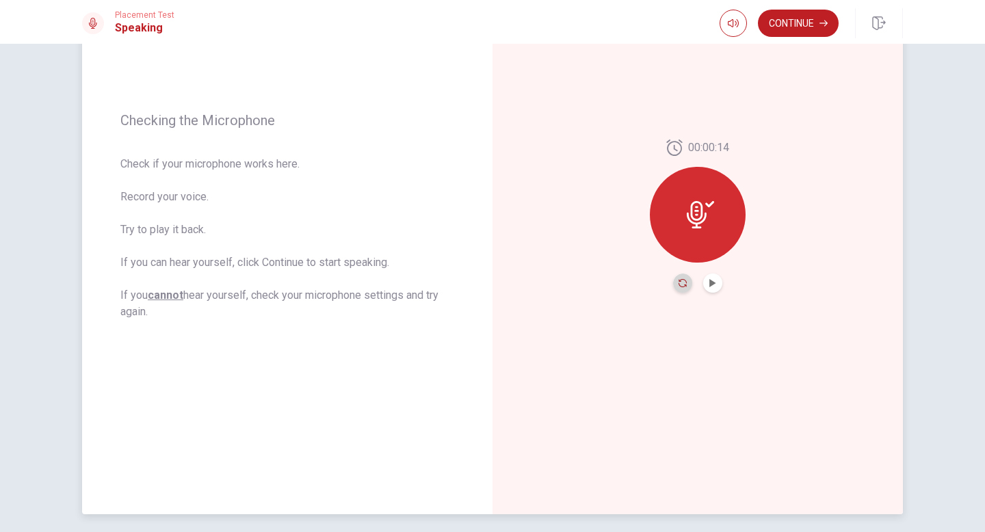
click at [682, 285] on icon "Record Again" at bounding box center [682, 283] width 8 height 8
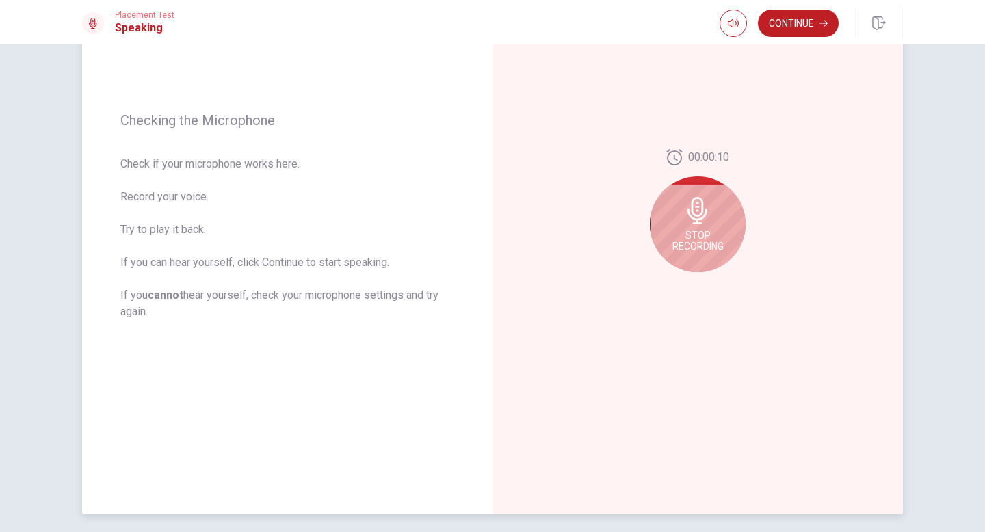
click at [683, 230] on span "Stop Recording" at bounding box center [697, 241] width 51 height 22
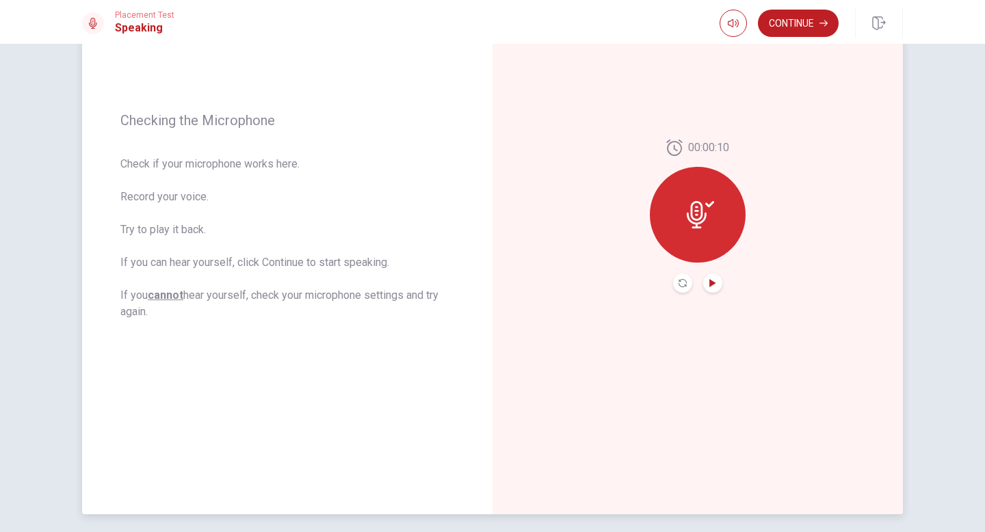
click at [709, 283] on icon "Play Audio" at bounding box center [712, 283] width 6 height 8
click at [787, 29] on button "Continue" at bounding box center [798, 23] width 81 height 27
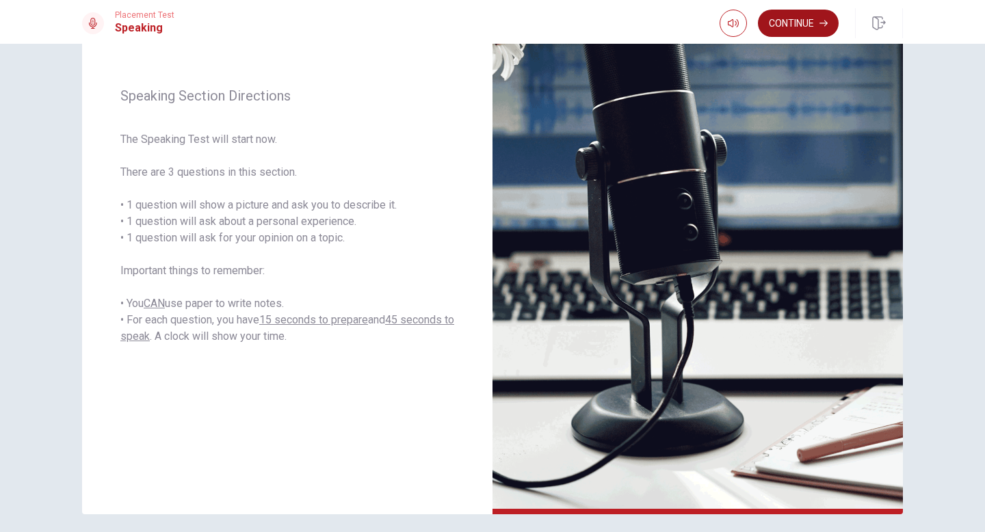
click at [797, 23] on button "Continue" at bounding box center [798, 23] width 81 height 27
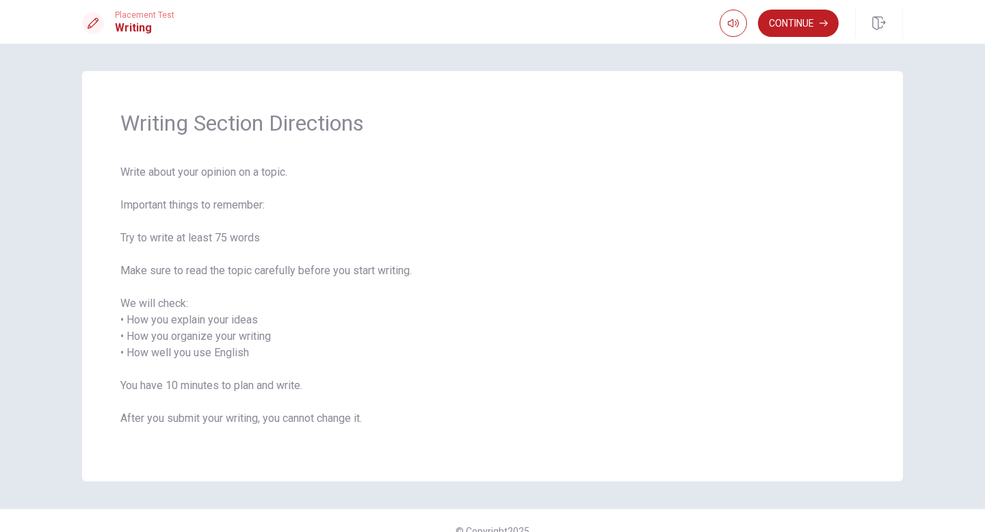
scroll to position [21, 0]
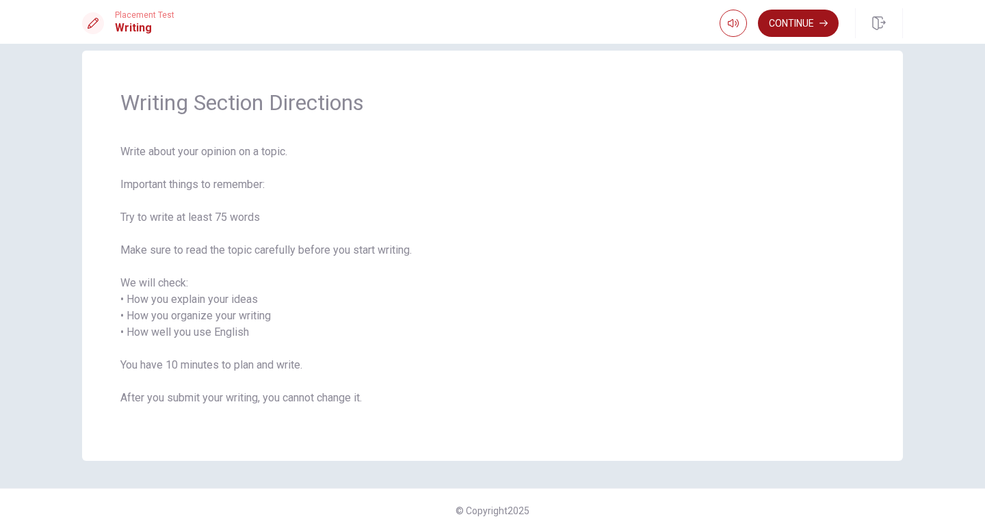
click at [804, 25] on button "Continue" at bounding box center [798, 23] width 81 height 27
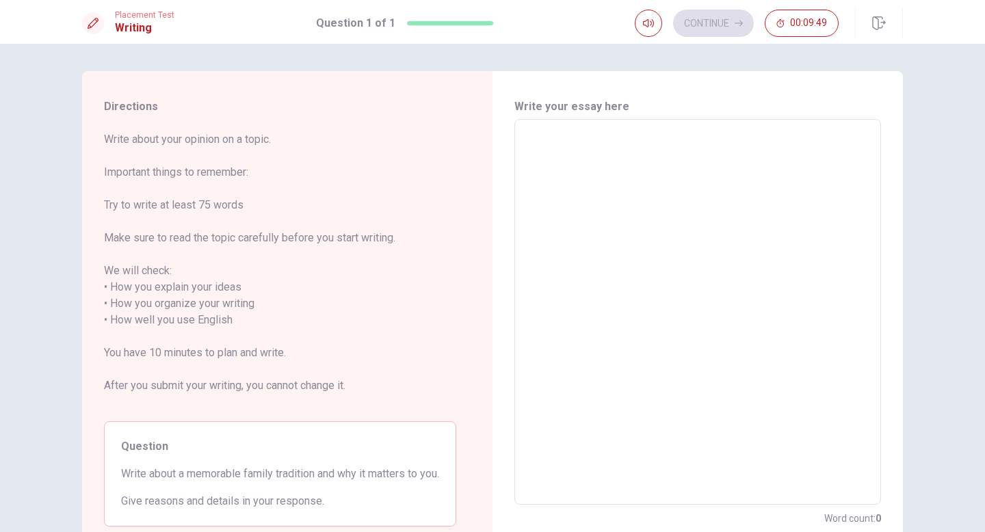
scroll to position [19, 0]
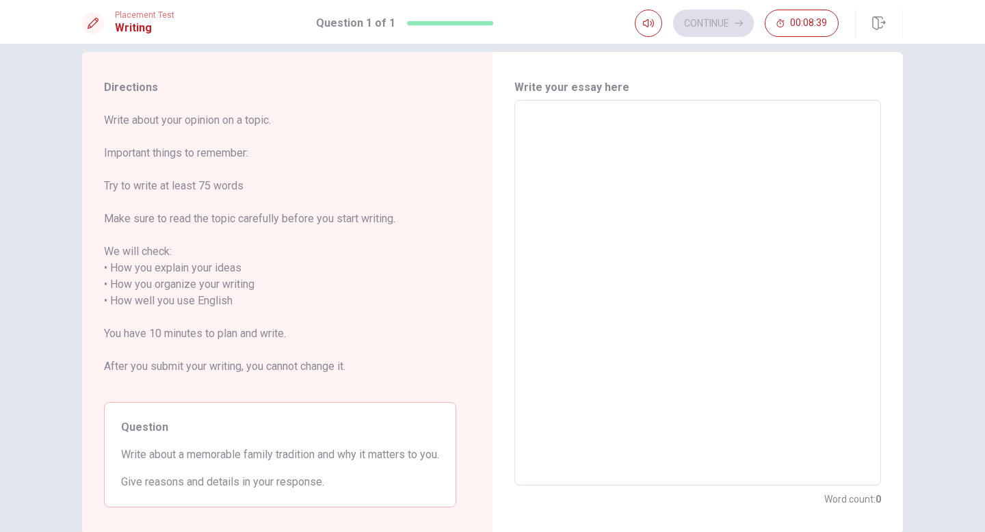
click at [615, 143] on textarea at bounding box center [697, 292] width 347 height 363
type textarea "o"
type textarea "x"
type textarea "O"
type textarea "x"
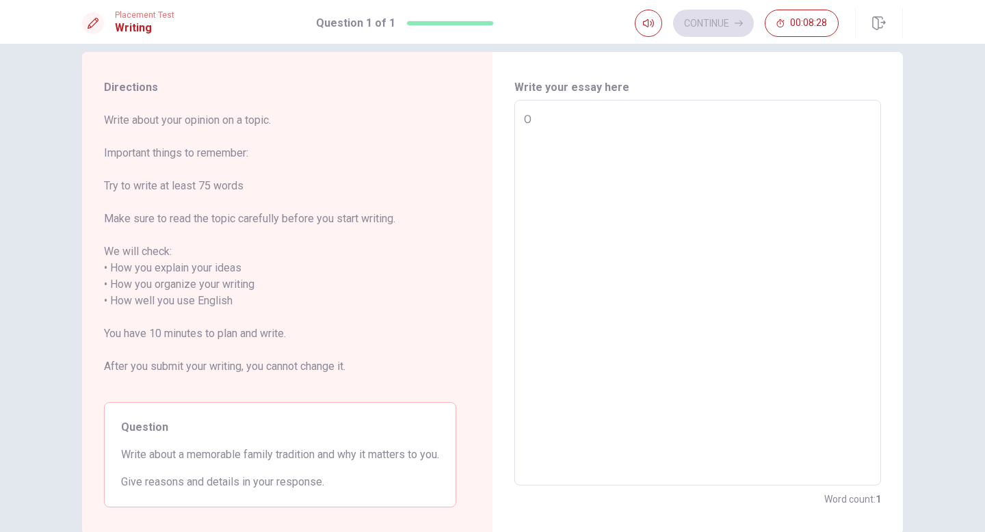
type textarea "On"
type textarea "x"
type textarea "One"
type textarea "x"
type textarea "One"
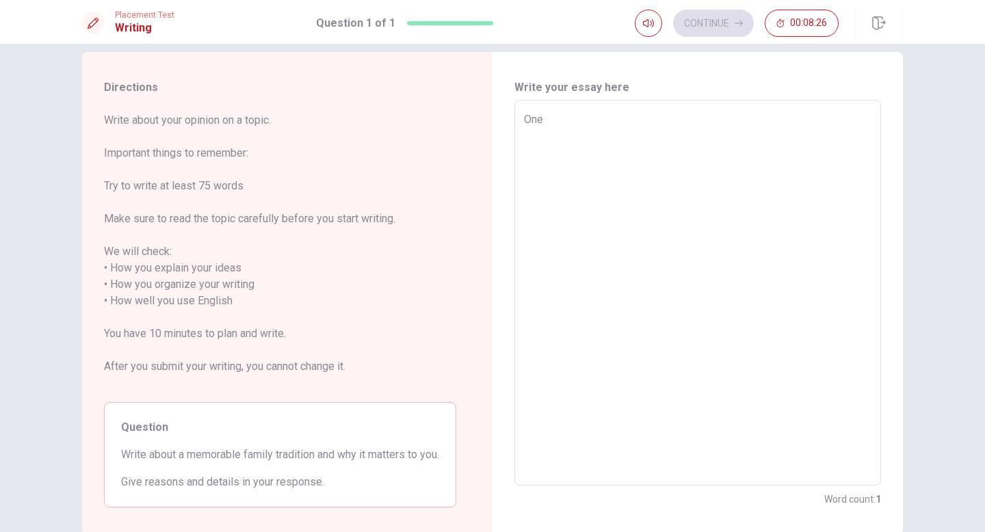
type textarea "x"
type textarea "One i"
type textarea "x"
type textarea "One im"
type textarea "x"
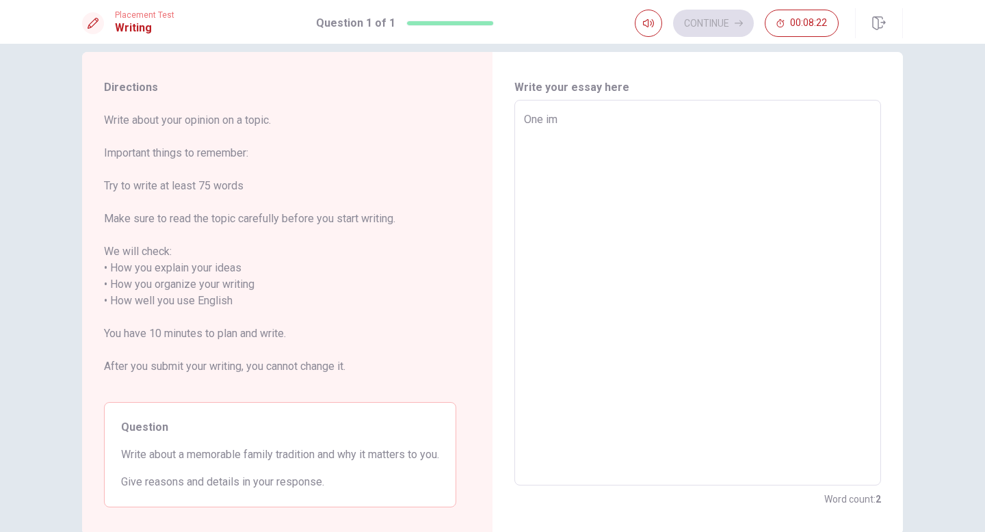
type textarea "One imp"
type textarea "x"
type textarea "One impo"
type textarea "x"
type textarea "One impor"
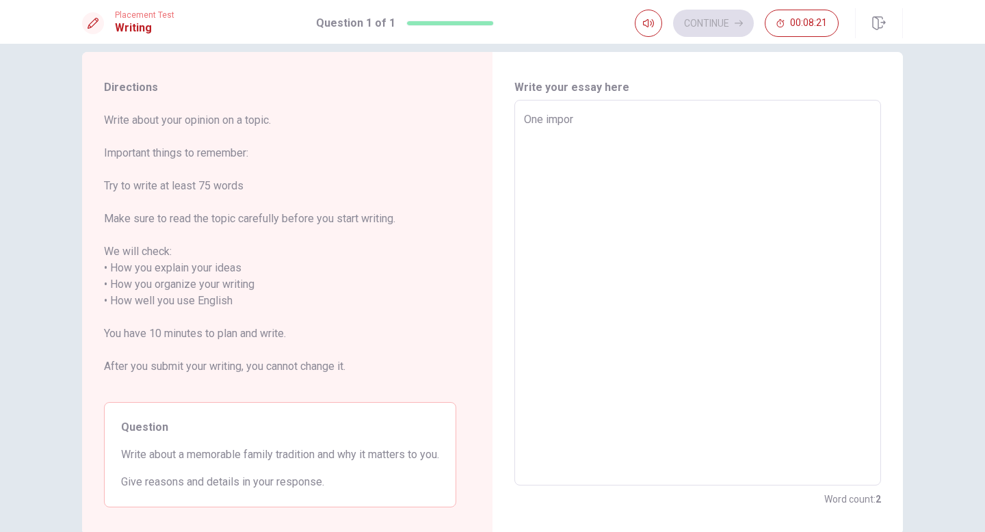
type textarea "x"
type textarea "One import"
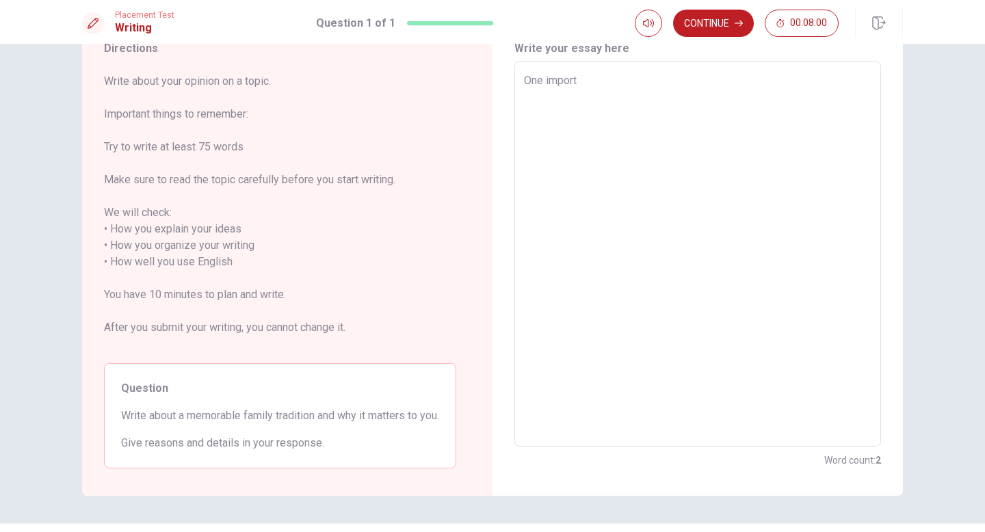
scroll to position [66, 0]
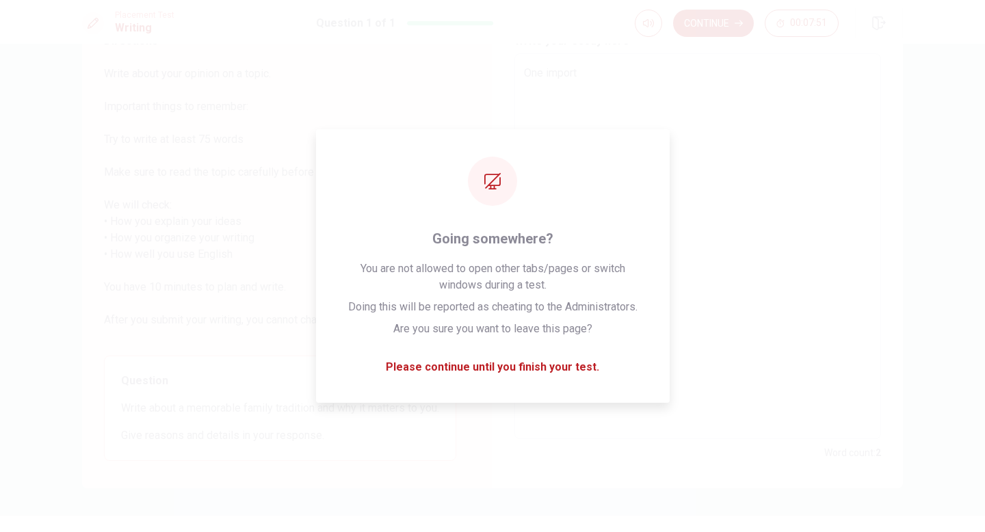
type textarea "x"
type textarea "One import"
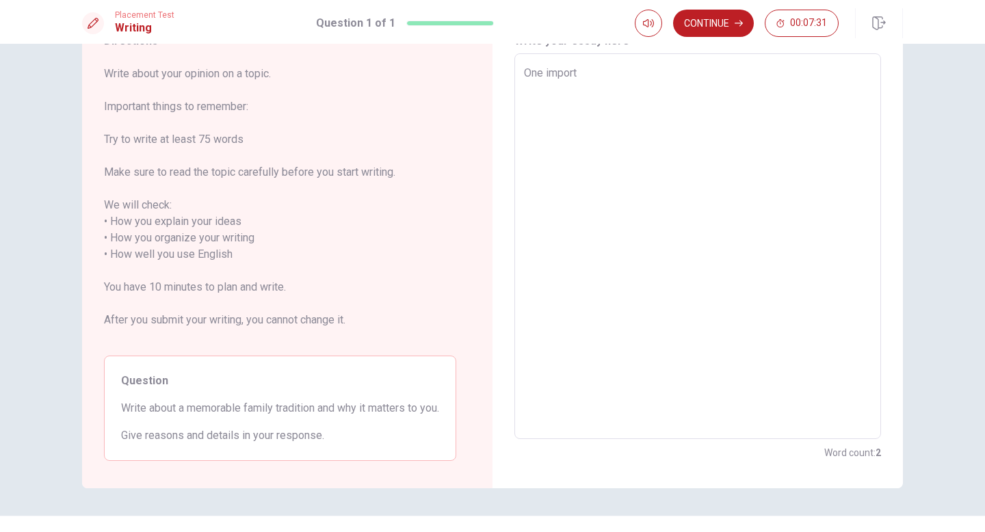
click at [630, 101] on textarea "One import" at bounding box center [697, 246] width 347 height 363
click at [489, 427] on span "© Copyright 2025" at bounding box center [492, 538] width 74 height 11
click at [686, 199] on textarea "One import" at bounding box center [697, 246] width 347 height 363
click at [698, 187] on textarea "One import" at bounding box center [697, 246] width 347 height 363
click at [410, 427] on span "Give reasons and details in your response." at bounding box center [280, 435] width 318 height 16
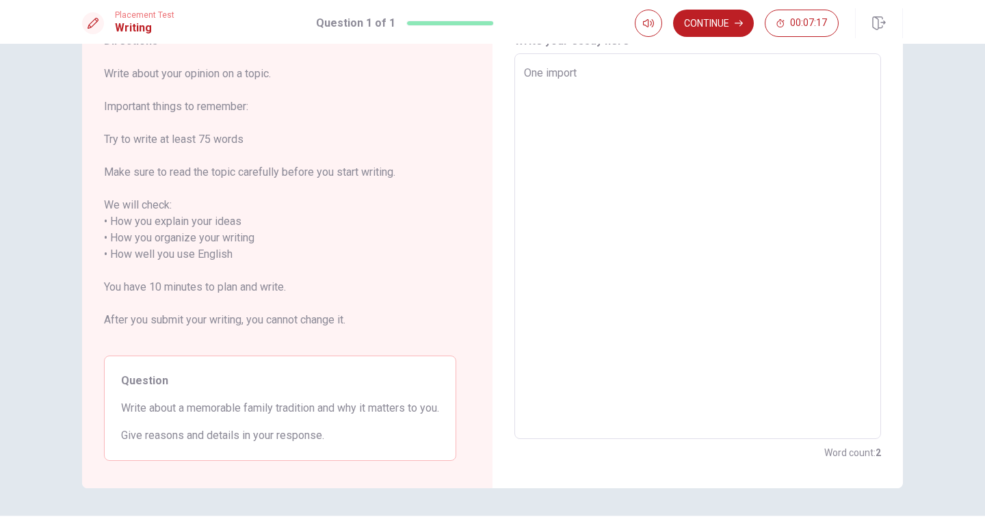
click at [631, 124] on textarea "One import" at bounding box center [697, 246] width 347 height 363
click at [599, 73] on textarea "One import" at bounding box center [697, 246] width 347 height 363
type textarea "x"
type textarea "One impor"
type textarea "x"
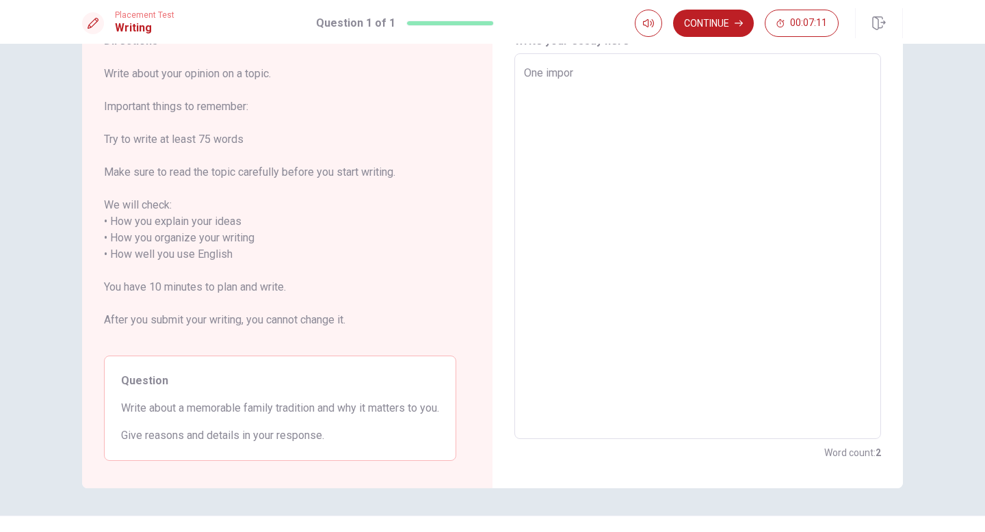
type textarea "One import"
type textarea "x"
type textarea "One importa"
type textarea "x"
type textarea "One importan"
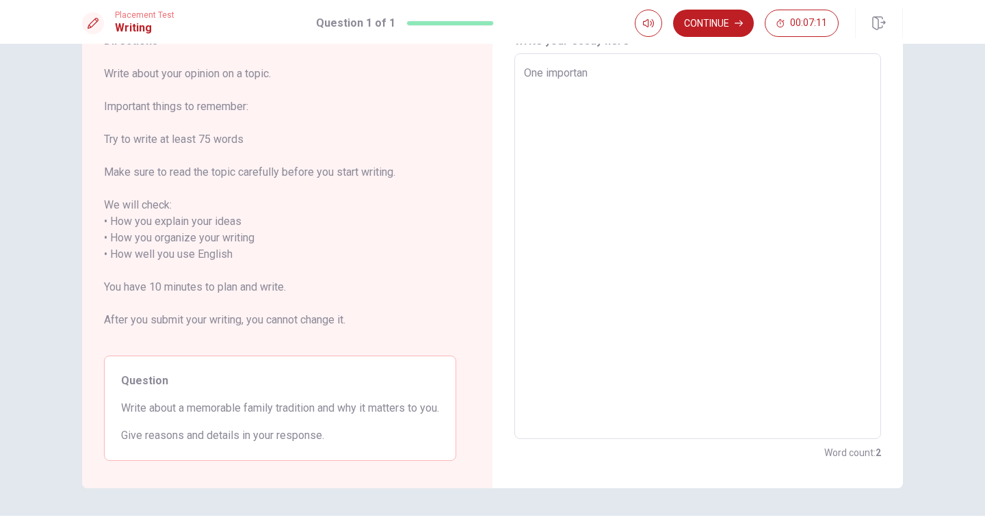
type textarea "x"
type textarea "One important"
type textarea "x"
type textarea "One important"
type textarea "x"
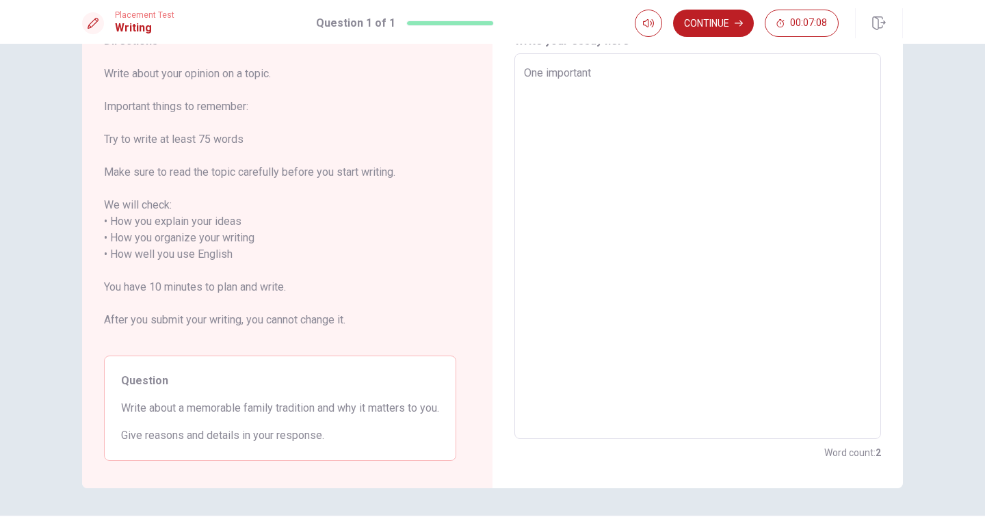
type textarea "One important t"
type textarea "x"
type textarea "One important tr"
type textarea "x"
type textarea "One important tra"
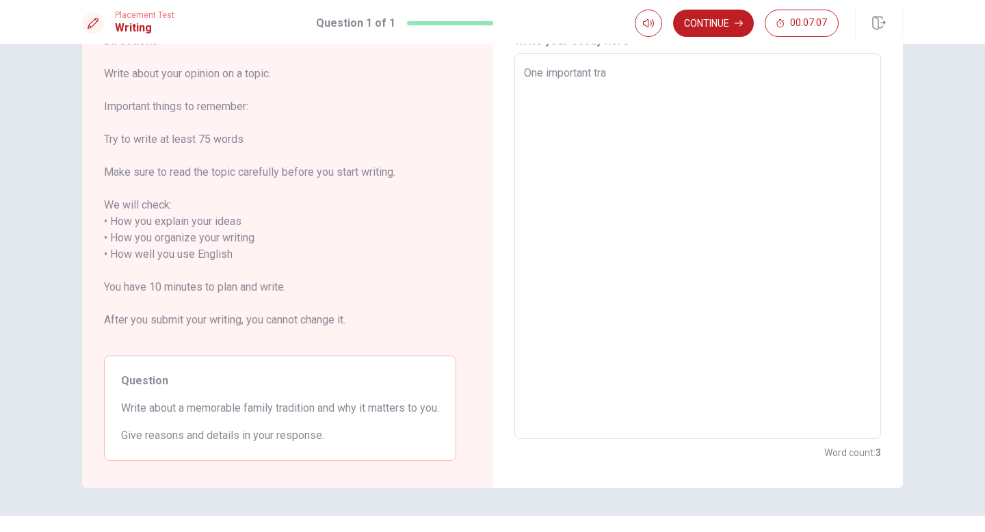
type textarea "x"
type textarea "One important trad"
type textarea "x"
type textarea "One important tradi"
type textarea "x"
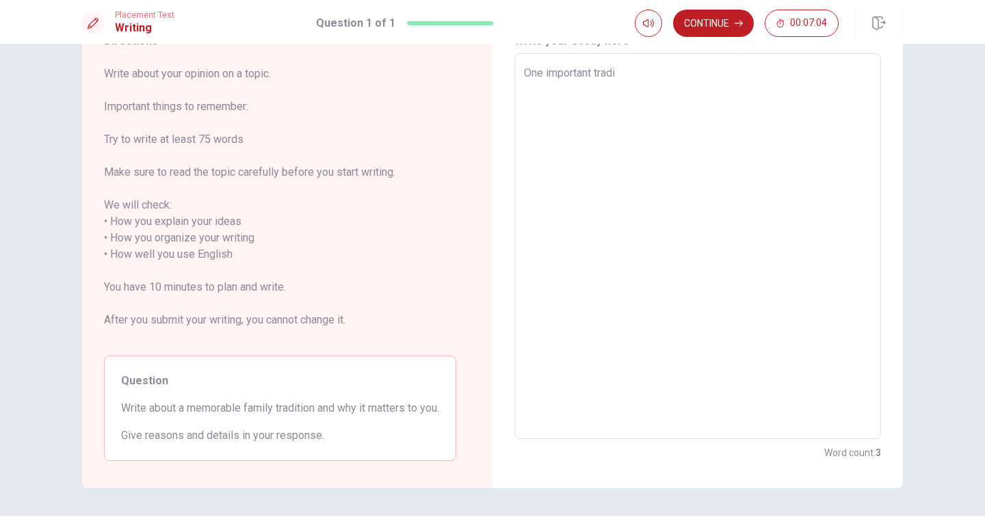
type textarea "One important tradit"
type textarea "x"
type textarea "One important traditi"
type textarea "x"
type textarea "One important traditio"
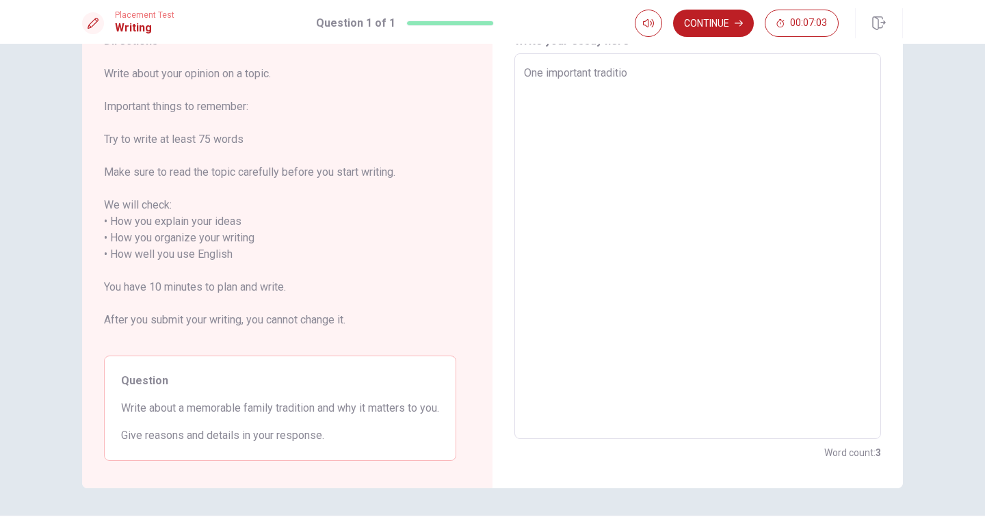
type textarea "x"
type textarea "One important tradition"
type textarea "x"
type textarea "One important tradition"
type textarea "x"
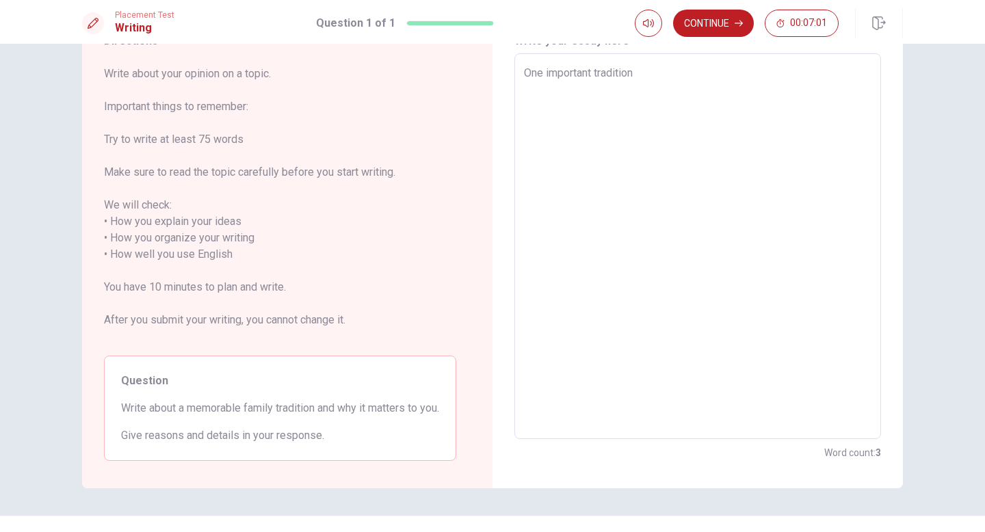
type textarea "One important tradition i"
type textarea "x"
type textarea "One important tradition in"
type textarea "x"
type textarea "One important tradition in"
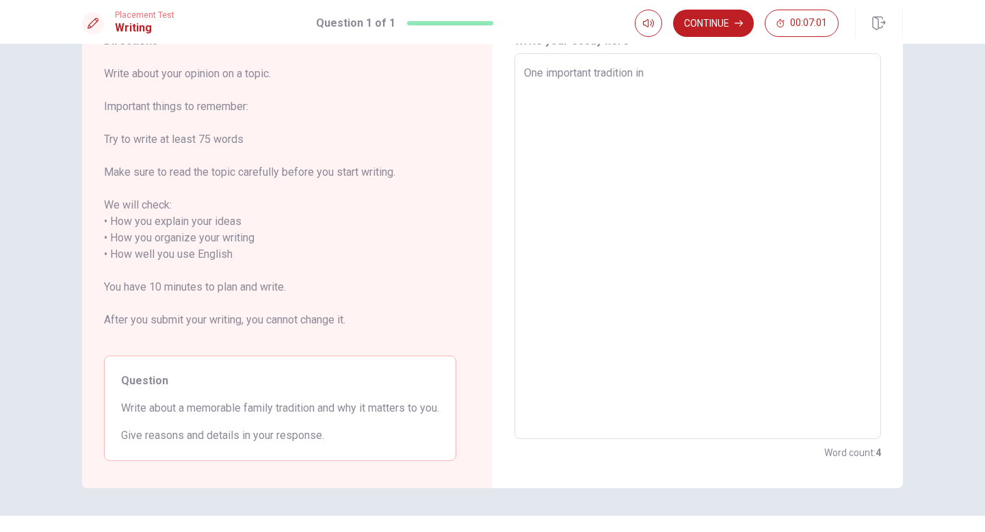
type textarea "x"
type textarea "One important tradition in m"
type textarea "x"
type textarea "One important tradition in my"
type textarea "x"
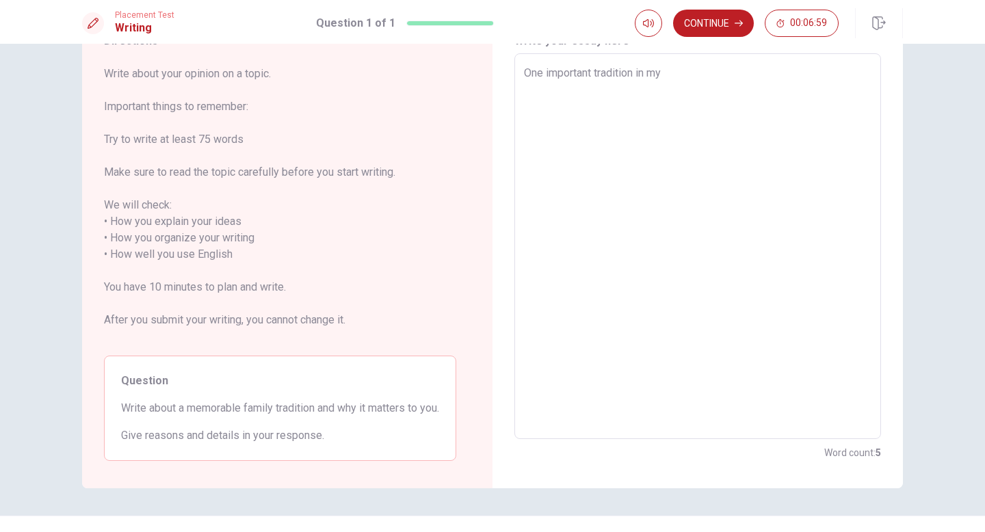
type textarea "One important tradition in my"
type textarea "x"
type textarea "One important tradition in my f"
type textarea "x"
type textarea "One important tradition in my fa"
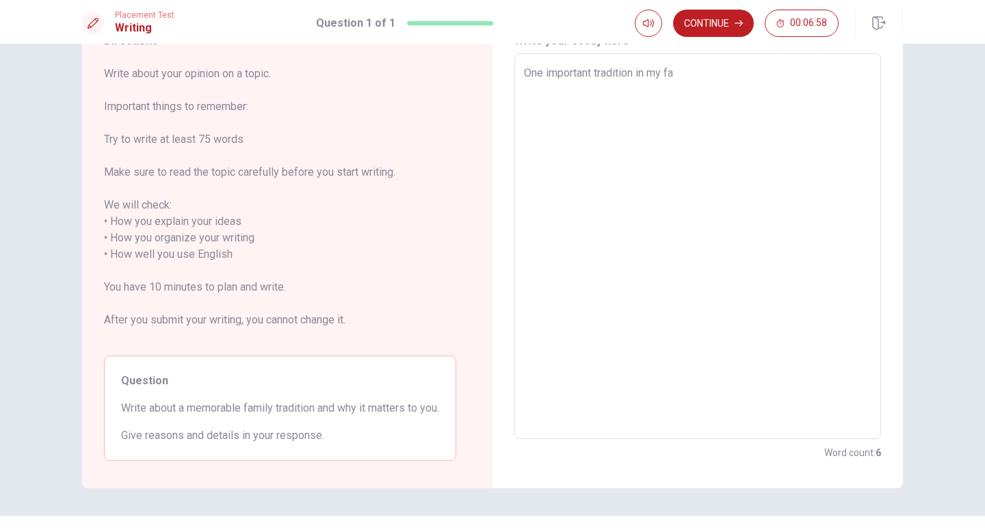
type textarea "x"
type textarea "One important tradition in my fam"
type textarea "x"
type textarea "One important tradition in my fami"
type textarea "x"
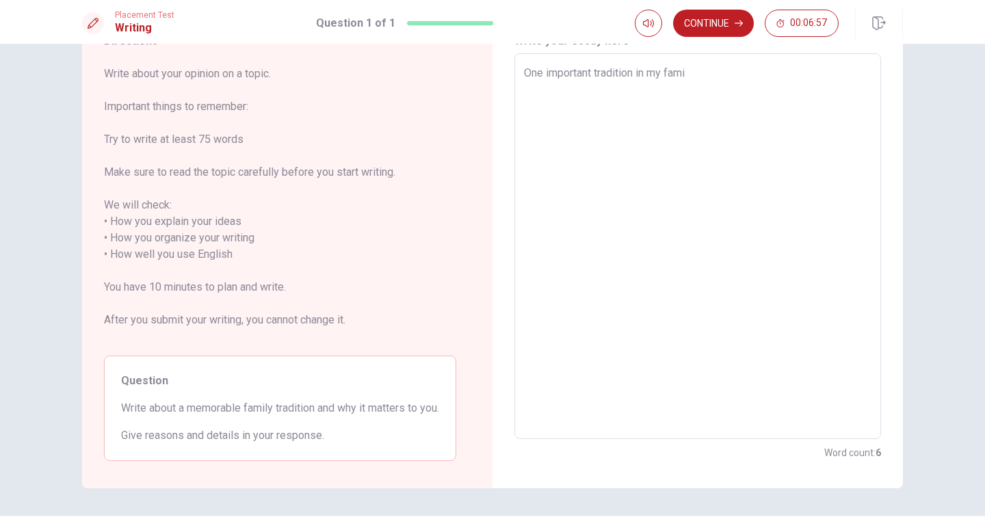
type textarea "One important tradition in my famil"
type textarea "x"
type textarea "One important tradition in my family"
type textarea "x"
type textarea "One important tradition in my family"
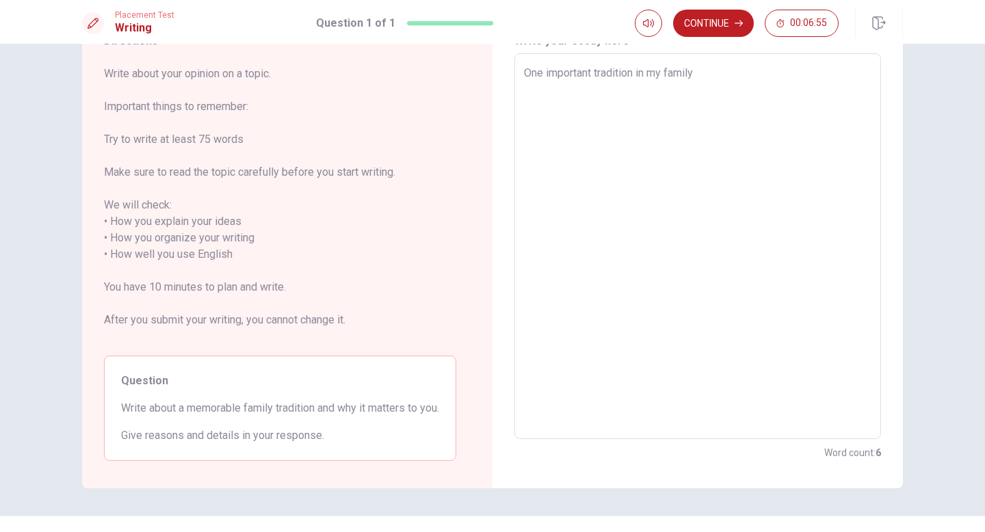
type textarea "x"
type textarea "One important tradition in my family i"
type textarea "x"
type textarea "One important tradition in my family is"
type textarea "x"
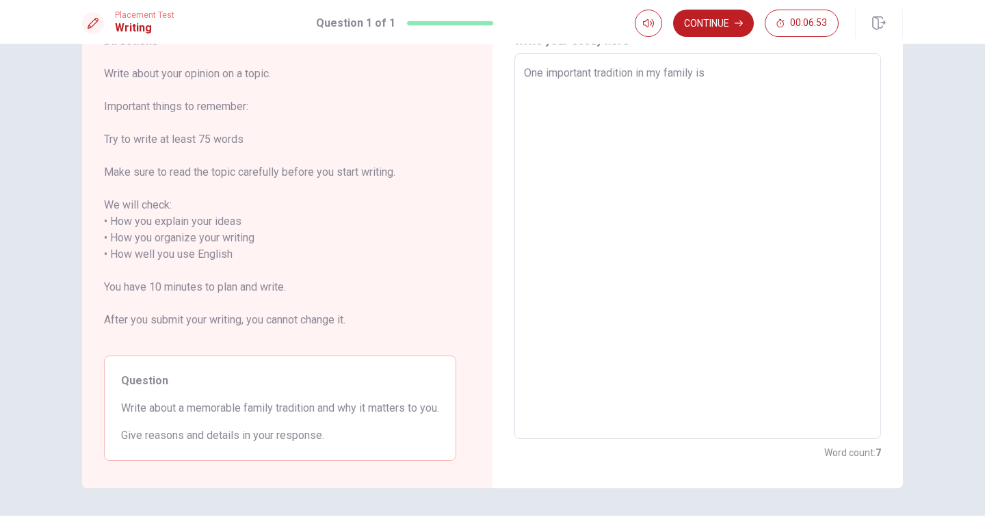
type textarea "One important tradition in my family is"
type textarea "x"
type textarea "One important tradition in my family is h"
type textarea "x"
type textarea "One important tradition in my family is ha"
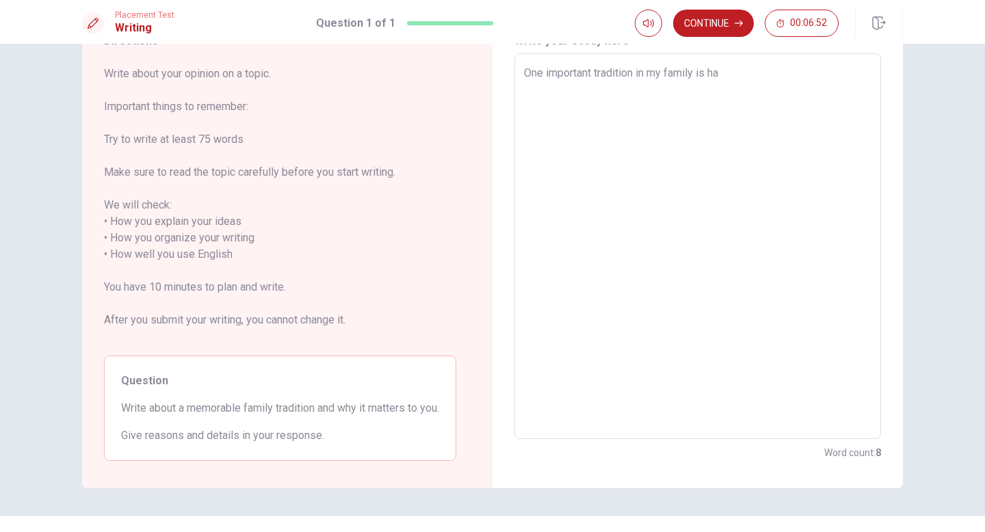
type textarea "x"
type textarea "One important tradition in my family is hav"
type textarea "x"
type textarea "One important tradition in my family is havi"
type textarea "x"
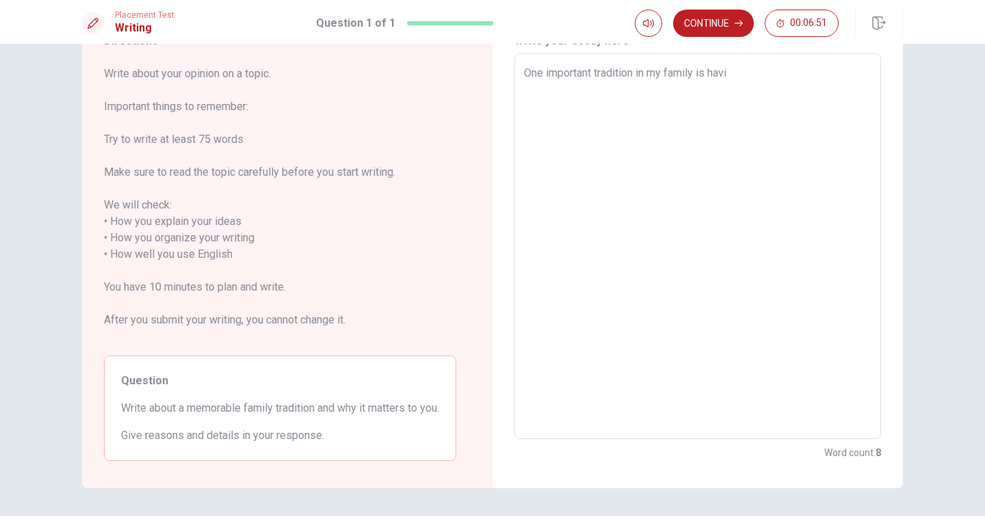
type textarea "One important tradition in my family is havin"
type textarea "x"
type textarea "One important tradition in my family is having"
type textarea "x"
type textarea "One important tradition in my family is having"
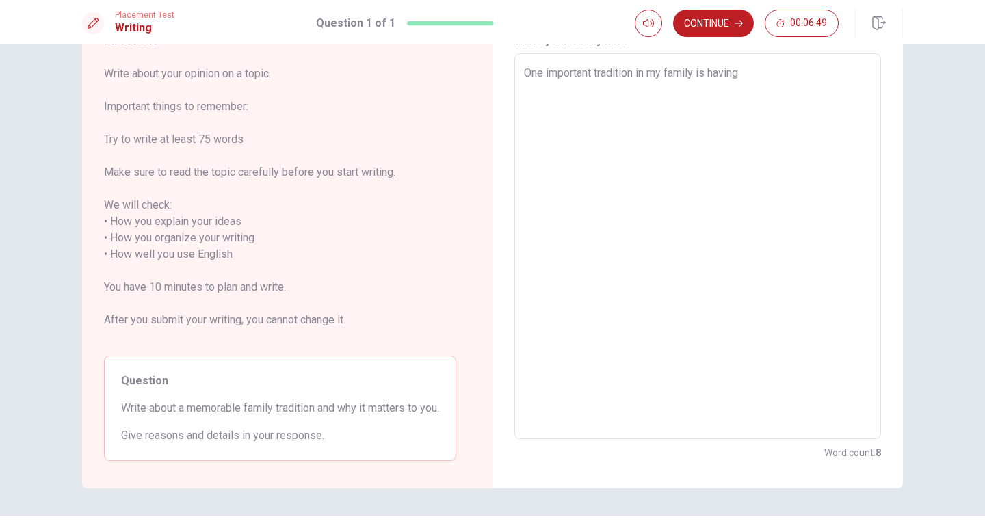
type textarea "x"
type textarea "One important tradition in my family is having d"
type textarea "x"
type textarea "One important tradition in my family is having di"
type textarea "x"
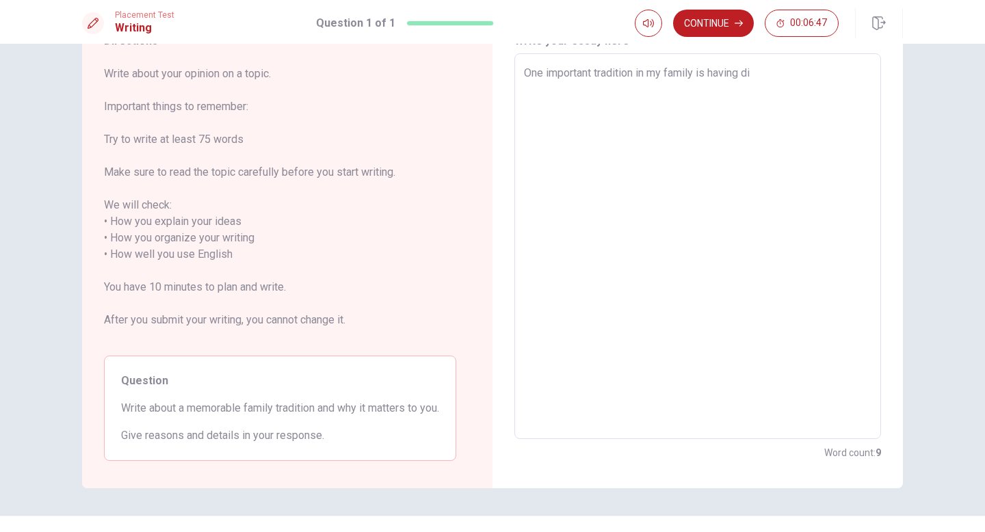
type textarea "One important tradition in my family is having din"
type textarea "x"
type textarea "One important tradition in my family is having dinn"
type textarea "x"
type textarea "One important tradition in my family is having dinne"
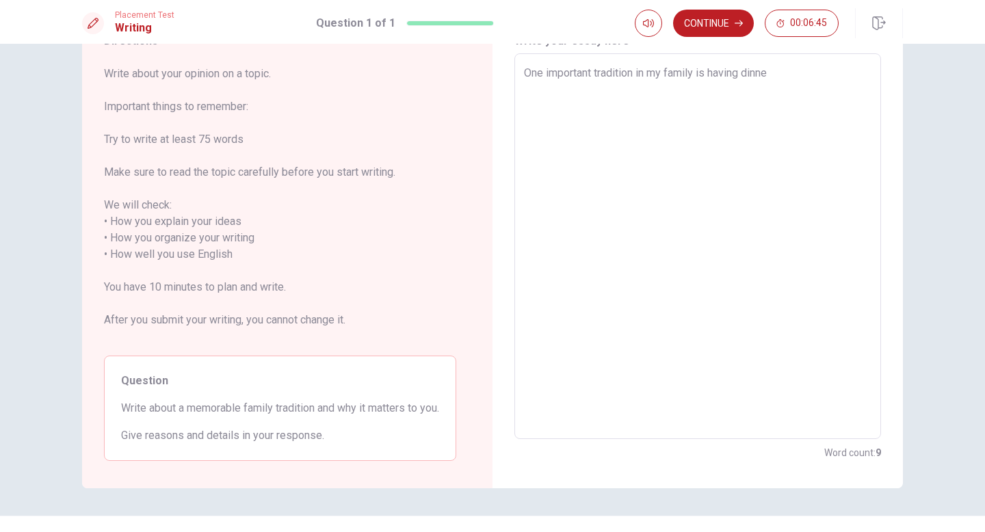
type textarea "x"
type textarea "One important tradition in my family is having dinner"
type textarea "x"
type textarea "One important tradition in my family is having dinner"
type textarea "x"
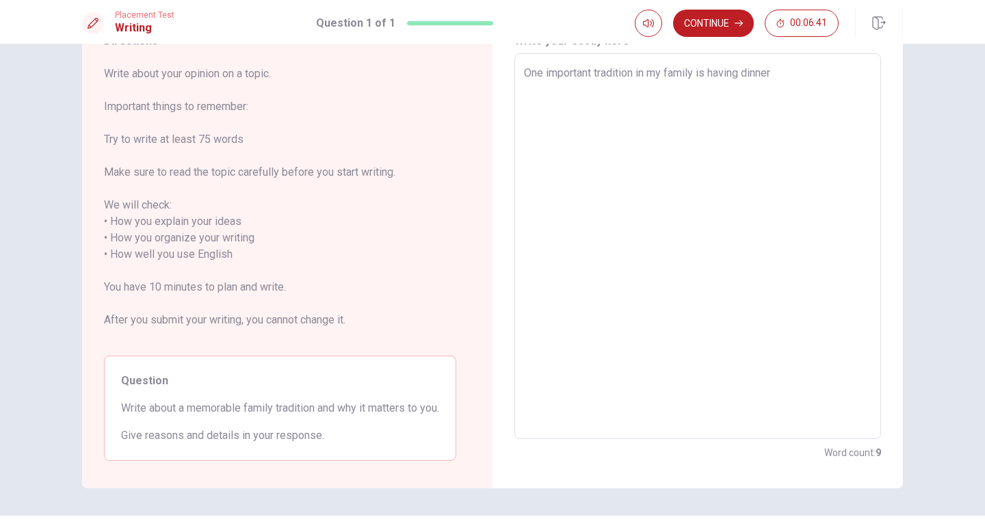
type textarea "One important tradition in my family is having dinner t"
type textarea "x"
type textarea "One important tradition in my family is having dinner to"
type textarea "x"
type textarea "One important tradition in my family is having dinner tog"
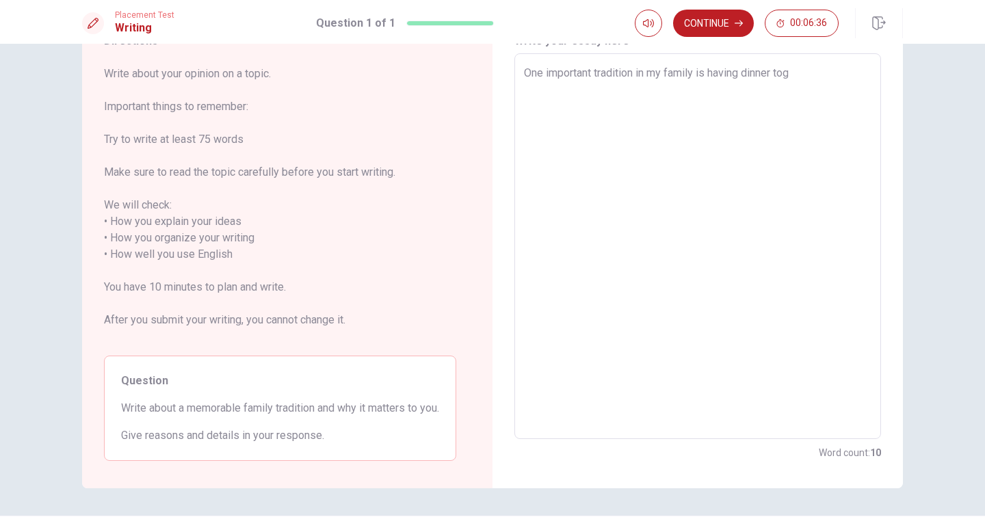
type textarea "x"
type textarea "One important tradition in my family is having dinner toge"
type textarea "x"
type textarea "One important tradition in my family is having dinner toget"
type textarea "x"
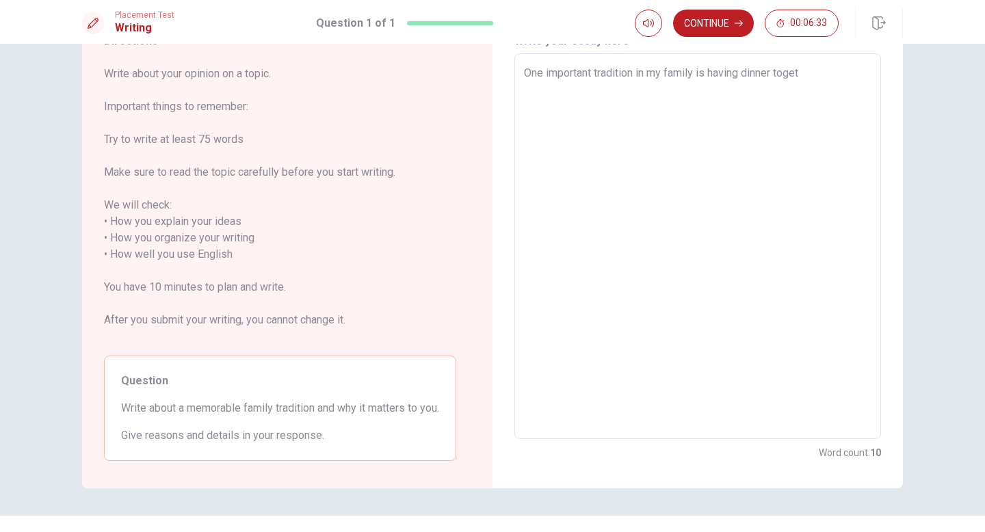
type textarea "One important tradition in my family is having dinner togeth"
type textarea "x"
type textarea "One important tradition in my family is having dinner togethe"
type textarea "x"
type textarea "One important tradition in my family is having dinner togethee"
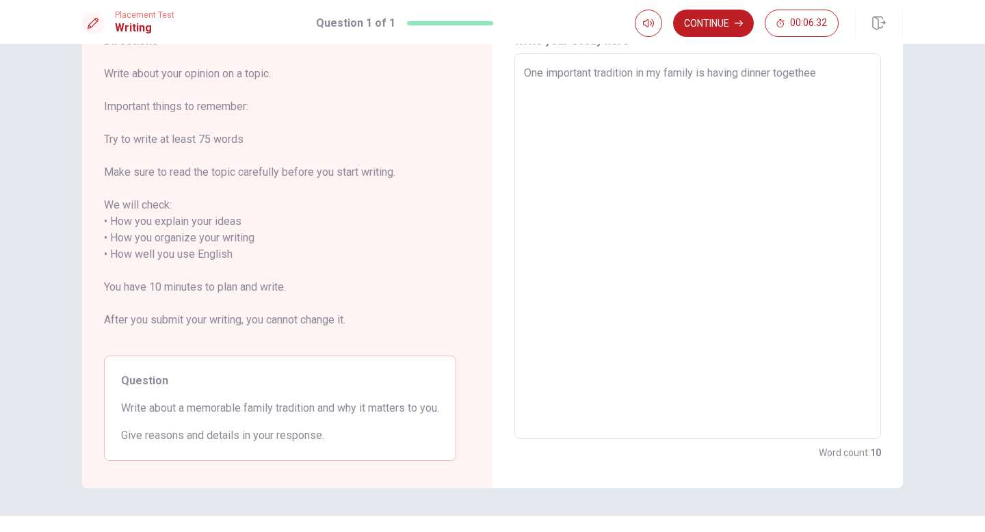
type textarea "x"
type textarea "One important tradition in my family is having dinner togetheer"
type textarea "x"
type textarea "One important tradition in my family is having dinner togethee"
type textarea "x"
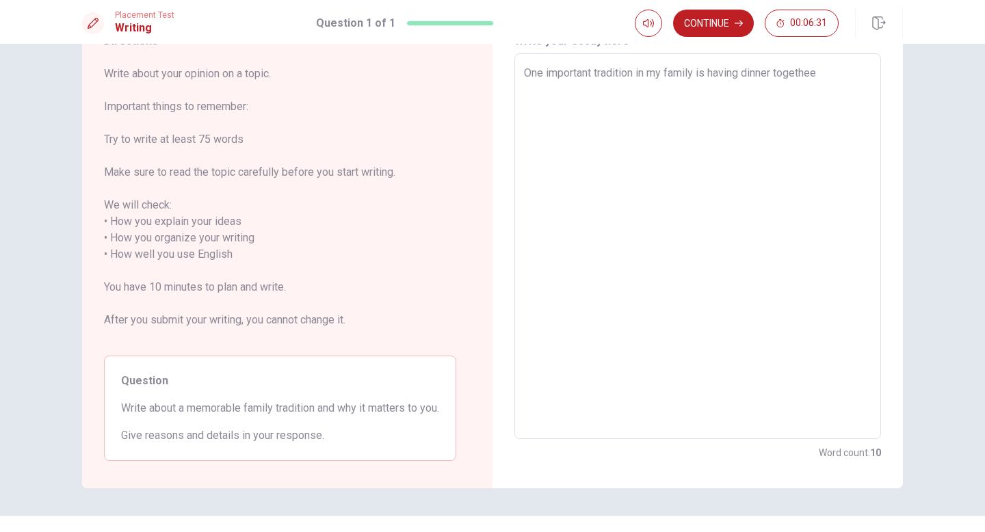
type textarea "One important tradition in my family is having dinner togethe"
type textarea "x"
type textarea "One important tradition in my family is having dinner together"
type textarea "x"
type textarea "One important tradition in my family is having dinner together"
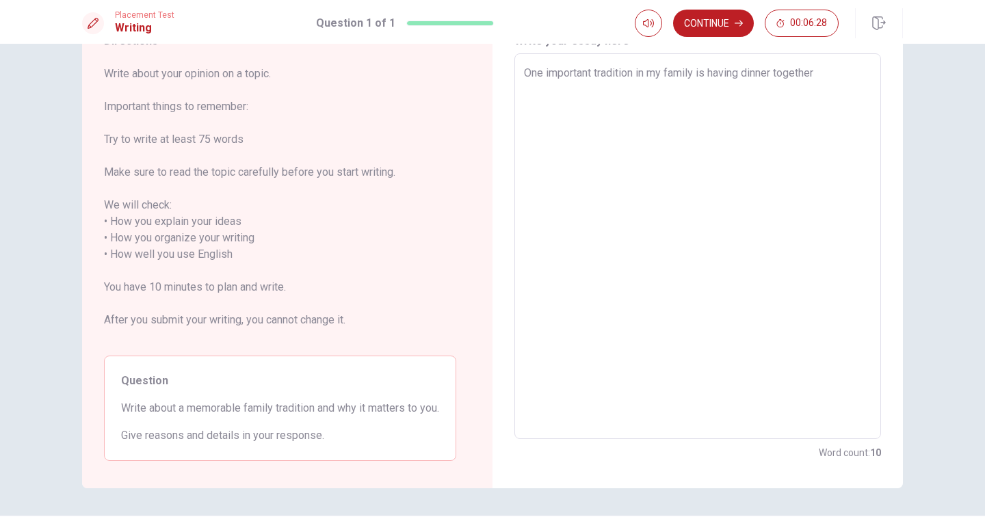
type textarea "x"
type textarea "One important tradition in my family is having dinner together o"
type textarea "x"
type textarea "One important tradition in my family is having dinner together on"
type textarea "x"
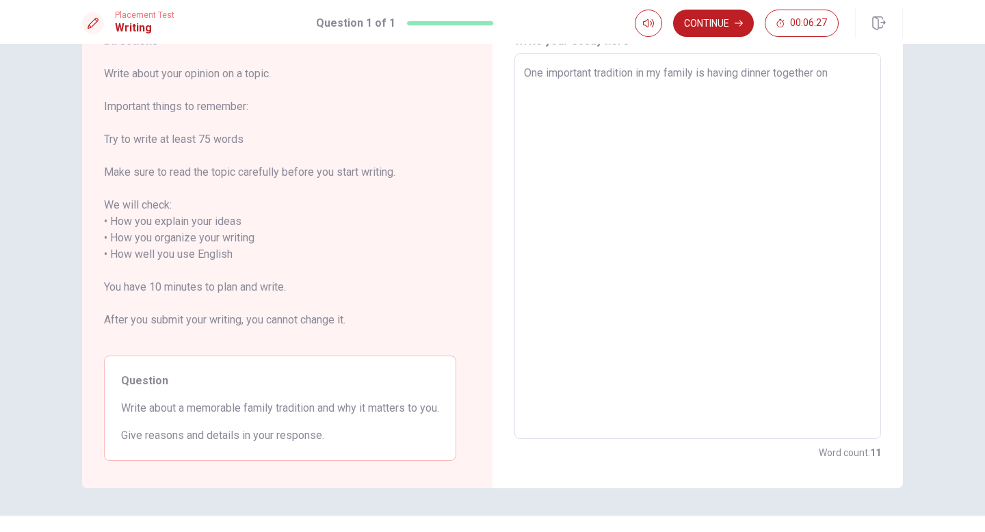
type textarea "One important tradition in my family is having dinner together on"
type textarea "x"
type textarea "One important tradition in my family is having dinner together on N"
type textarea "x"
type textarea "One important tradition in my family is having dinner together on Ne"
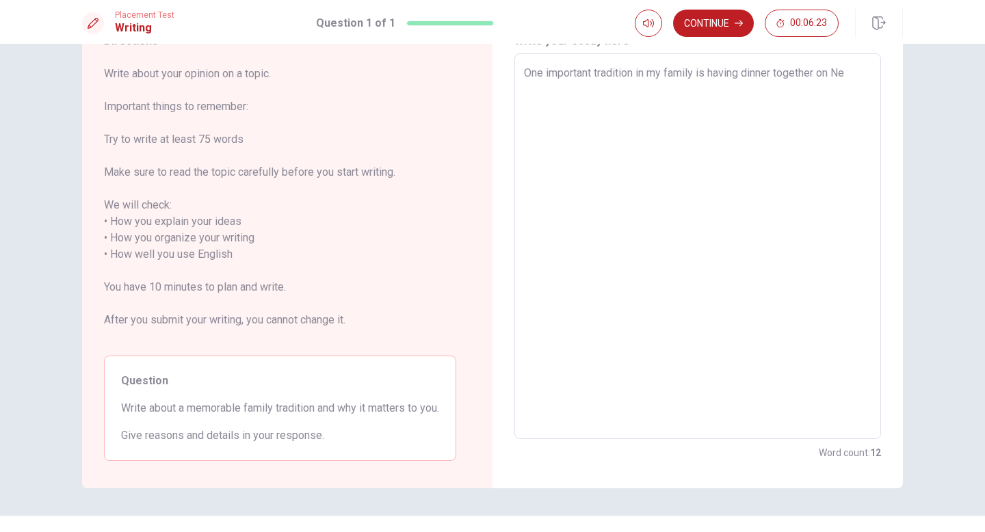
type textarea "x"
type textarea "One important tradition in my family is having dinner together on New"
type textarea "x"
type textarea "One important tradition in my family is having dinner together on New"
type textarea "x"
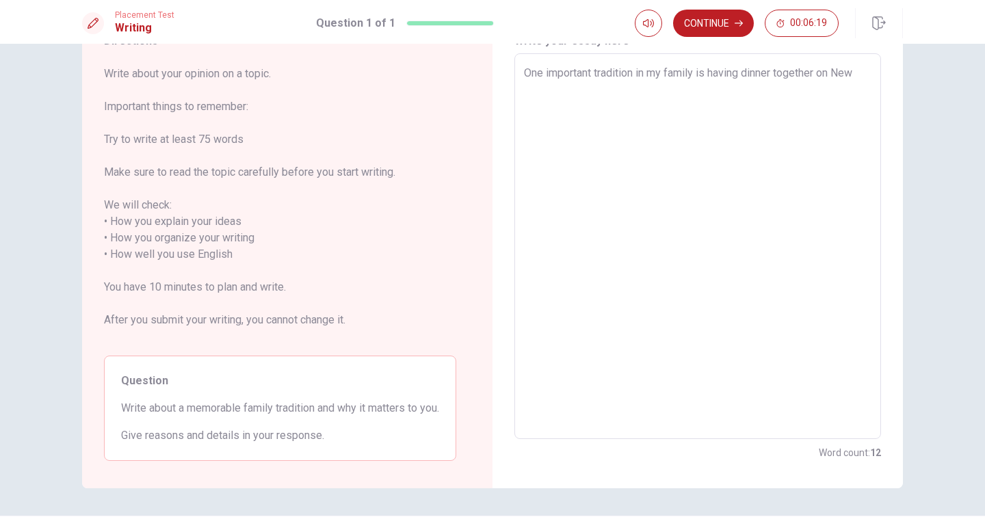
type textarea "One important tradition in my family is having dinner together on New Y"
type textarea "x"
type textarea "One important tradition in my family is having dinner together on [GEOGRAPHIC_D…"
type textarea "x"
type textarea "One important tradition in my family is having dinner together on [GEOGRAPHIC_D…"
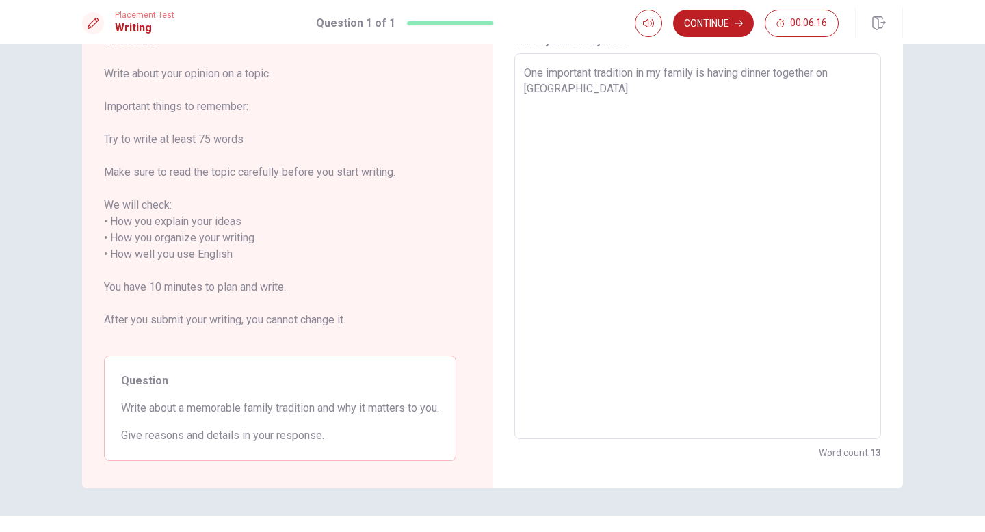
type textarea "x"
type textarea "One important tradition in my family is having dinner together on New Year"
type textarea "x"
type textarea "One important tradition in my family is having dinner together on New Year""
type textarea "x"
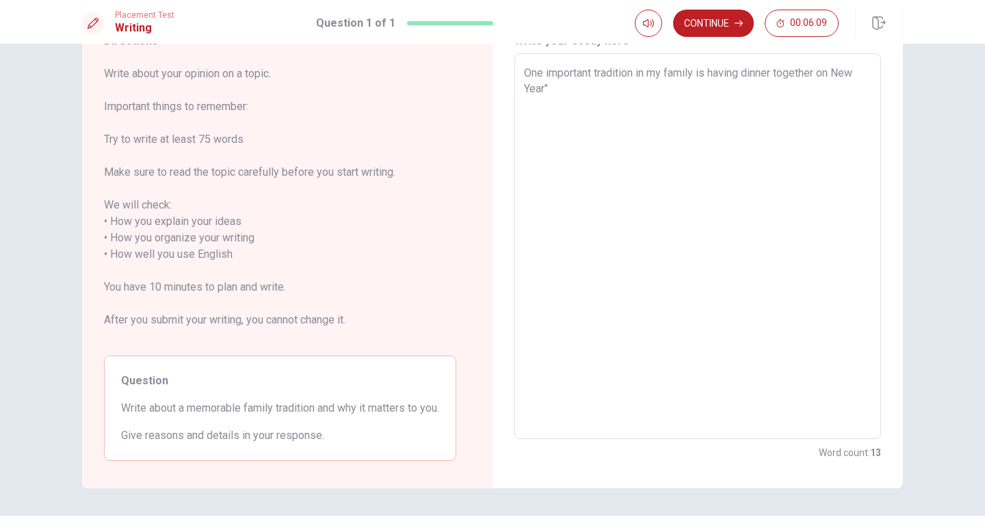
type textarea "One important tradition in my family is having dinner together on New Year"
type textarea "x"
type textarea "One important tradition in my family is having dinner together on New Year<"
type textarea "x"
type textarea "One important tradition in my family is having dinner together on New Year"
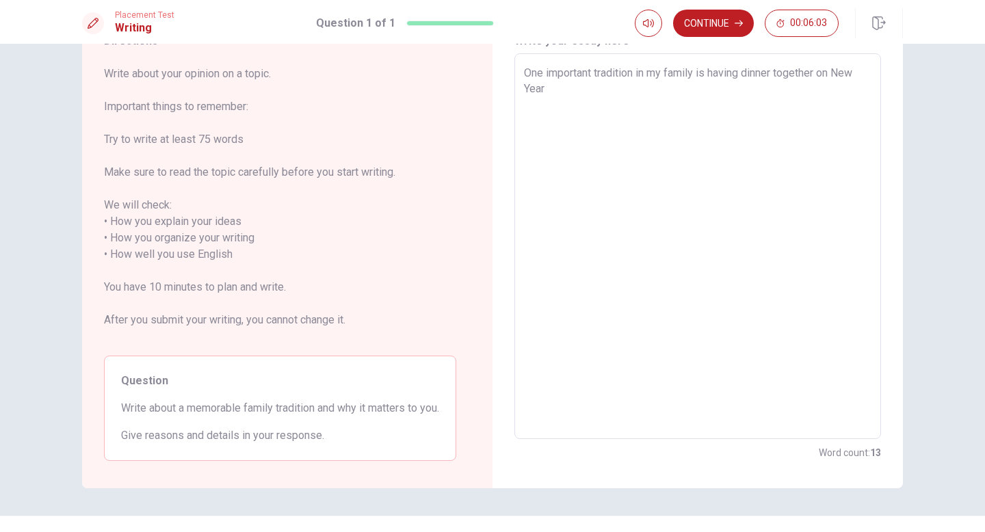
type textarea "x"
type textarea "One important tradition in my family is having dinner together on New Year'"
type textarea "x"
type textarea "One important tradition in my family is having dinner together on New Year's"
type textarea "x"
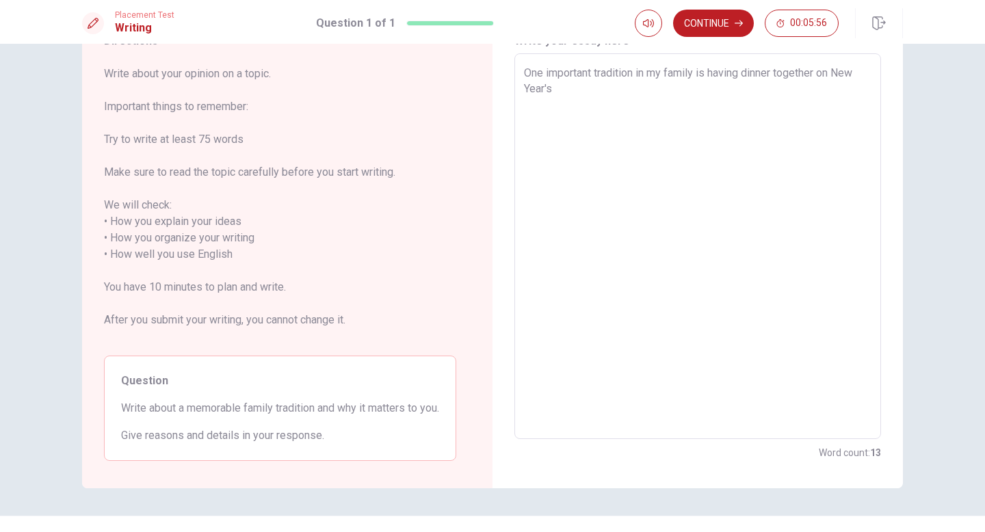
type textarea "One important tradition in my family is having dinner together on New Year's"
type textarea "x"
type textarea "One important tradition in my family is having dinner together on New Year's E"
type textarea "x"
type textarea "One important tradition in my family is having dinner together on New Year's EV"
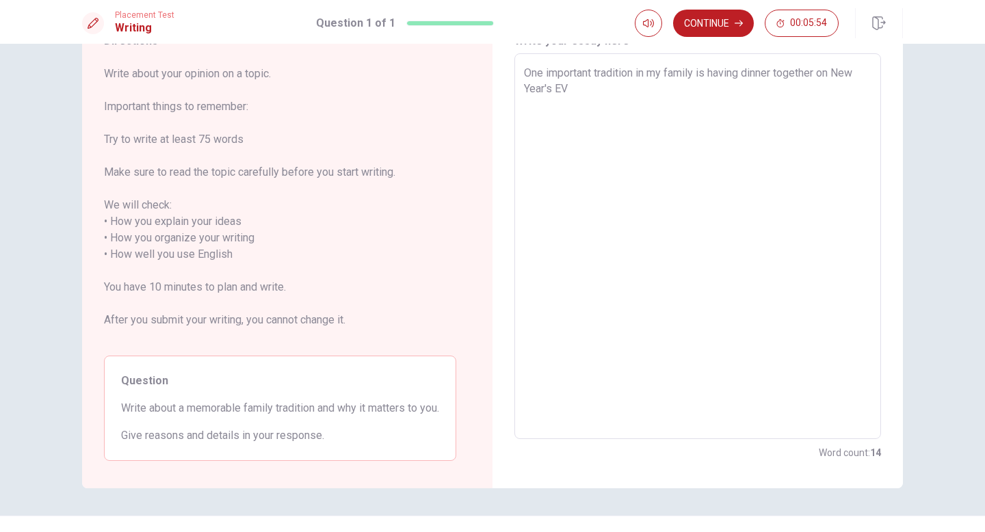
type textarea "x"
type textarea "One important tradition in my family is having dinner together on [DATE][PERSON…"
type textarea "x"
type textarea "One important tradition in my family is having dinner together on New Year's EV"
type textarea "x"
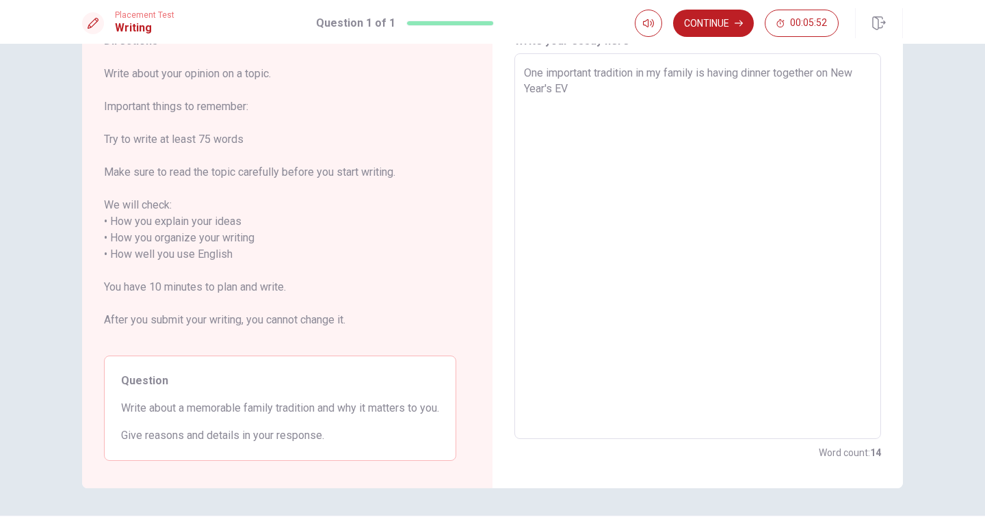
type textarea "One important tradition in my family is having dinner together on New Year's E"
type textarea "x"
type textarea "One important tradition in my family is having dinner together on New Year's Ev"
type textarea "x"
type textarea "One important tradition in my family is having dinner together on [DATE][PERSON…"
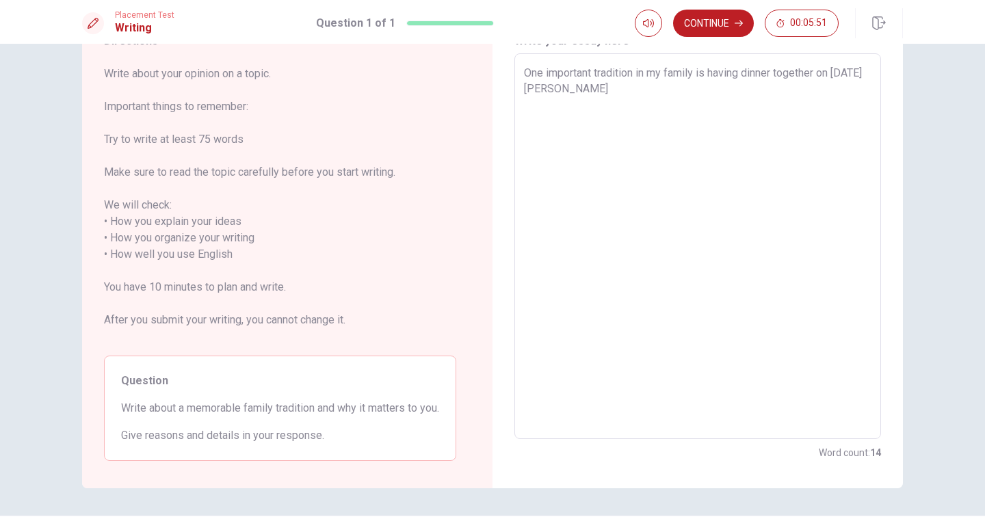
type textarea "x"
type textarea "One important tradition in my family is having dinner together on [DATE][PERSON…"
type textarea "x"
type textarea "One important tradition in my family is having dinner together on [DATE][PERSON…"
type textarea "x"
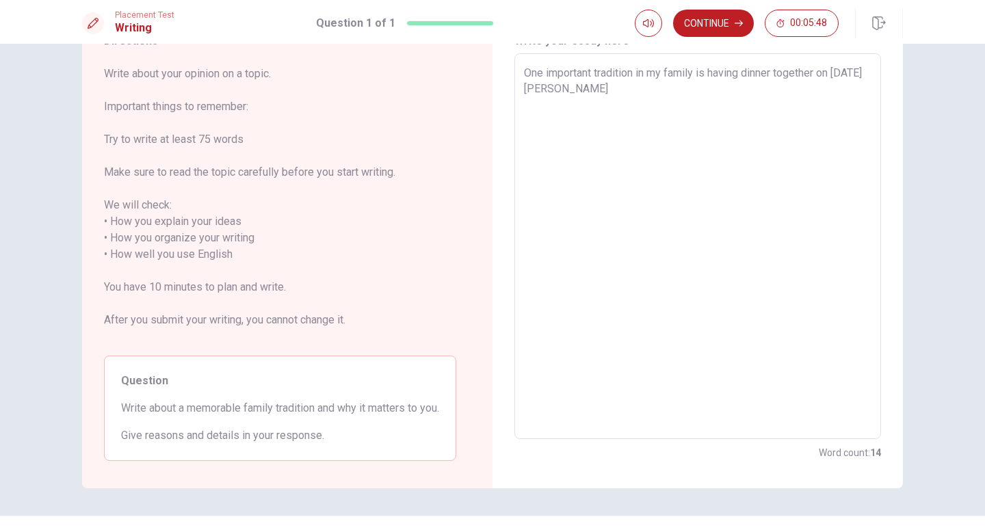
type textarea "One important tradition in my family is having dinner together on [DATE][PERSON…"
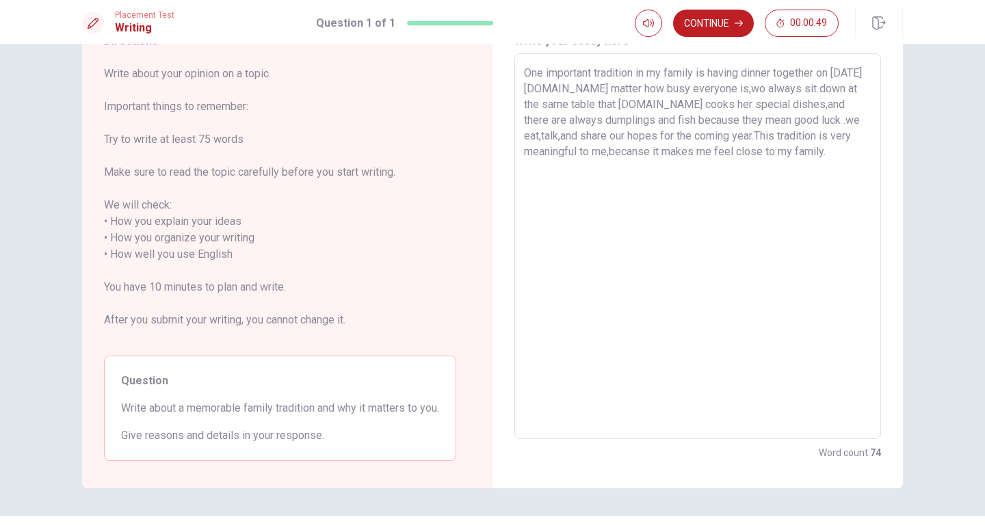
click at [748, 92] on textarea "One important tradition in my family is having dinner together on [DATE][DOMAIN…" at bounding box center [697, 246] width 347 height 363
click at [820, 91] on textarea "One important tradition in my family is having dinner together on [DATE][DOMAIN…" at bounding box center [697, 246] width 347 height 363
click at [647, 105] on textarea "One important tradition in my family is having dinner together on [DATE][DOMAIN…" at bounding box center [697, 246] width 347 height 363
click at [653, 122] on textarea "One important tradition in my family is having dinner together on [DATE][DOMAIN…" at bounding box center [697, 246] width 347 height 363
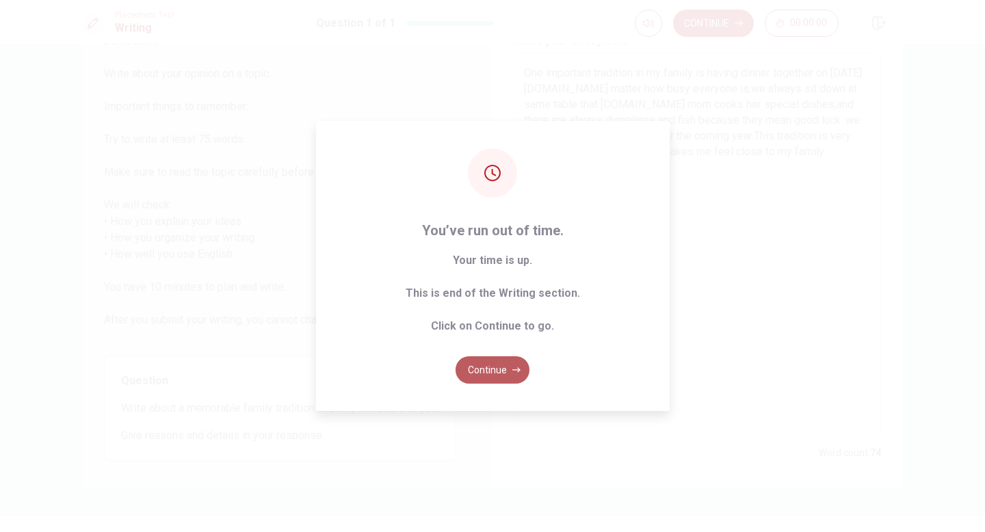
click at [493, 375] on button "Continue" at bounding box center [492, 369] width 74 height 27
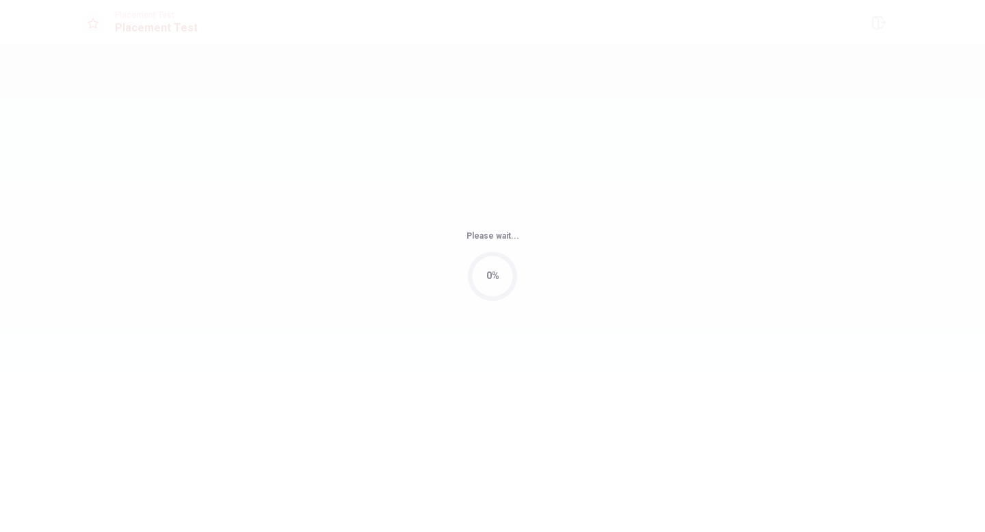
scroll to position [0, 0]
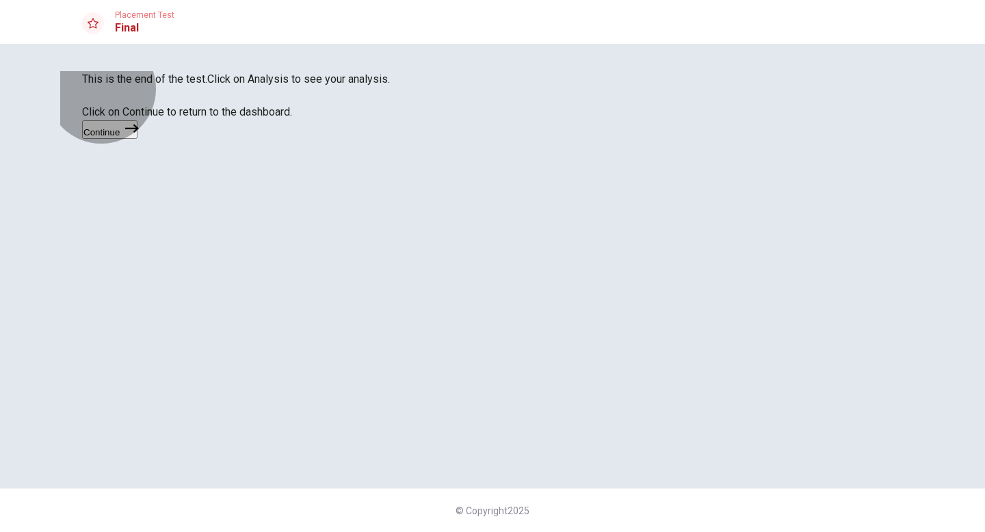
click at [137, 139] on button "Continue" at bounding box center [109, 129] width 55 height 18
